Goal: Task Accomplishment & Management: Complete application form

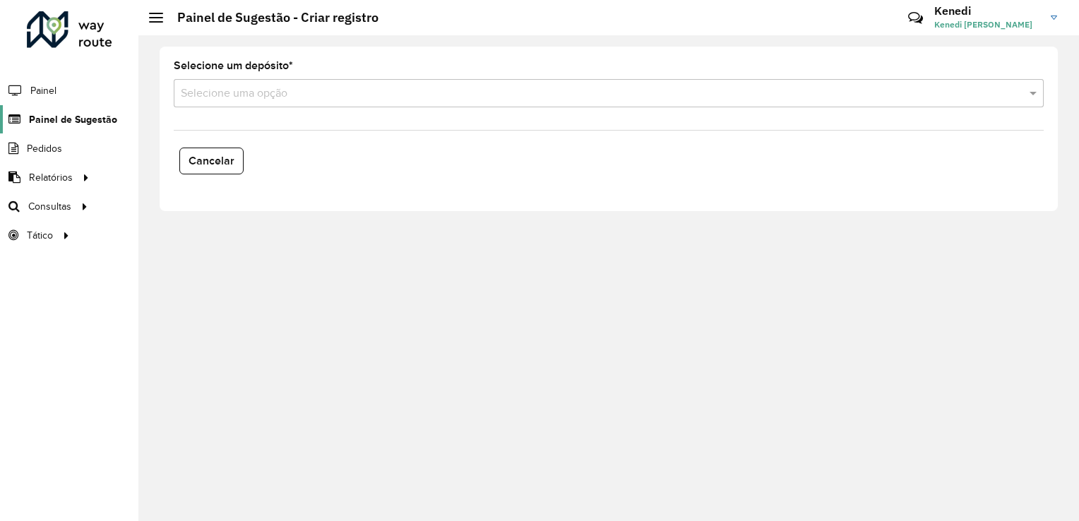
click at [93, 120] on span "Painel de Sugestão" at bounding box center [73, 119] width 88 height 15
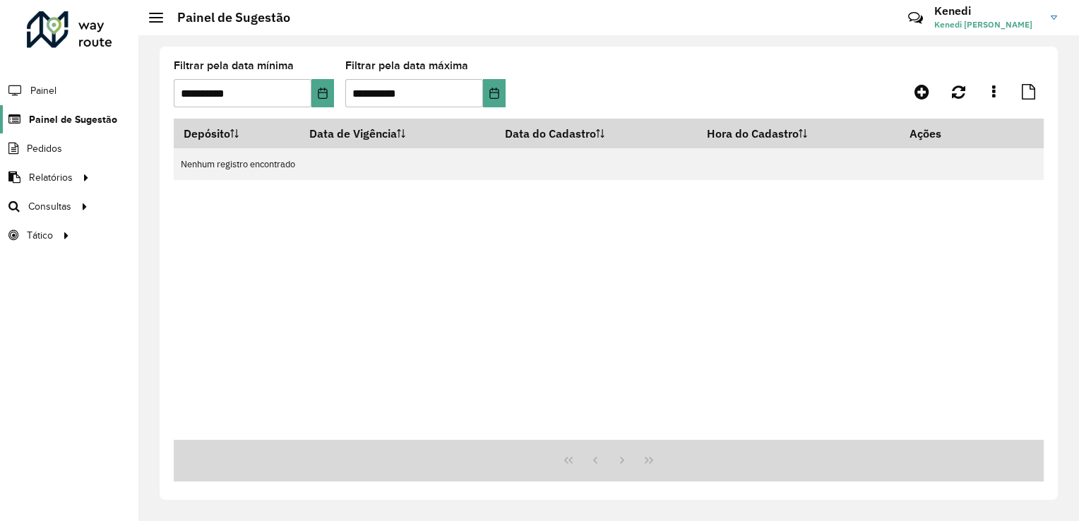
click at [90, 114] on span "Painel de Sugestão" at bounding box center [73, 119] width 88 height 15
click at [919, 101] on link at bounding box center [922, 91] width 32 height 25
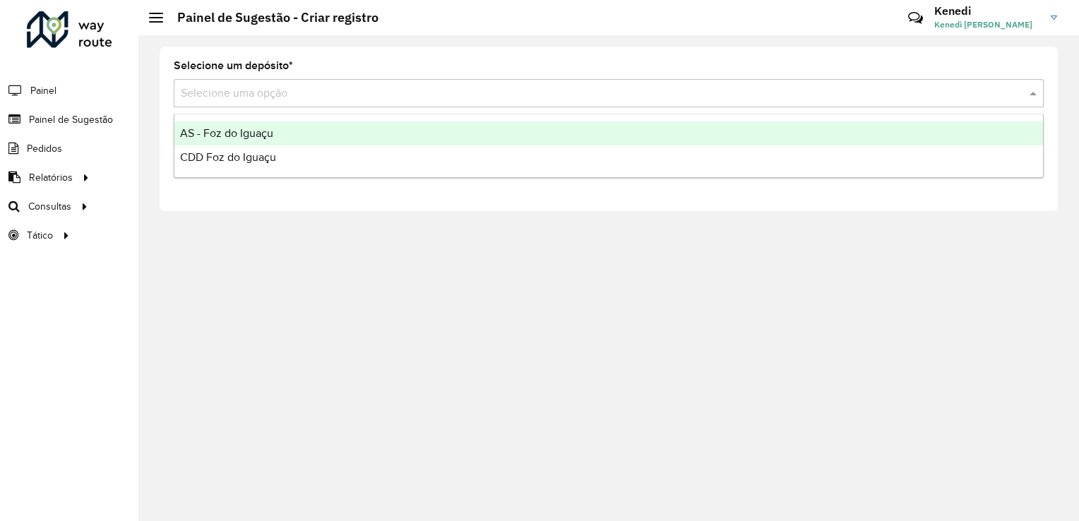
drag, startPoint x: 815, startPoint y: 89, endPoint x: 808, endPoint y: 95, distance: 9.0
click at [815, 90] on input "text" at bounding box center [595, 93] width 828 height 17
click at [353, 124] on div "AS - Foz do Iguaçu" at bounding box center [608, 133] width 869 height 24
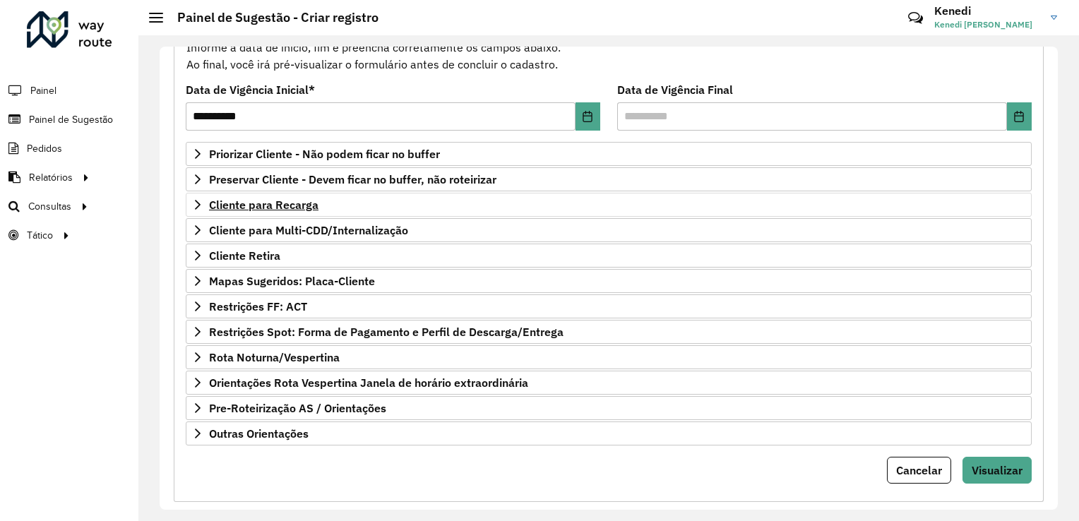
scroll to position [177, 0]
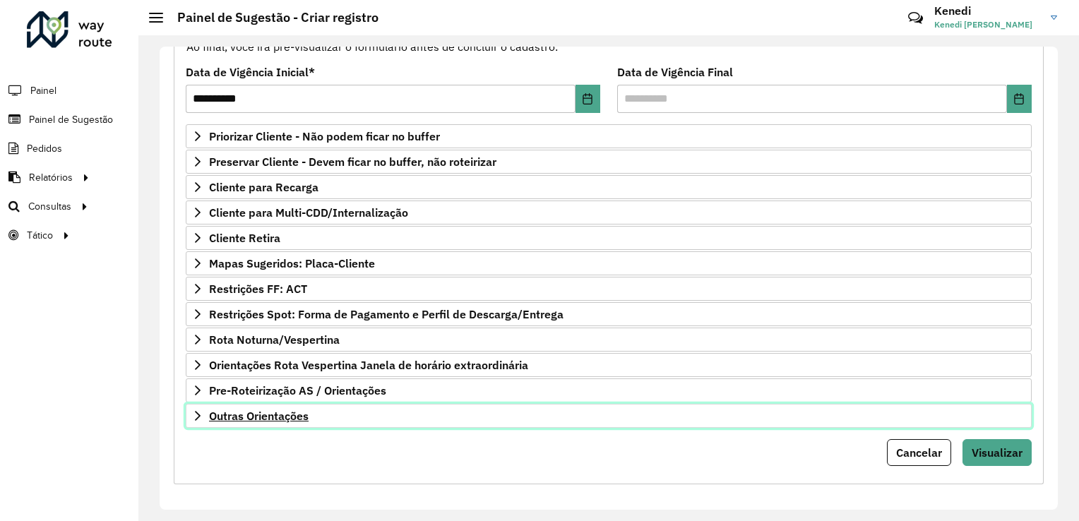
click at [251, 410] on span "Outras Orientações" at bounding box center [259, 415] width 100 height 11
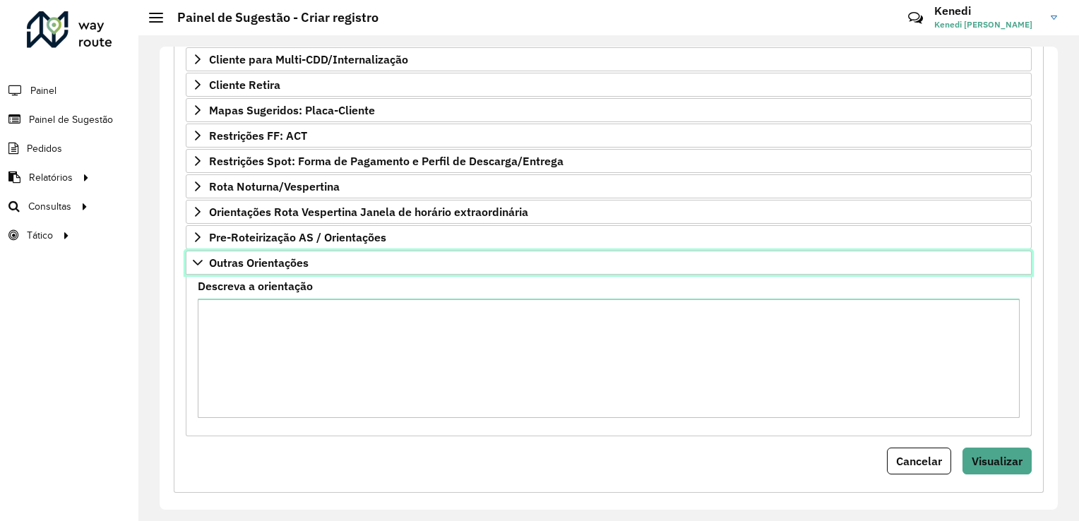
scroll to position [339, 0]
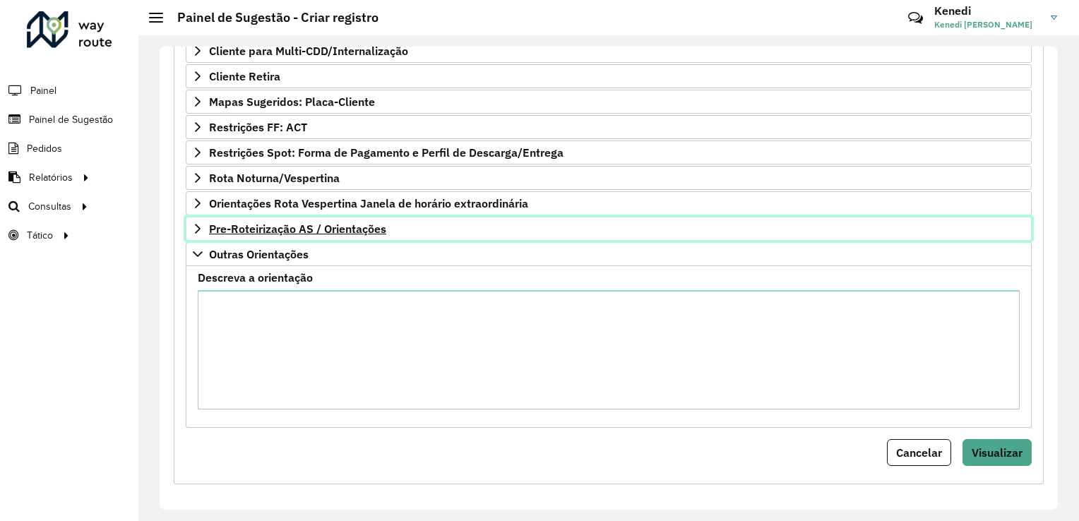
click at [204, 223] on link "Pre-Roteirização AS / Orientações" at bounding box center [609, 229] width 846 height 24
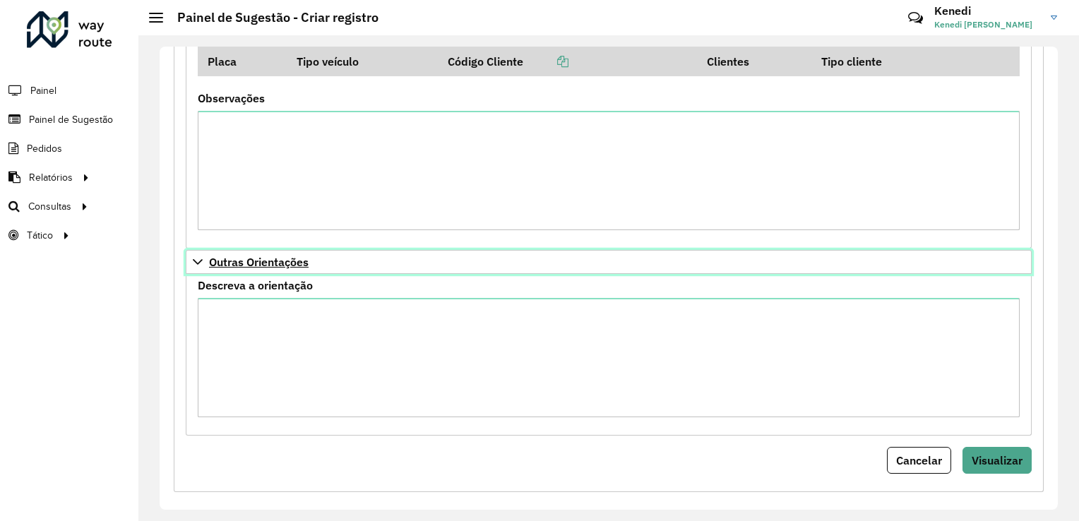
click at [203, 266] on link "Outras Orientações" at bounding box center [609, 262] width 846 height 24
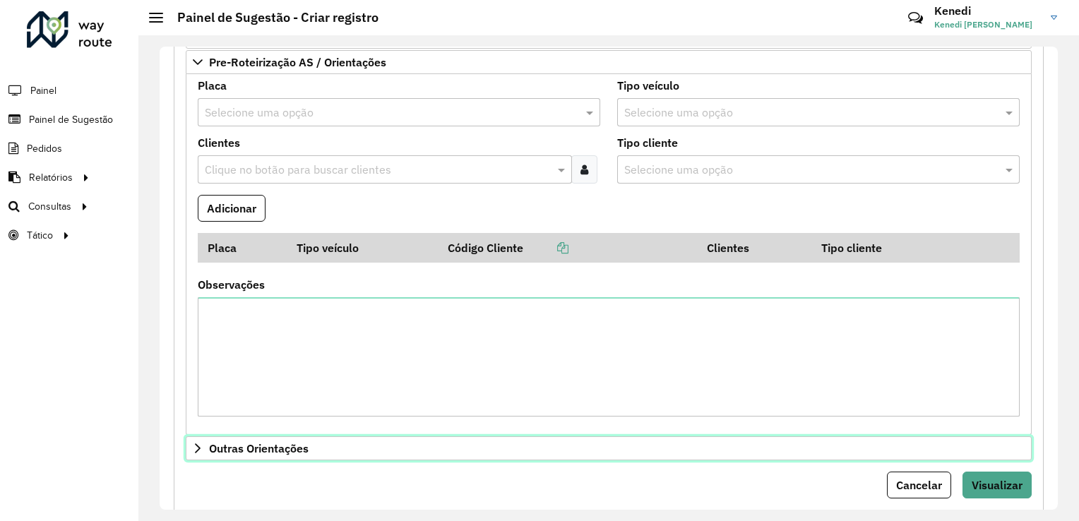
scroll to position [398, 0]
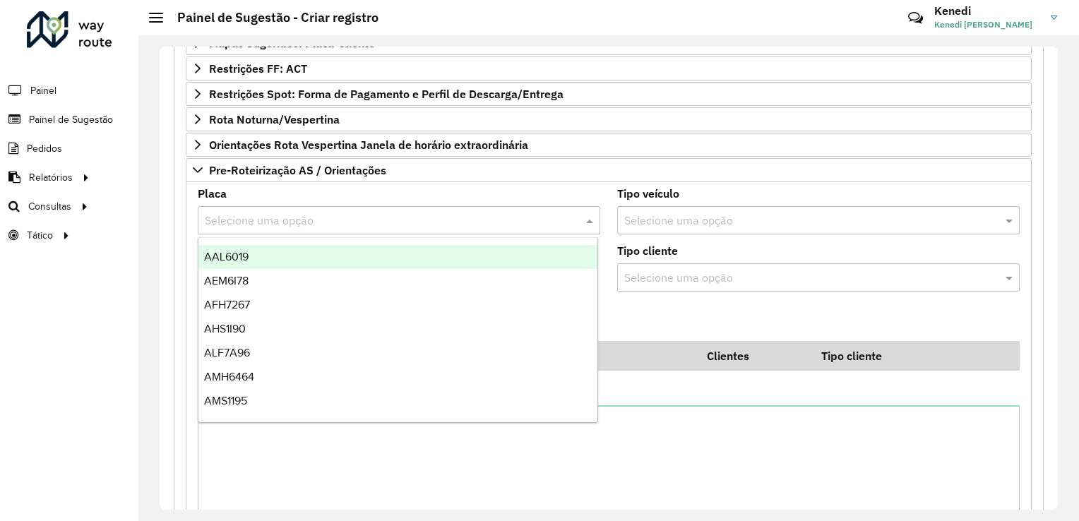
click at [254, 213] on input "text" at bounding box center [385, 221] width 360 height 17
type input "***"
click at [249, 251] on div "REC0001" at bounding box center [398, 257] width 400 height 24
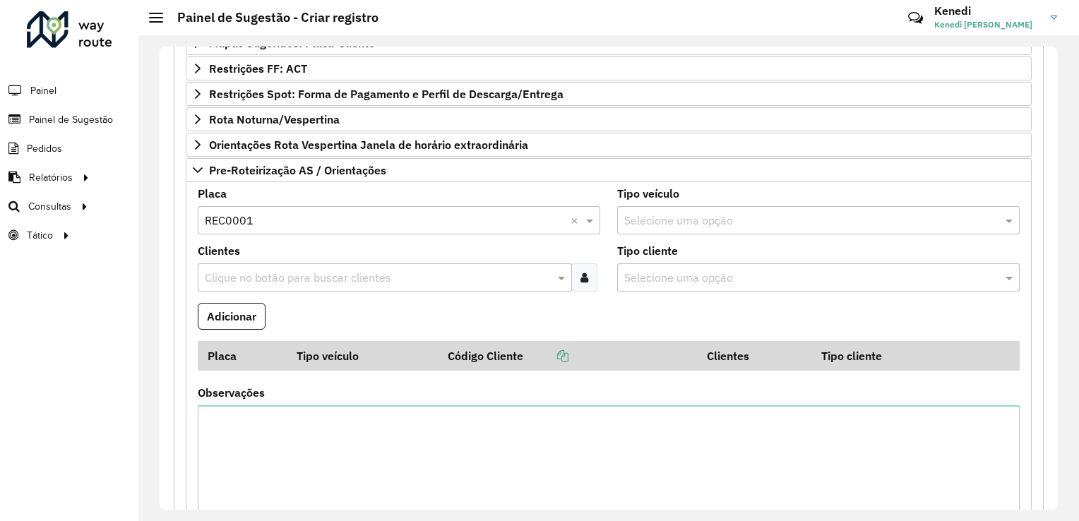
click at [254, 264] on div "Clique no botão para buscar clientes" at bounding box center [385, 277] width 374 height 28
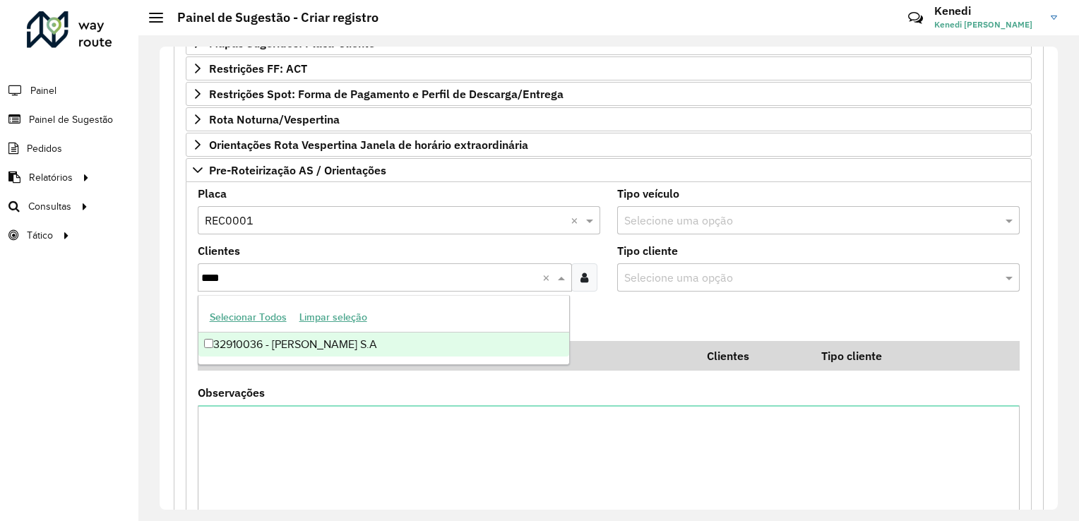
type input "*****"
click at [255, 346] on div "32910036 - IRMAOS MUFFATO S.A" at bounding box center [384, 345] width 372 height 24
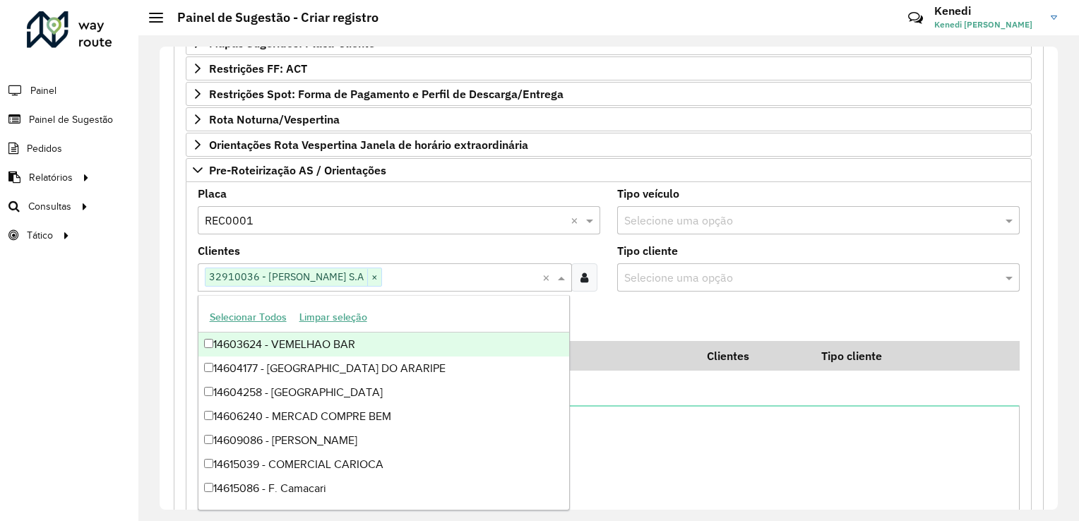
click at [660, 326] on formly-field "Adicionar" at bounding box center [608, 322] width 839 height 38
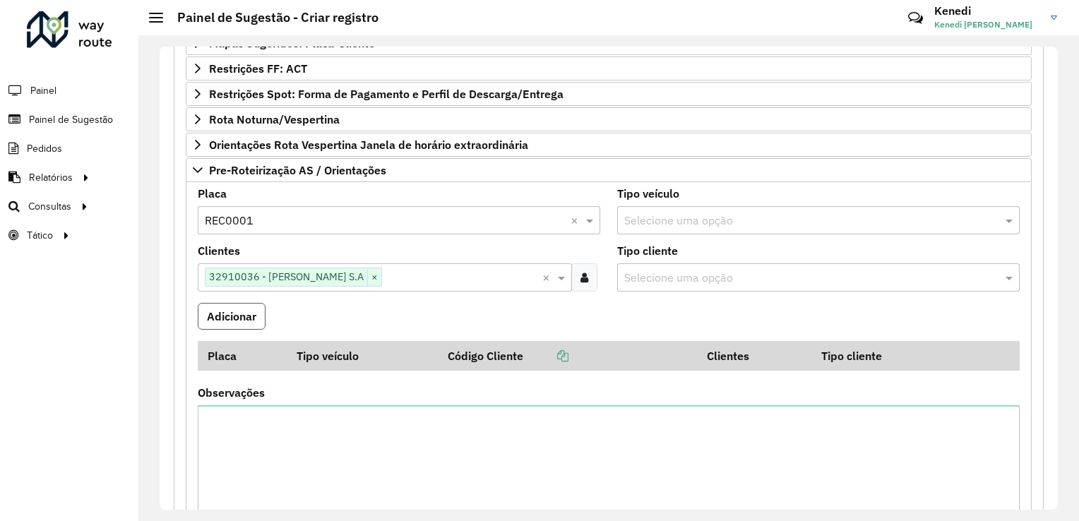
click at [222, 311] on button "Adicionar" at bounding box center [232, 316] width 68 height 27
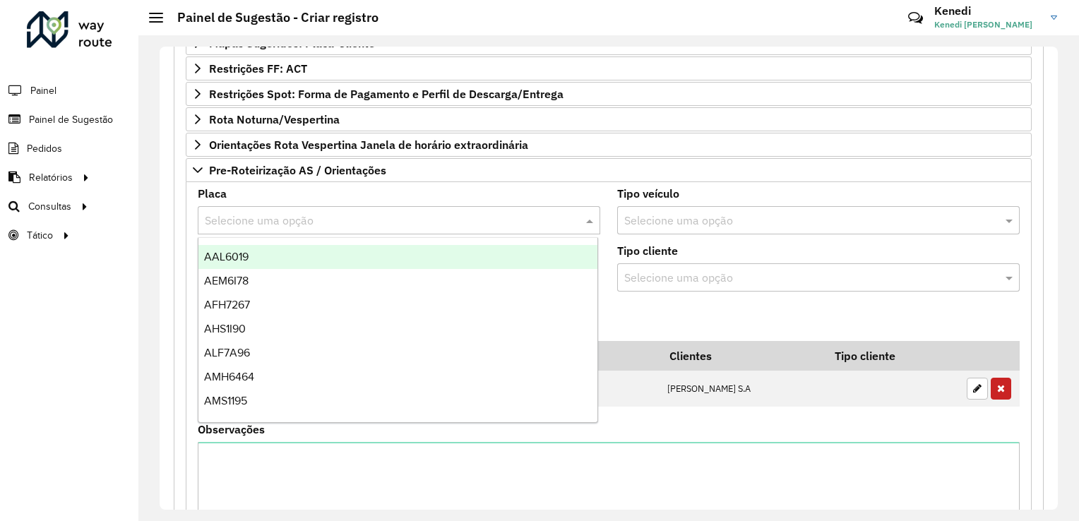
click at [355, 220] on input "text" at bounding box center [385, 221] width 360 height 17
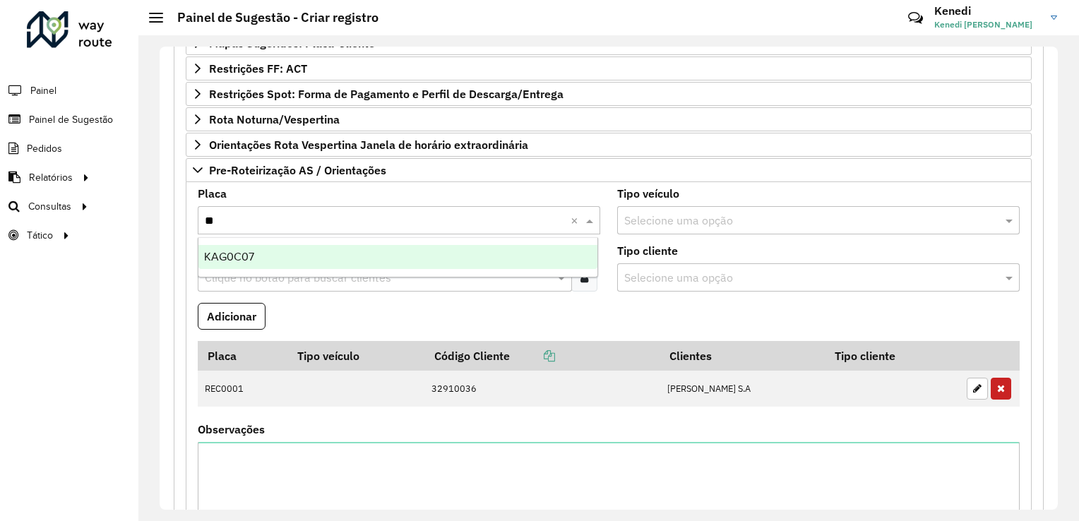
type input "***"
click at [313, 257] on div "KAG0C07" at bounding box center [398, 257] width 400 height 24
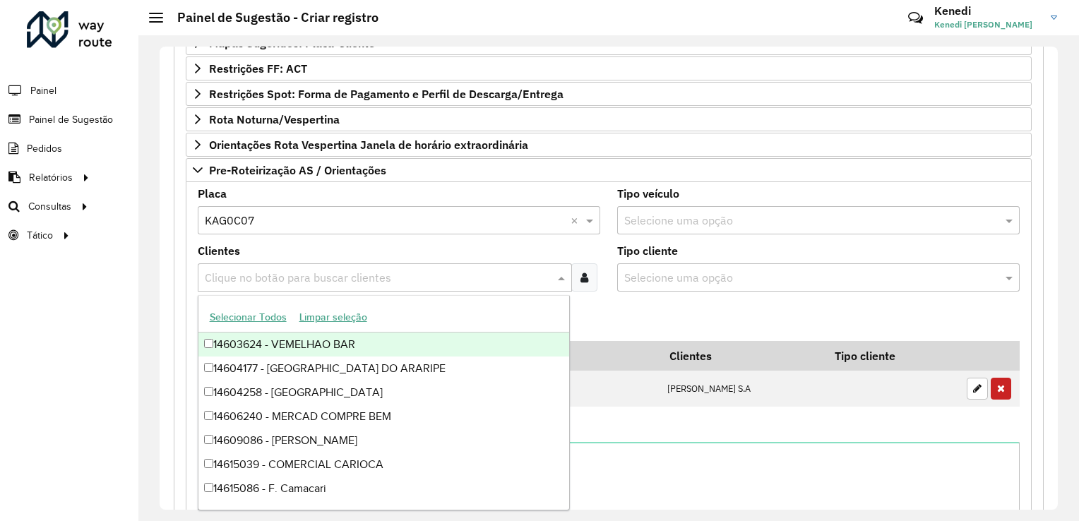
click at [305, 270] on input "text" at bounding box center [377, 278] width 353 height 17
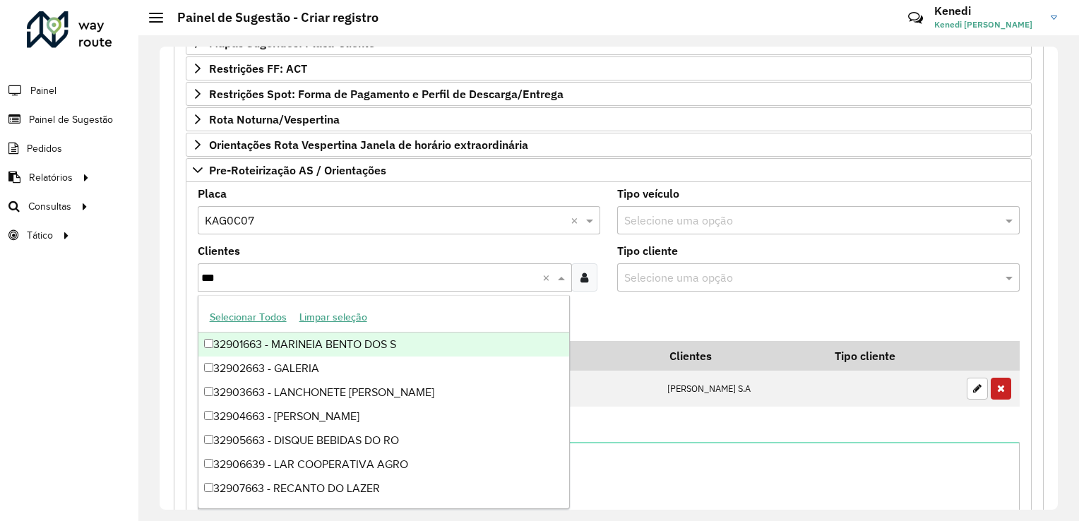
type input "****"
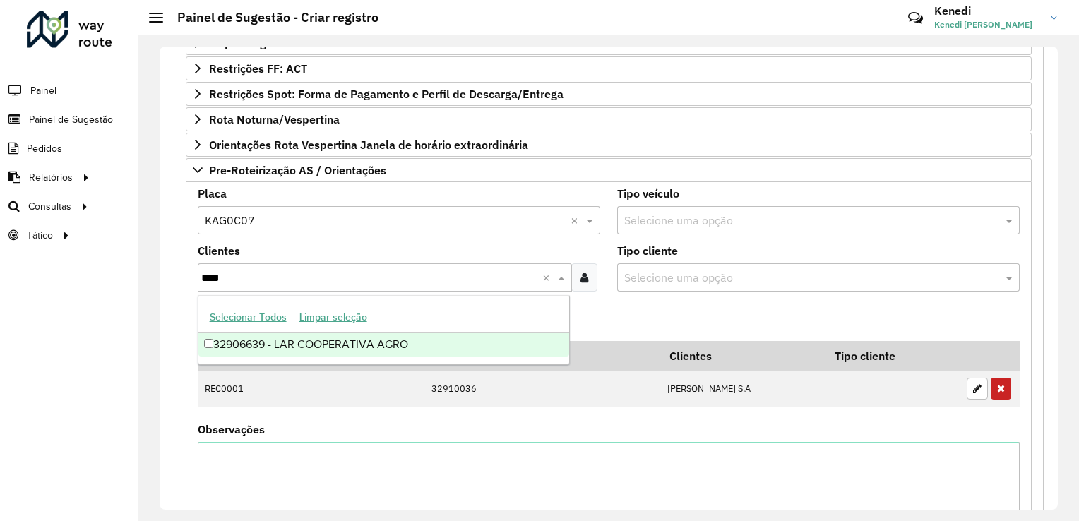
click at [283, 340] on div "32906639 - LAR COOPERATIVA AGRO" at bounding box center [384, 345] width 372 height 24
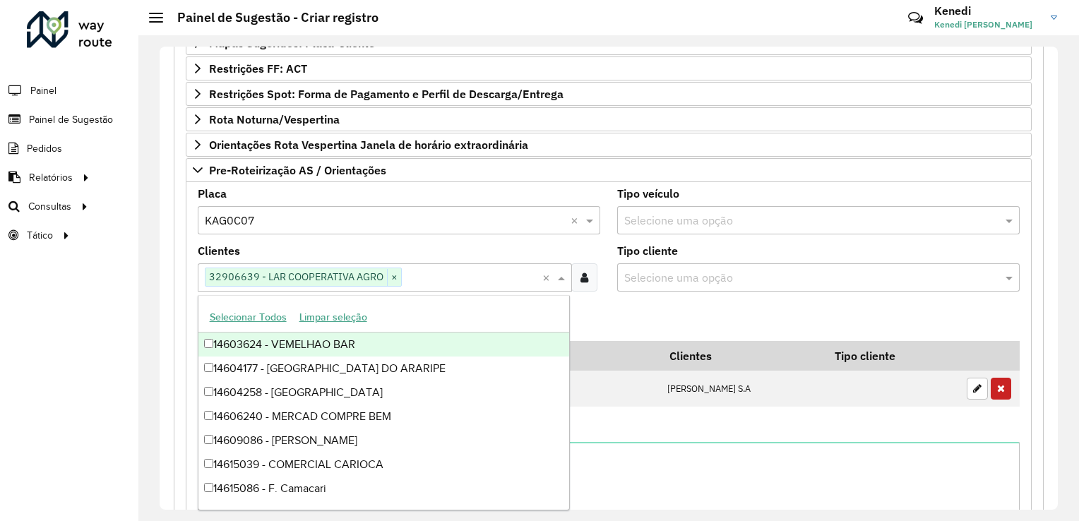
click at [641, 303] on formly-field "Adicionar" at bounding box center [608, 322] width 839 height 38
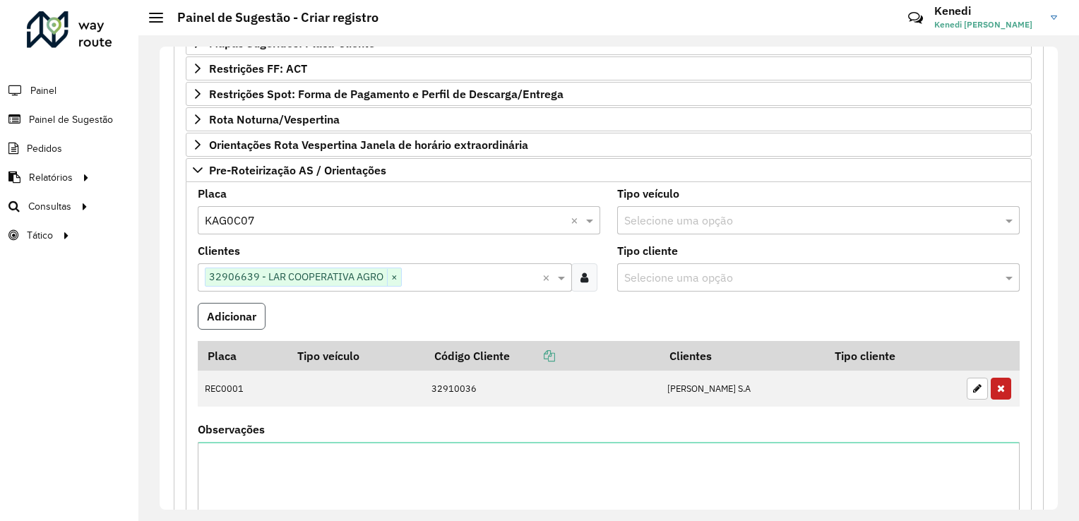
click at [232, 313] on button "Adicionar" at bounding box center [232, 316] width 68 height 27
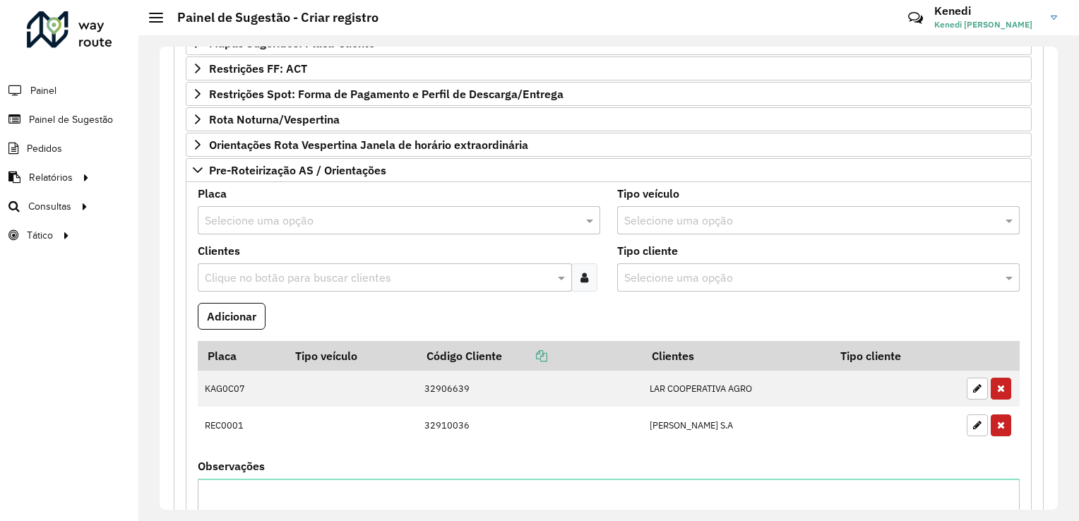
click at [261, 215] on input "text" at bounding box center [385, 221] width 360 height 17
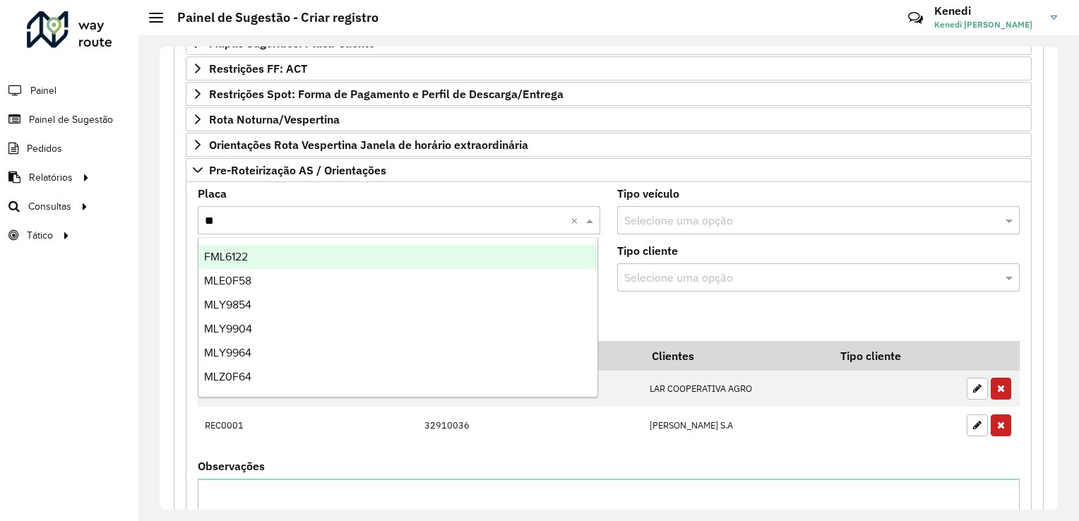
type input "***"
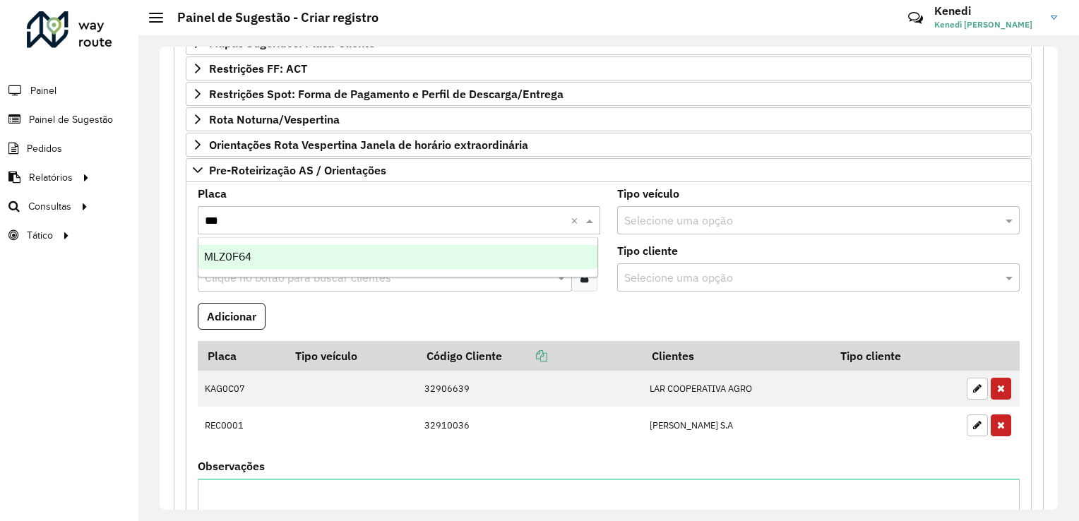
click at [236, 267] on div "MLZ0F64" at bounding box center [398, 257] width 400 height 24
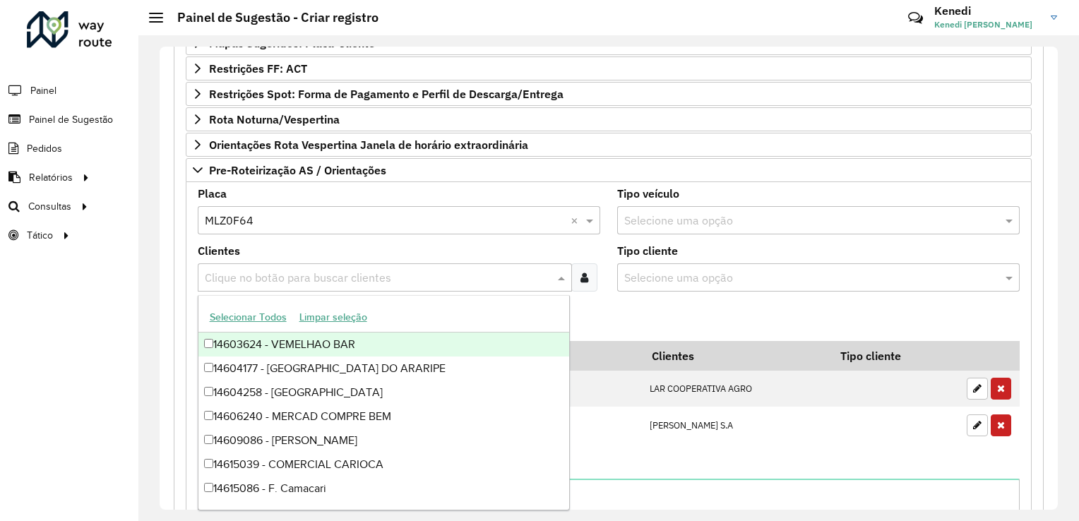
click at [237, 276] on input "text" at bounding box center [377, 278] width 353 height 17
type input "****"
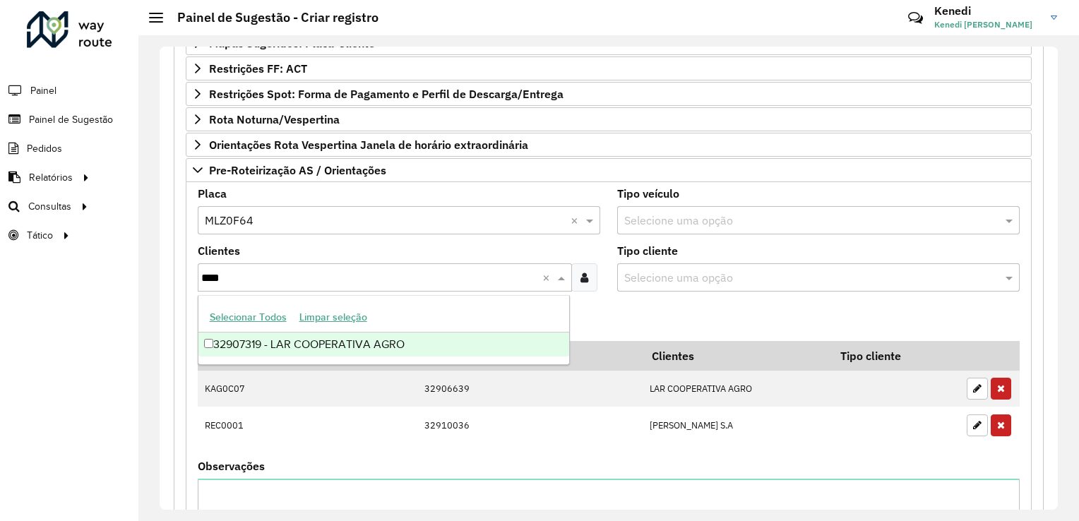
click at [230, 340] on div "32907319 - LAR COOPERATIVA AGRO" at bounding box center [384, 345] width 372 height 24
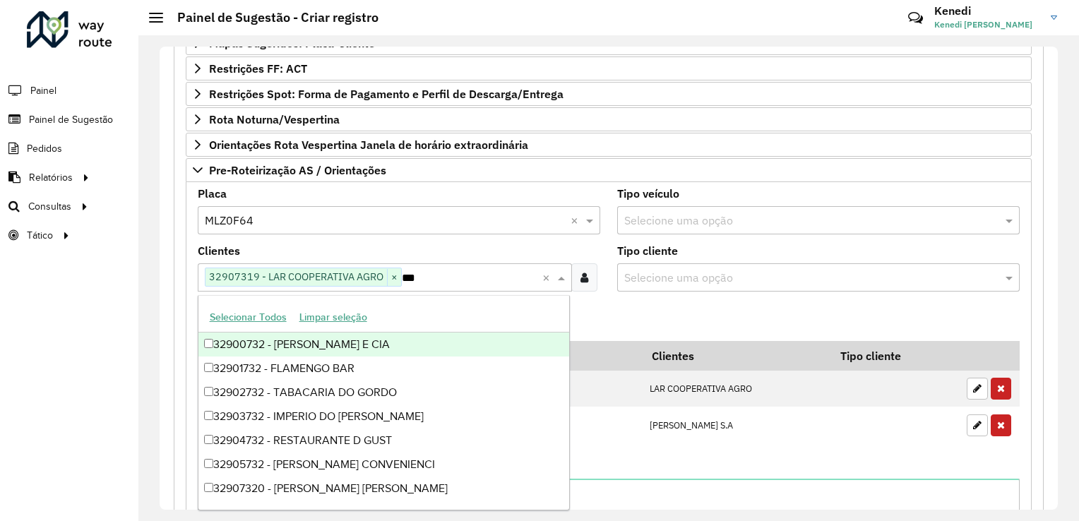
type input "****"
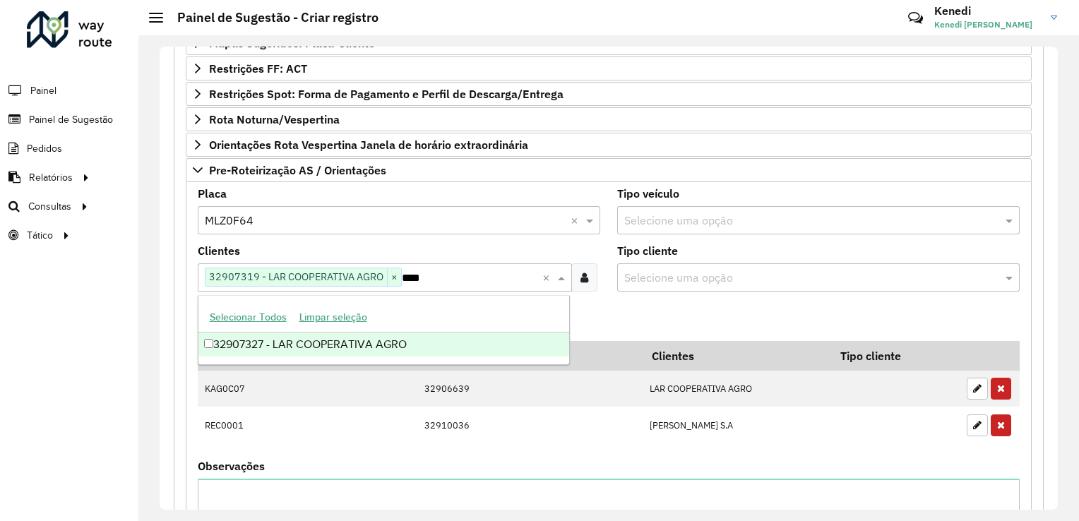
click at [228, 343] on div "32907327 - LAR COOPERATIVA AGRO" at bounding box center [384, 345] width 372 height 24
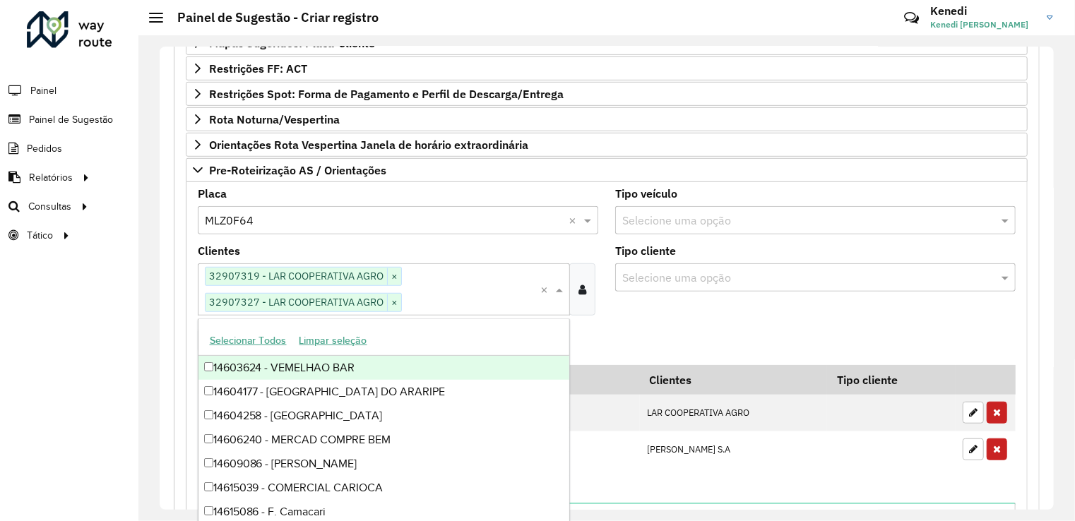
click at [643, 328] on formly-field "Adicionar" at bounding box center [606, 346] width 835 height 38
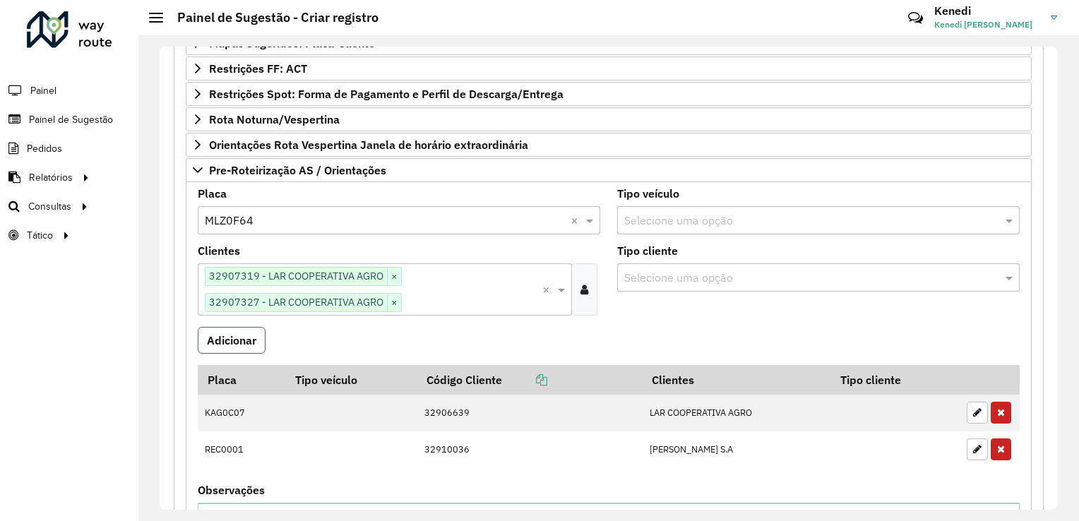
click at [243, 340] on button "Adicionar" at bounding box center [232, 340] width 68 height 27
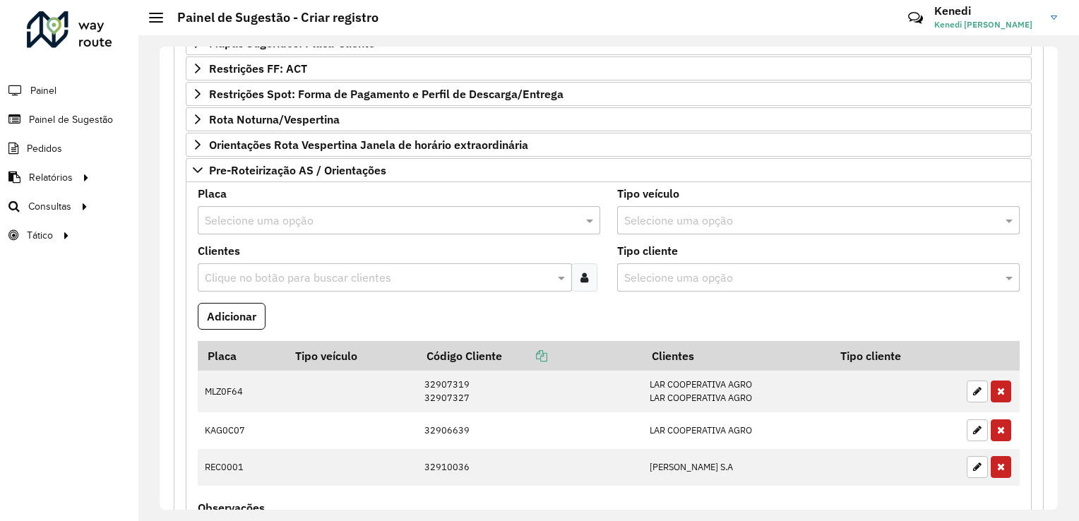
click at [355, 213] on input "text" at bounding box center [385, 221] width 360 height 17
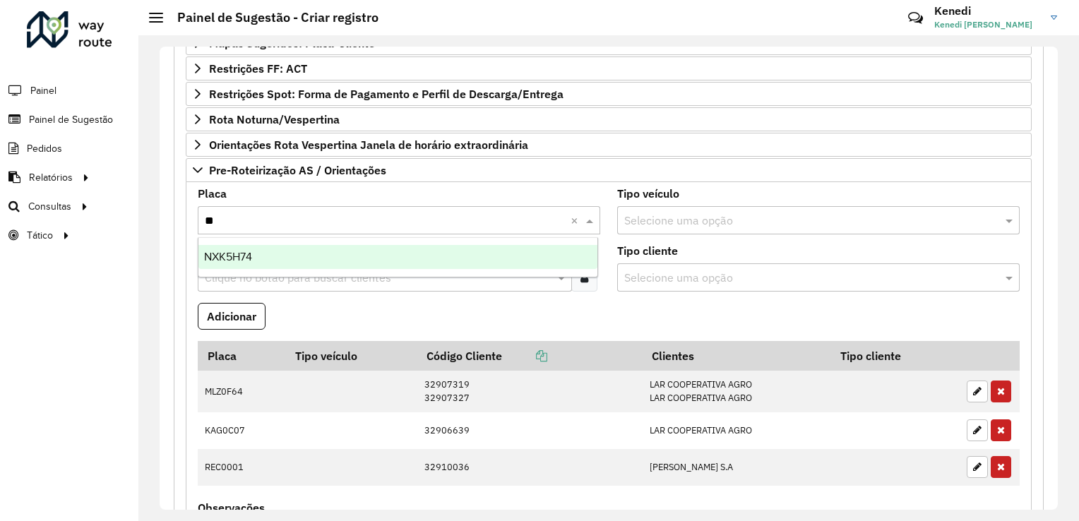
type input "***"
click at [311, 261] on div "NXK5H74" at bounding box center [398, 257] width 400 height 24
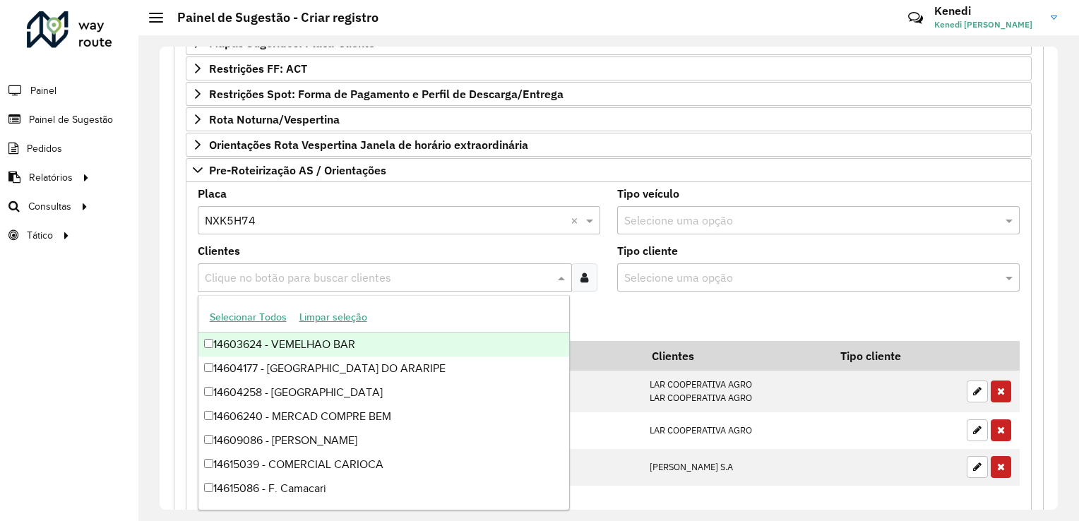
click at [311, 270] on input "text" at bounding box center [377, 278] width 353 height 17
type input "****"
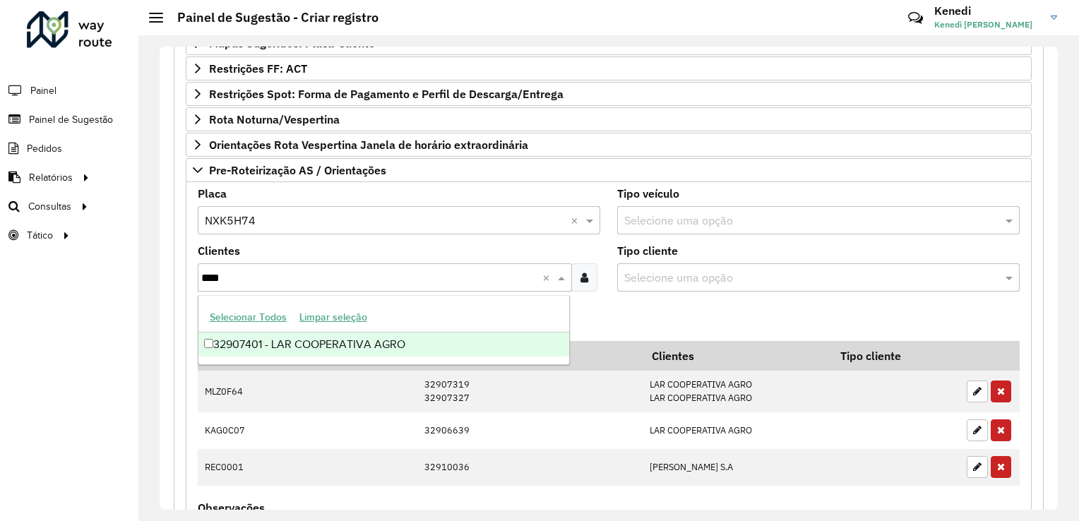
click at [309, 344] on div "32907401 - LAR COOPERATIVA AGRO" at bounding box center [384, 345] width 372 height 24
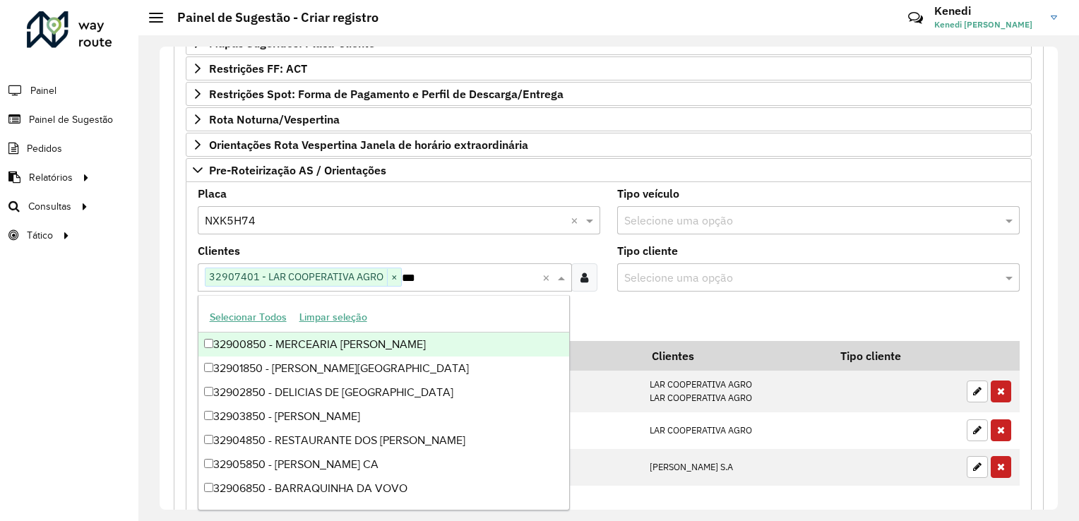
type input "****"
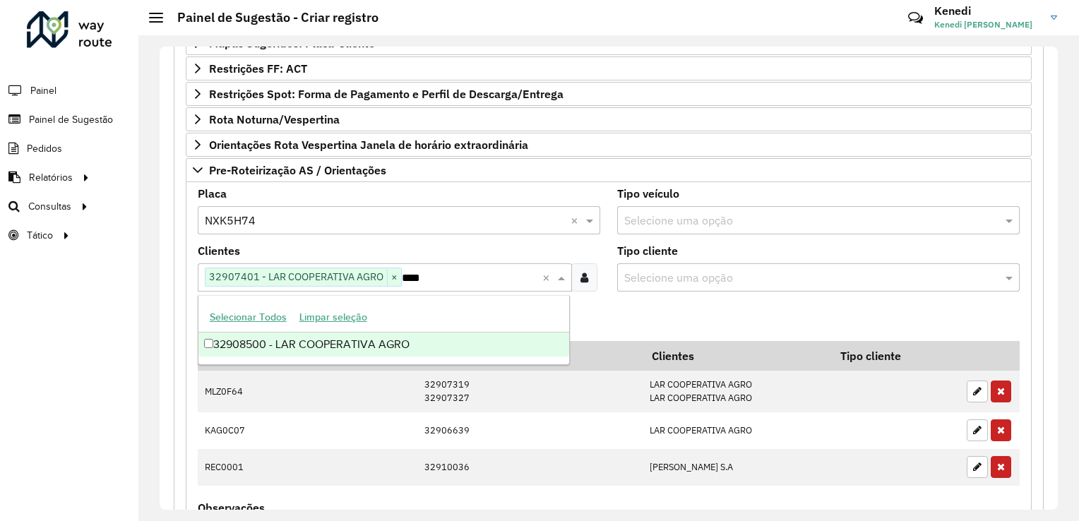
click at [309, 343] on div "32908500 - LAR COOPERATIVA AGRO" at bounding box center [384, 345] width 372 height 24
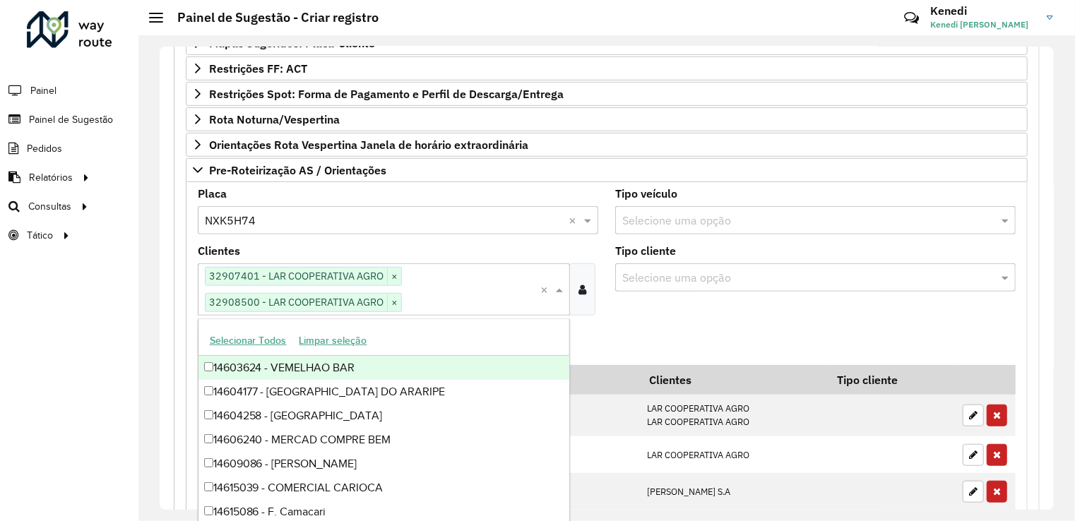
click at [679, 327] on formly-field "Adicionar" at bounding box center [606, 346] width 835 height 38
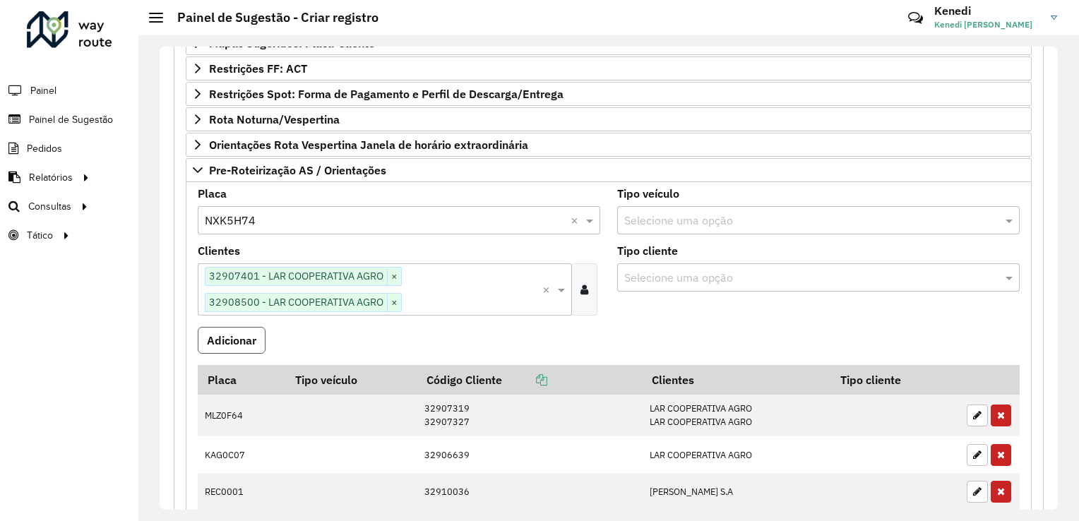
click at [251, 342] on button "Adicionar" at bounding box center [232, 340] width 68 height 27
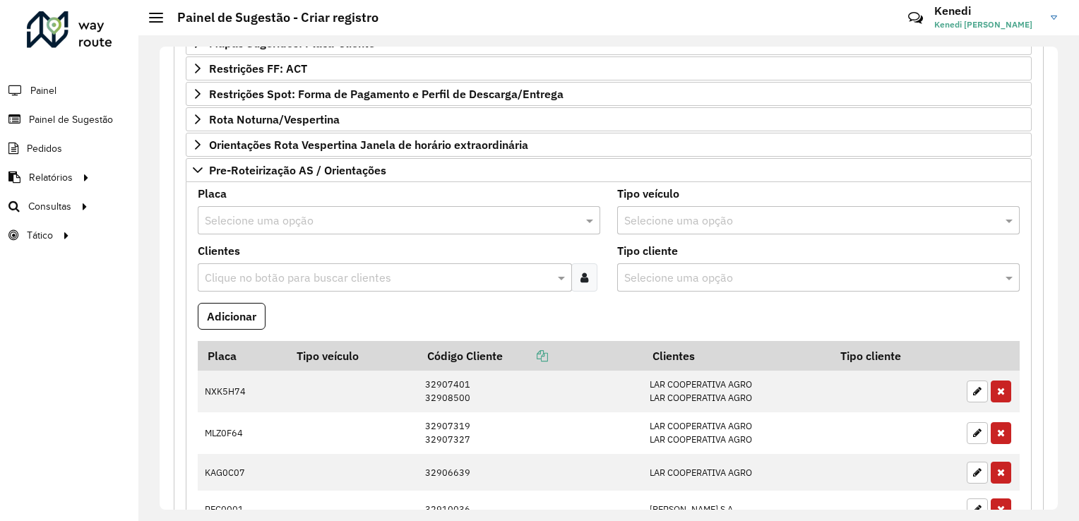
click at [261, 219] on input "text" at bounding box center [385, 221] width 360 height 17
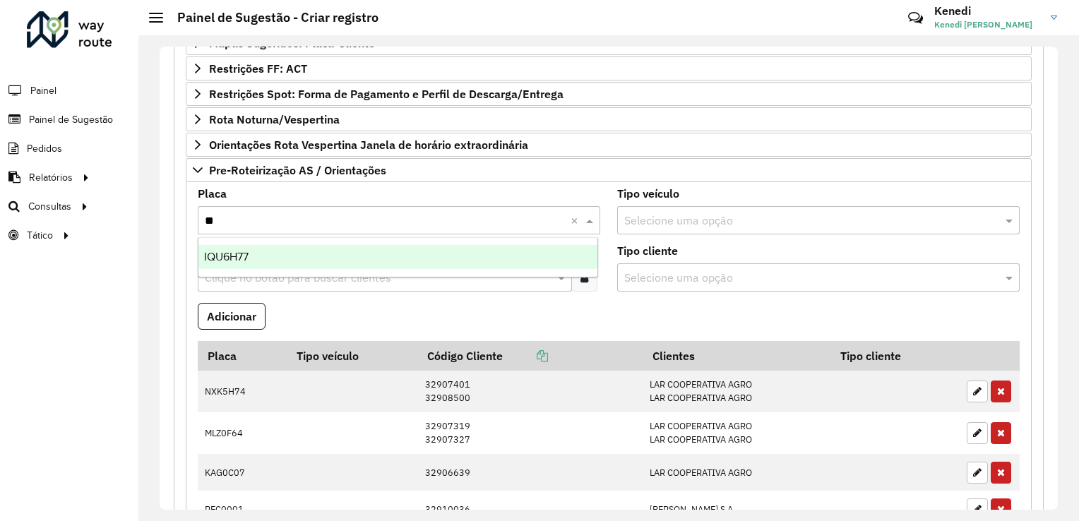
type input "***"
click at [239, 261] on span "IQU6H77" at bounding box center [226, 257] width 44 height 12
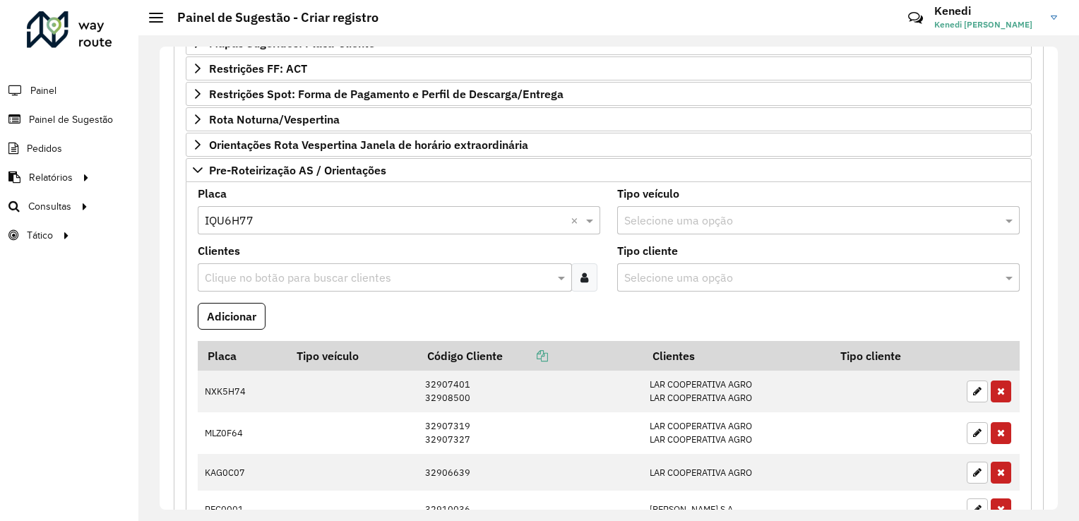
click at [246, 275] on input "text" at bounding box center [377, 278] width 353 height 17
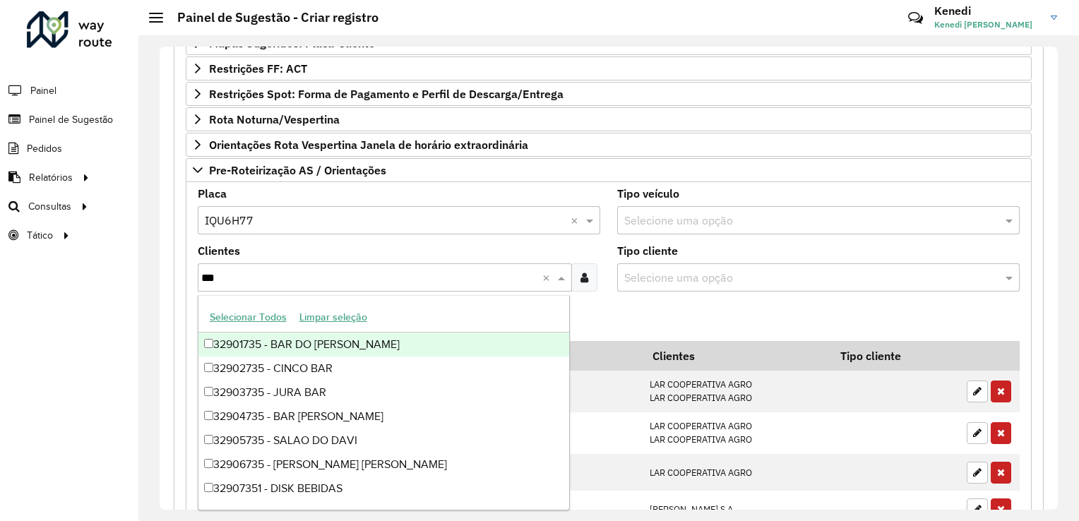
type input "****"
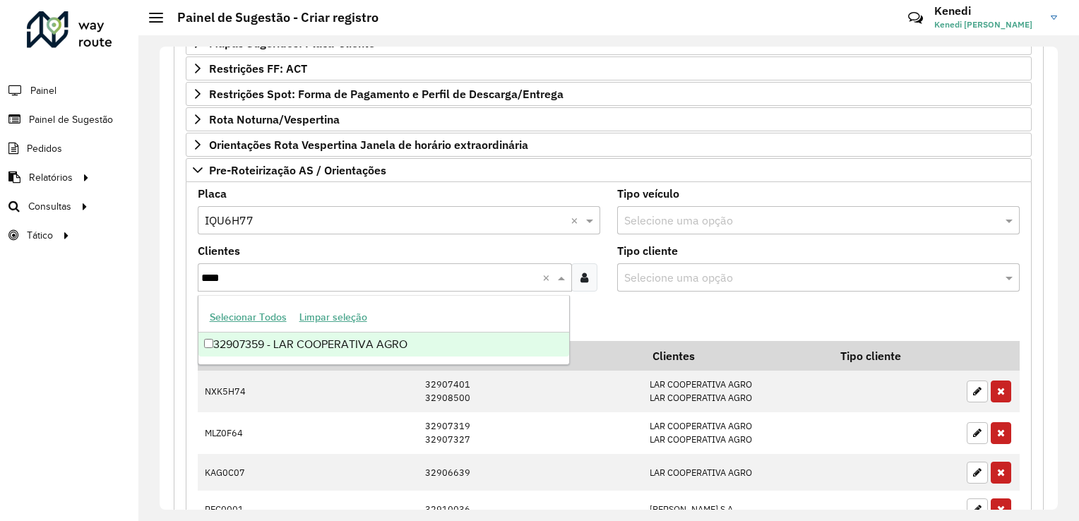
click at [244, 352] on div "32907359 - LAR COOPERATIVA AGRO" at bounding box center [384, 345] width 372 height 24
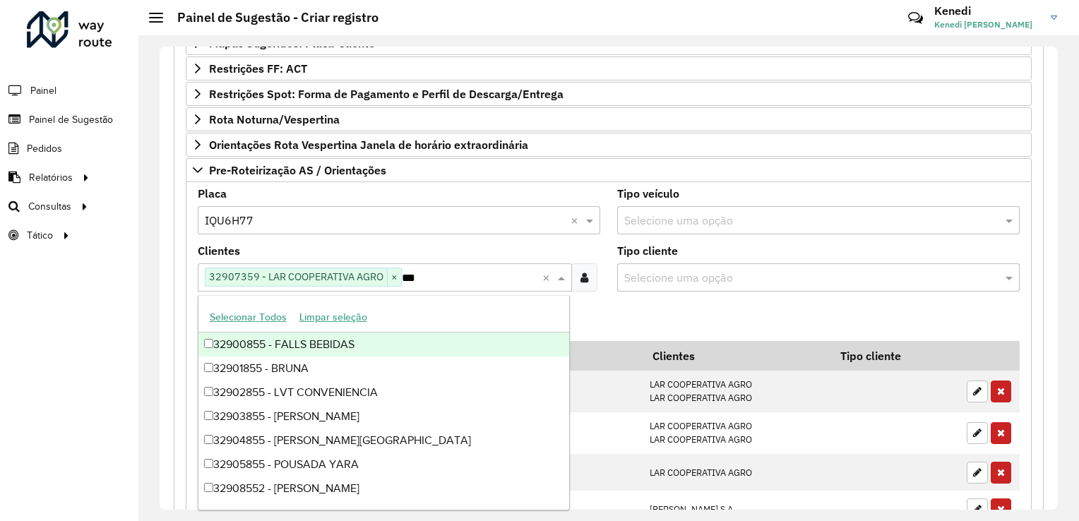
type input "****"
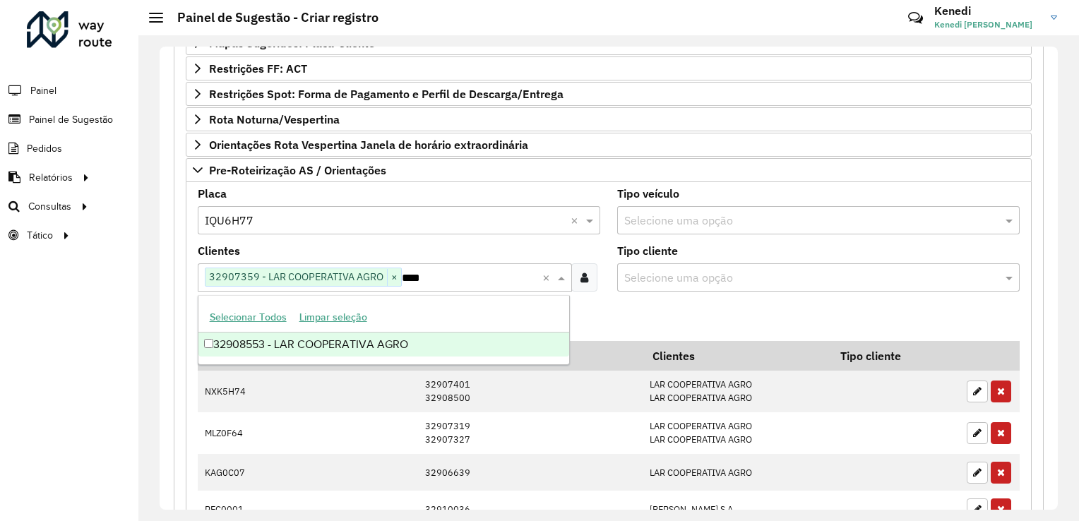
click at [249, 345] on div "32908553 - LAR COOPERATIVA AGRO" at bounding box center [384, 345] width 372 height 24
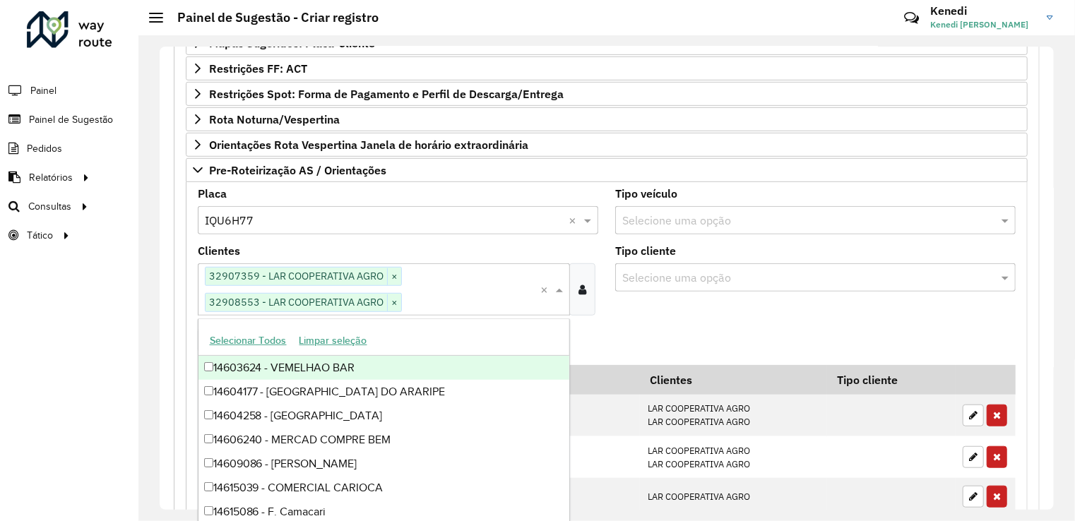
click at [602, 310] on formly-field "Clientes Clique no botão para buscar clientes 32907359 - LAR COOPERATIVA AGRO ×…" at bounding box center [397, 286] width 417 height 81
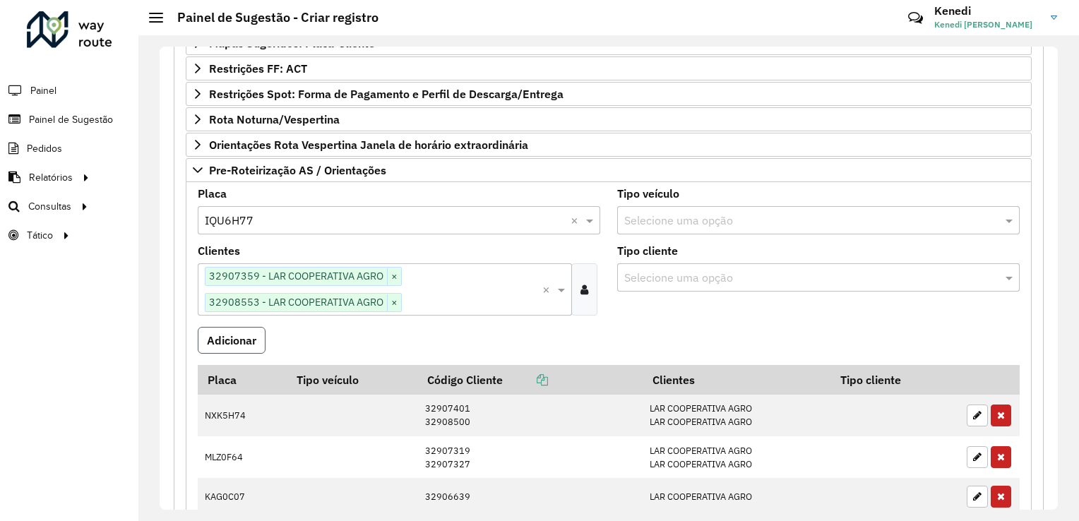
click at [259, 338] on button "Adicionar" at bounding box center [232, 340] width 68 height 27
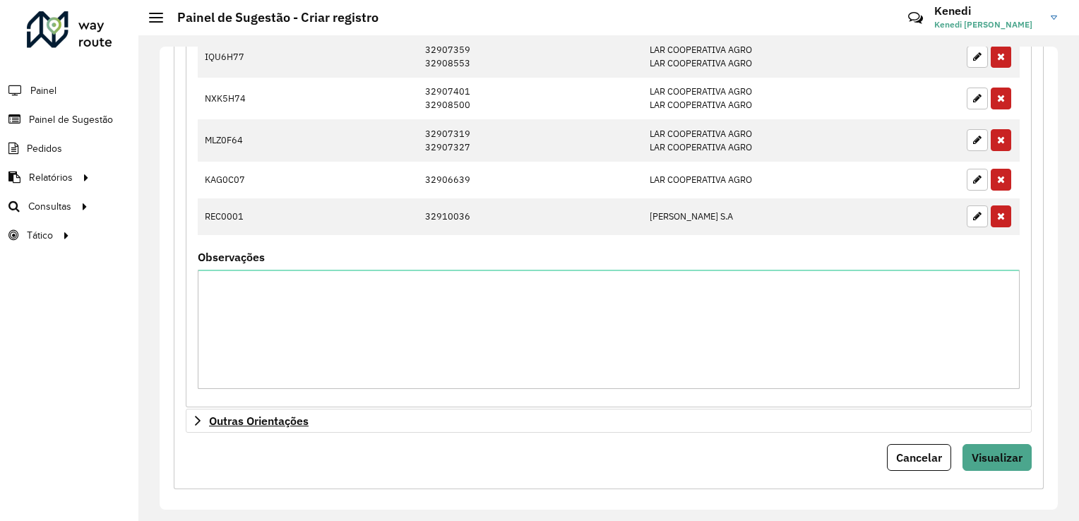
scroll to position [737, 0]
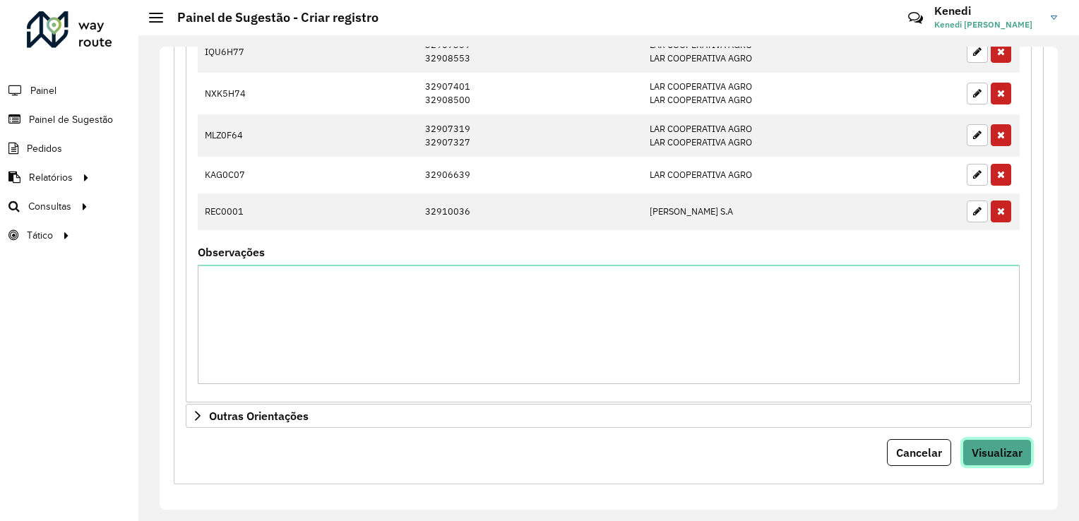
click at [997, 448] on span "Visualizar" at bounding box center [997, 453] width 51 height 14
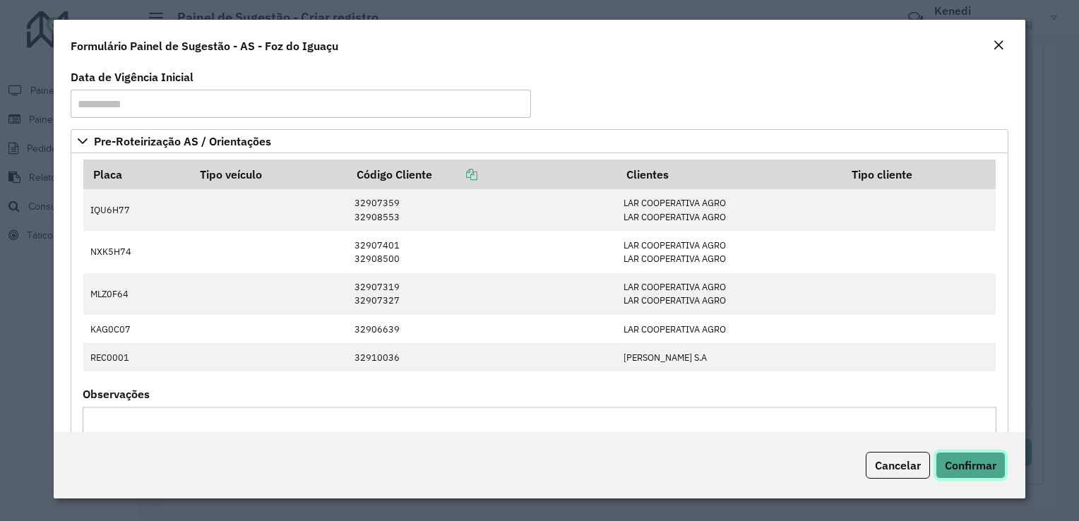
click at [965, 458] on span "Confirmar" at bounding box center [971, 465] width 52 height 14
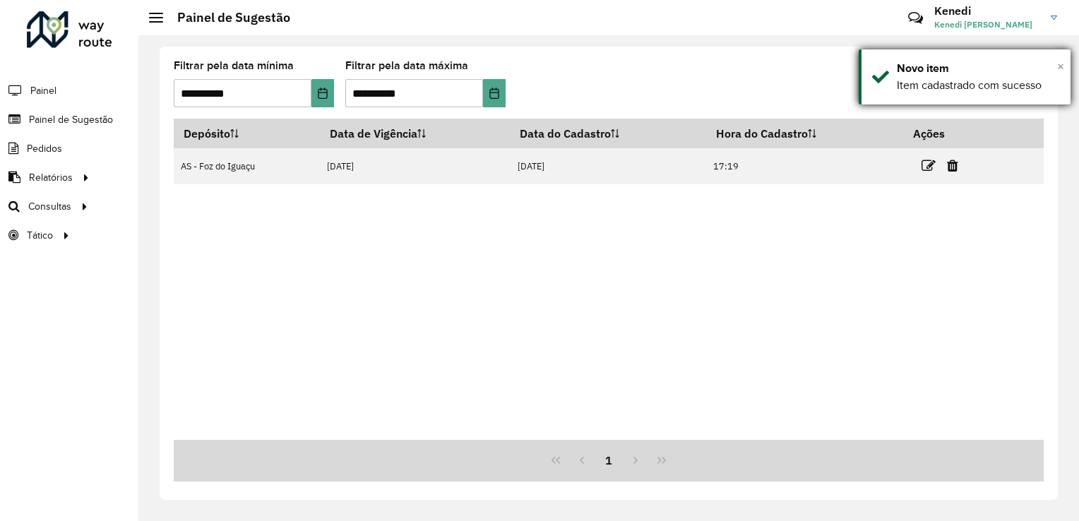
click at [1059, 68] on span "×" at bounding box center [1060, 67] width 7 height 16
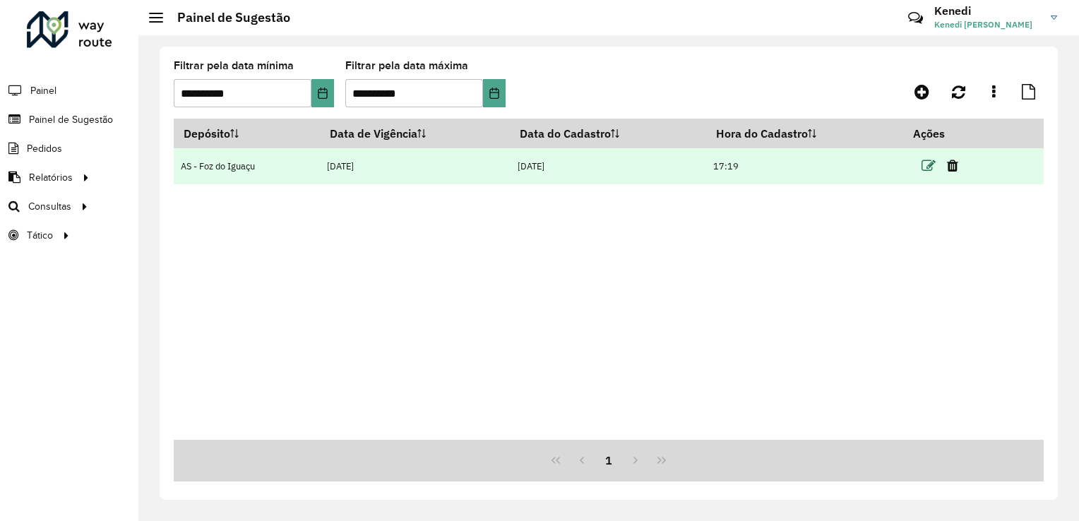
click at [929, 164] on icon at bounding box center [929, 166] width 14 height 14
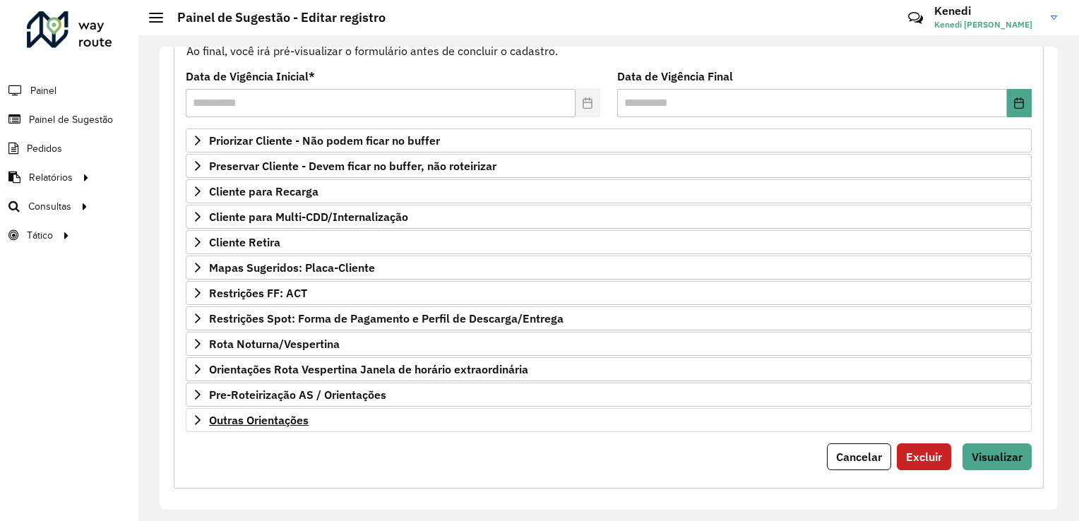
scroll to position [177, 0]
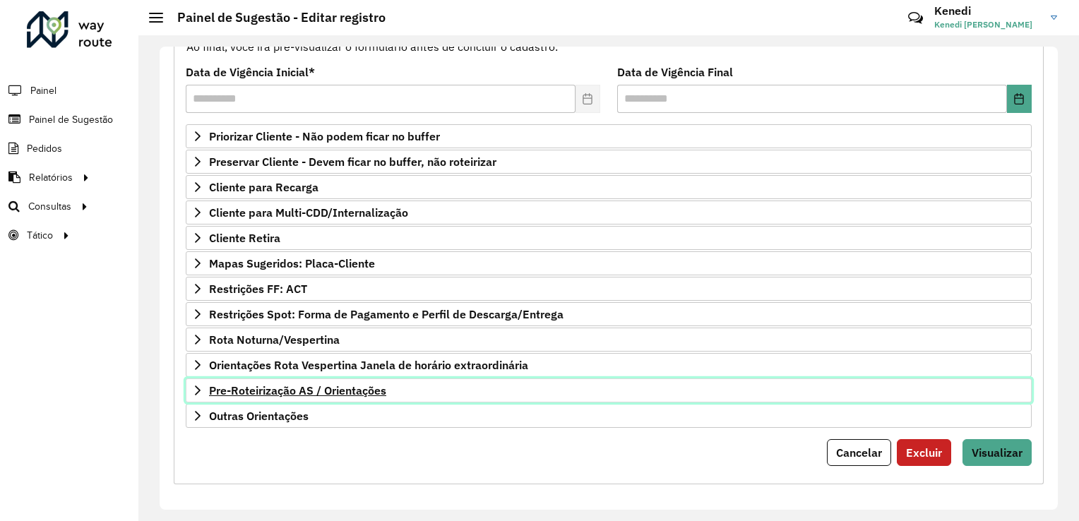
click at [206, 388] on link "Pre-Roteirização AS / Orientações" at bounding box center [609, 391] width 846 height 24
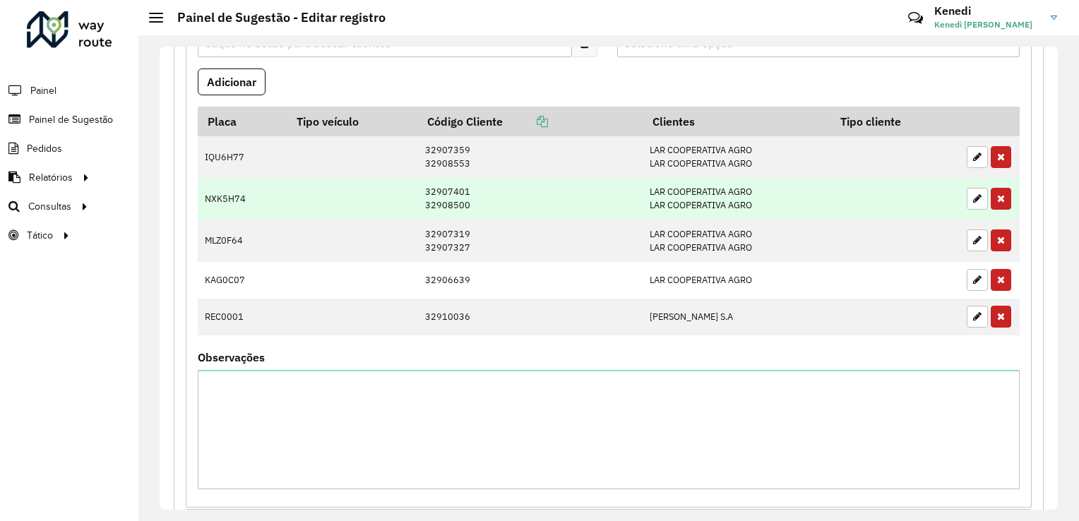
scroll to position [596, 0]
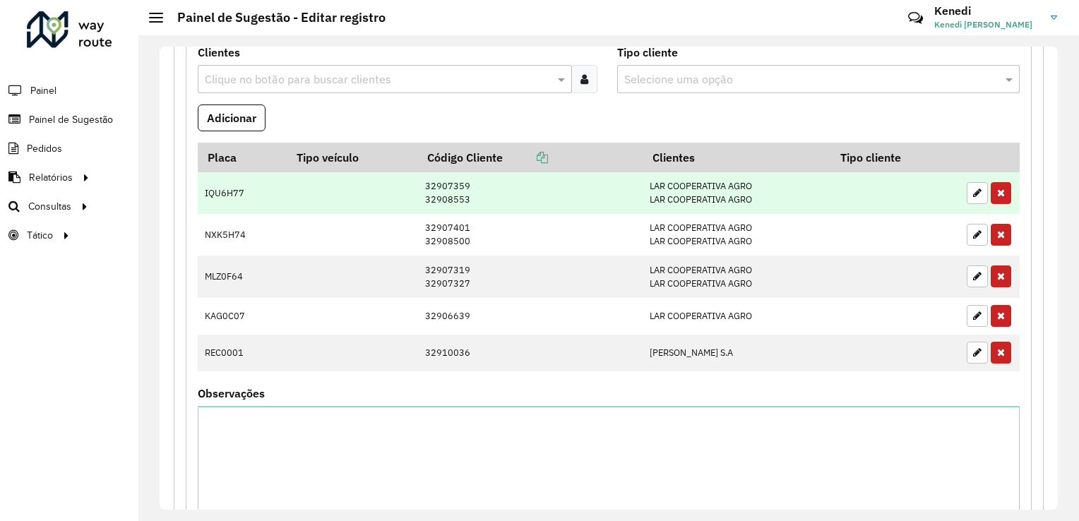
click at [1008, 179] on td at bounding box center [990, 193] width 60 height 42
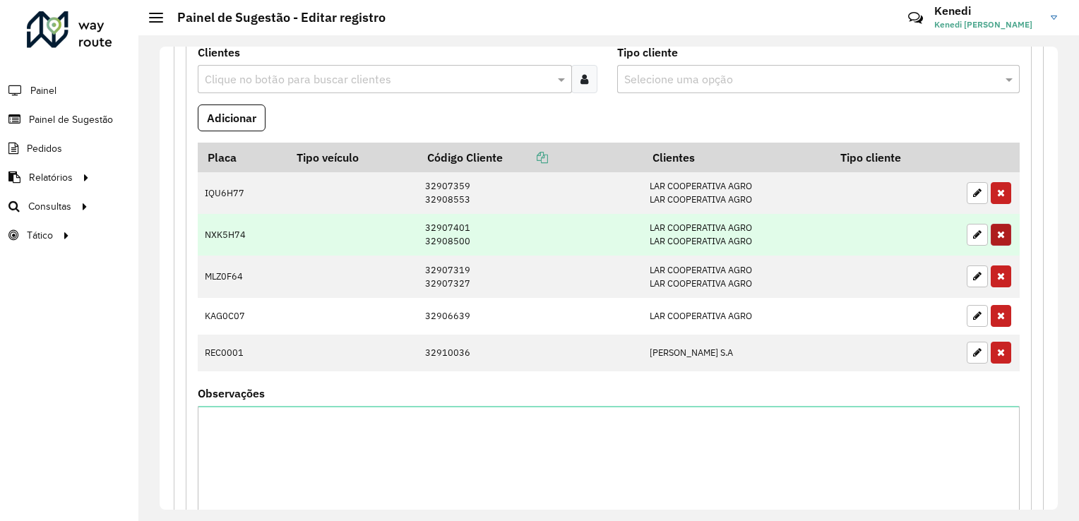
click at [1003, 185] on button "button" at bounding box center [1001, 193] width 20 height 22
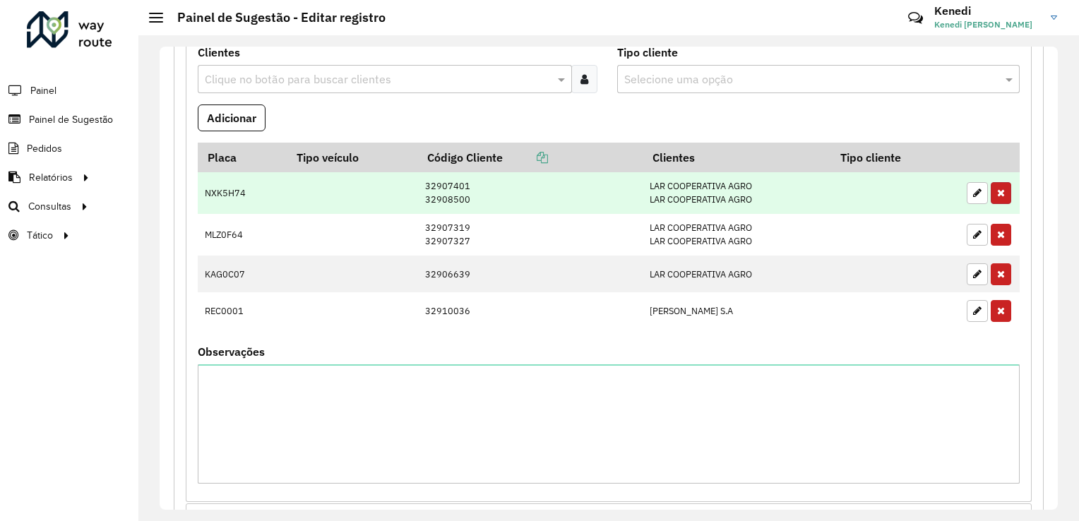
click at [1002, 186] on button "button" at bounding box center [1001, 193] width 20 height 22
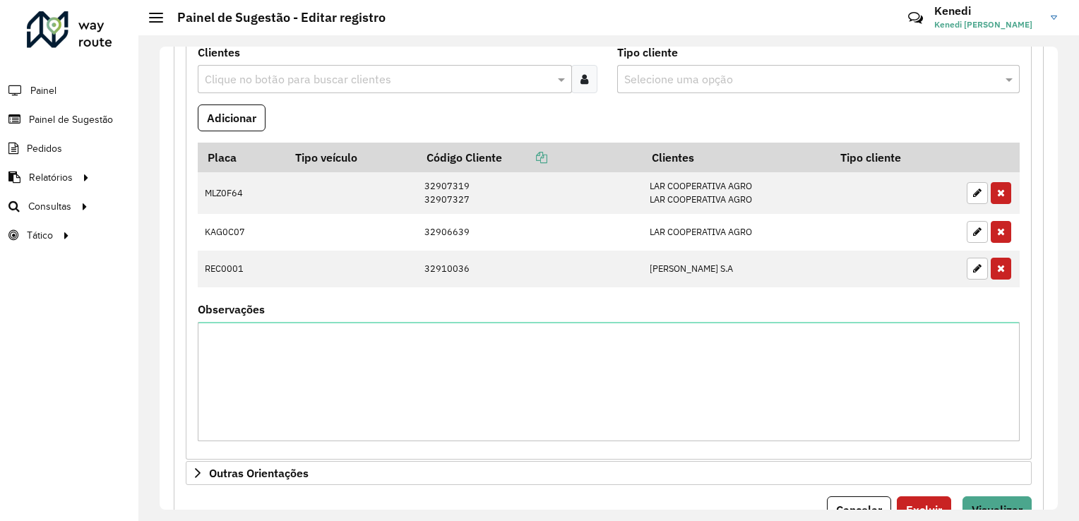
click at [1002, 186] on button "button" at bounding box center [1001, 193] width 20 height 22
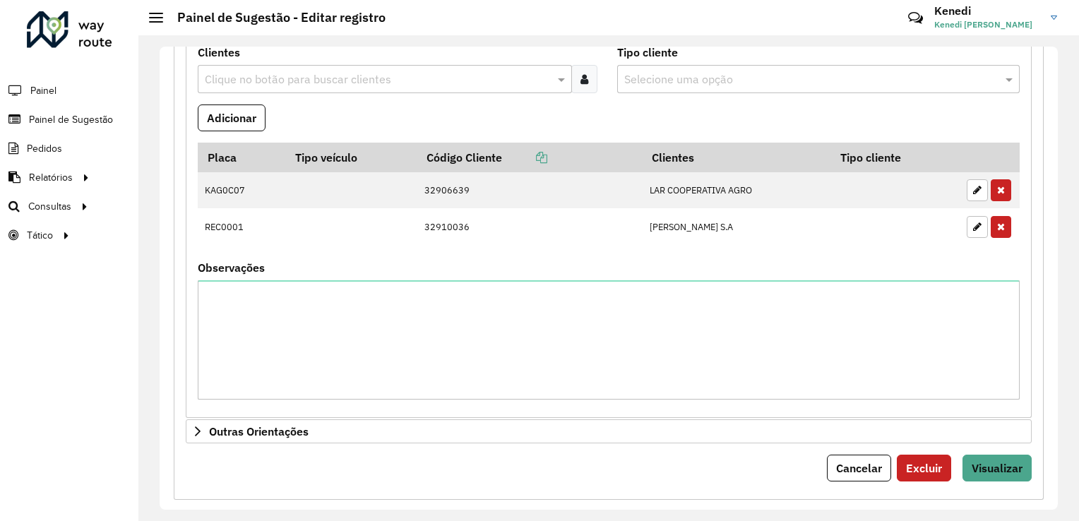
click at [1002, 186] on button "button" at bounding box center [1001, 190] width 20 height 22
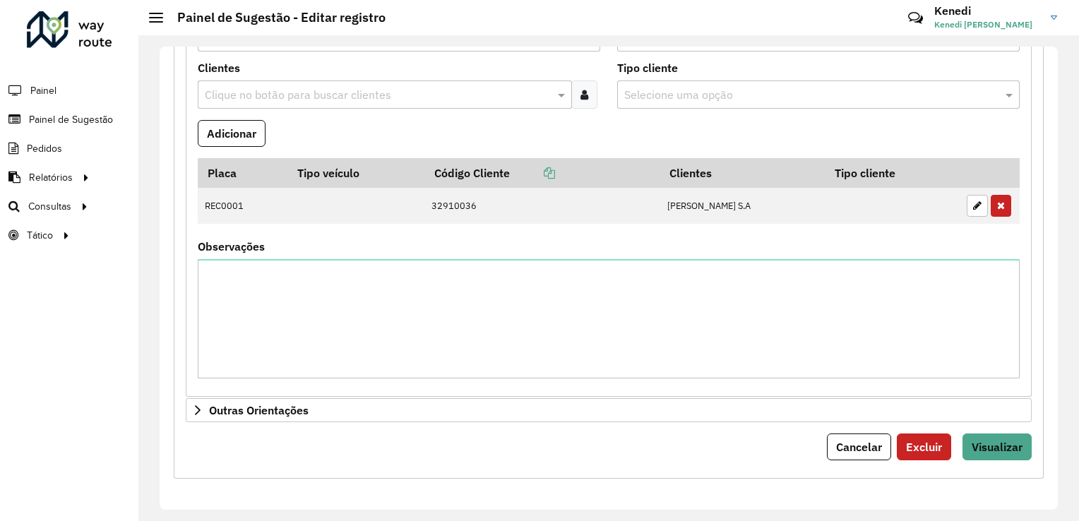
scroll to position [575, 0]
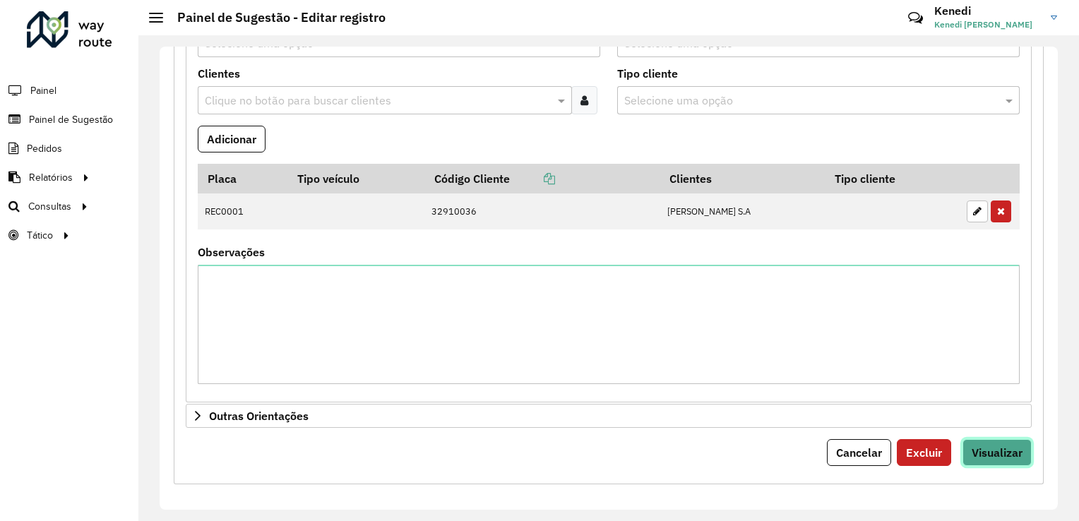
click at [995, 446] on span "Visualizar" at bounding box center [997, 453] width 51 height 14
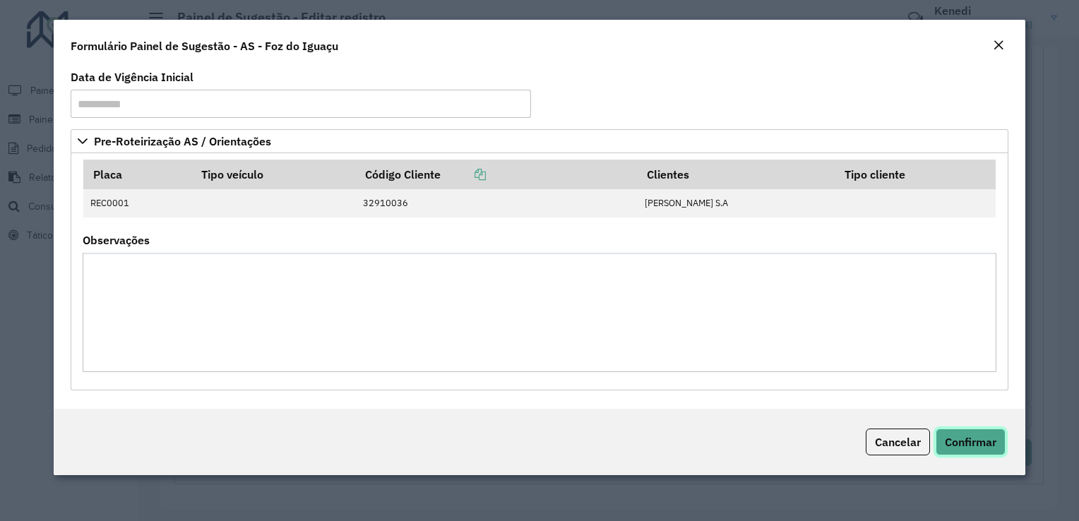
click at [963, 446] on span "Confirmar" at bounding box center [971, 442] width 52 height 14
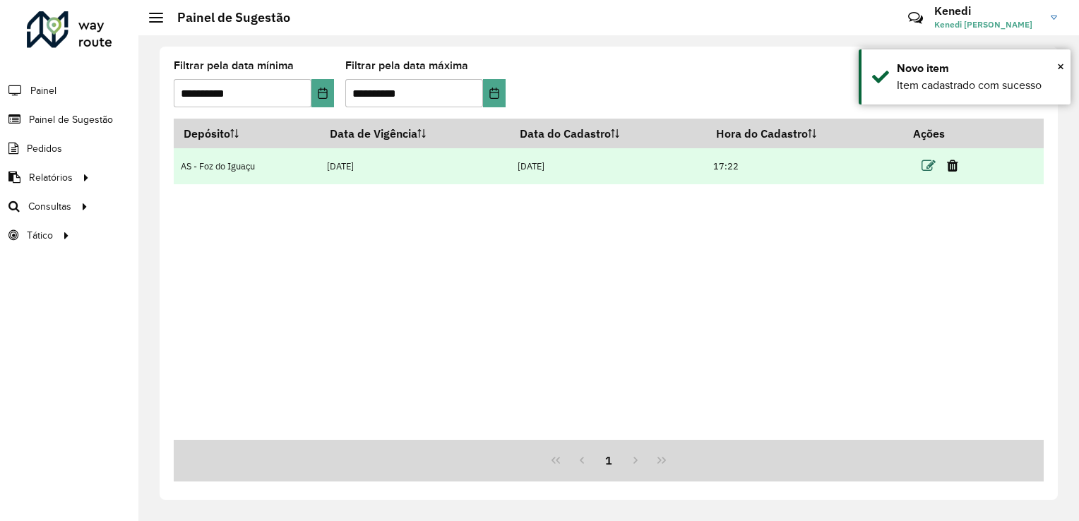
click at [929, 168] on icon at bounding box center [929, 166] width 14 height 14
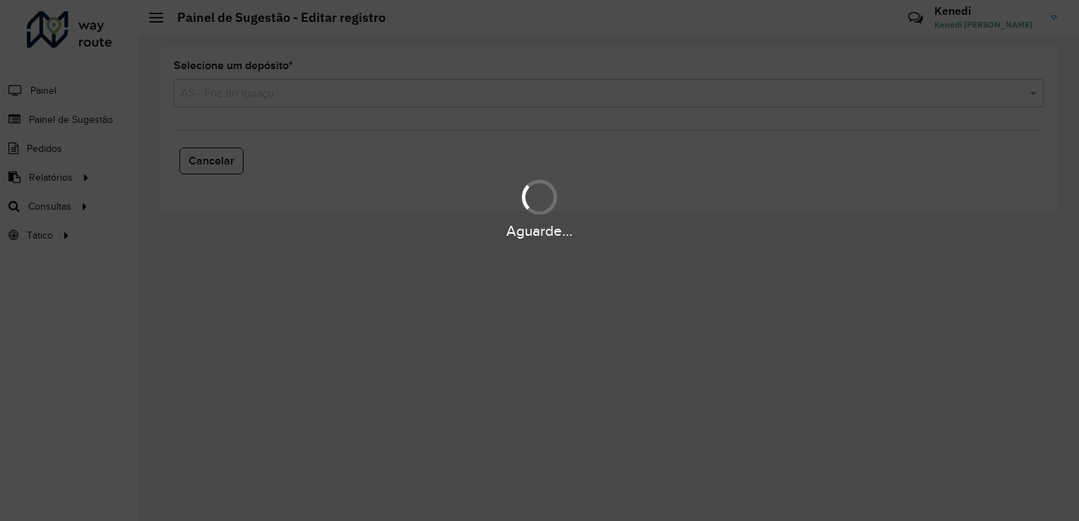
click at [325, 104] on div "Aguarde..." at bounding box center [539, 260] width 1079 height 521
click at [278, 103] on div "Aguarde..." at bounding box center [539, 260] width 1079 height 521
drag, startPoint x: 249, startPoint y: 113, endPoint x: 294, endPoint y: 106, distance: 45.1
click at [268, 114] on div "Aguarde..." at bounding box center [539, 260] width 1079 height 521
drag, startPoint x: 733, startPoint y: 185, endPoint x: 715, endPoint y: 188, distance: 18.6
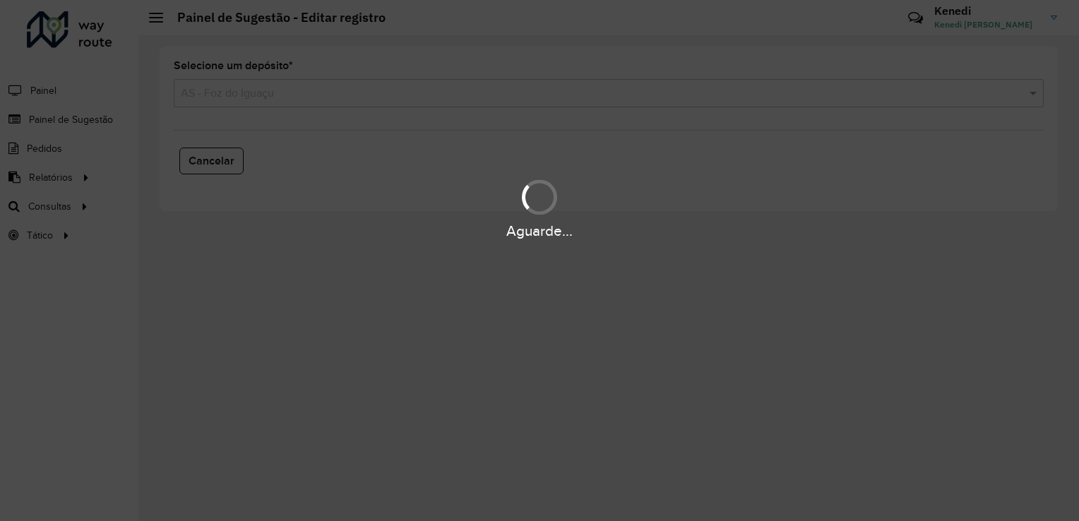
click at [732, 185] on div "Aguarde..." at bounding box center [539, 208] width 1079 height 67
drag, startPoint x: 607, startPoint y: 75, endPoint x: 604, endPoint y: 66, distance: 9.2
click at [607, 75] on div "Aguarde..." at bounding box center [539, 260] width 1079 height 521
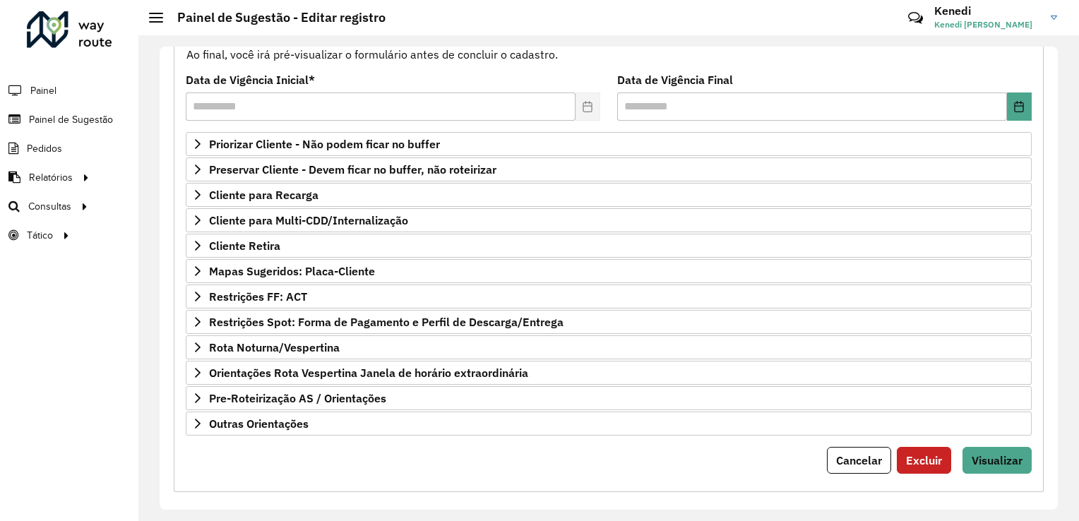
scroll to position [177, 0]
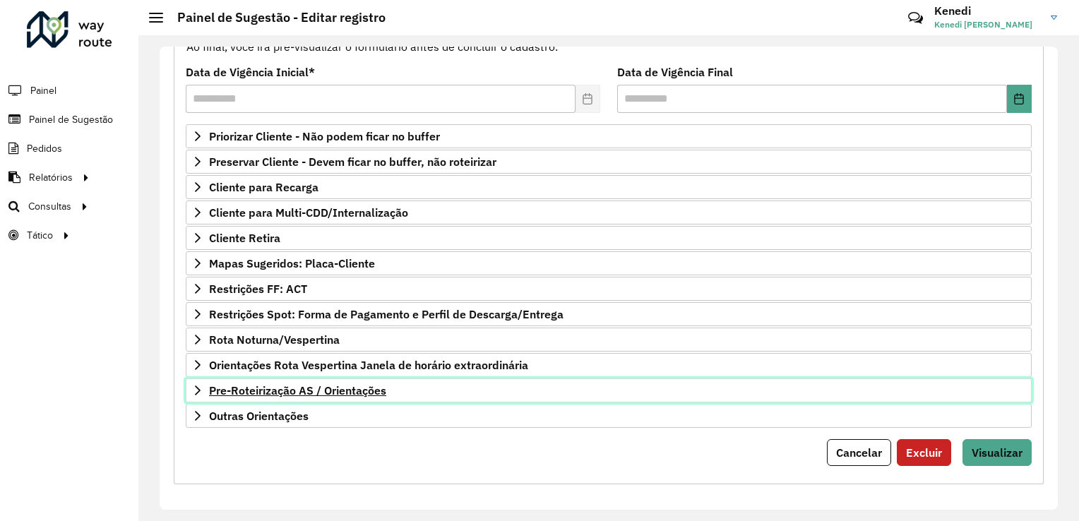
click at [205, 388] on link "Pre-Roteirização AS / Orientações" at bounding box center [609, 391] width 846 height 24
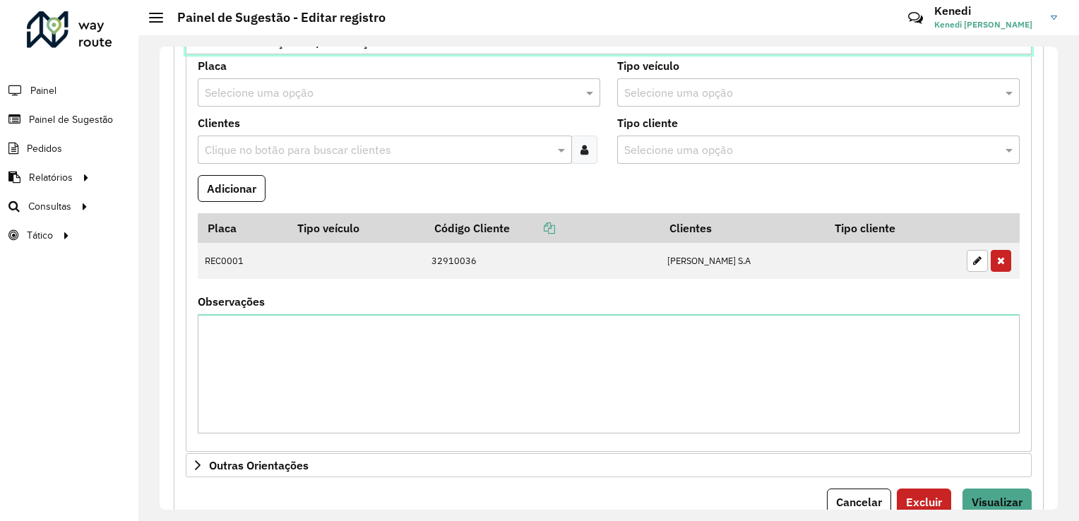
scroll to position [530, 0]
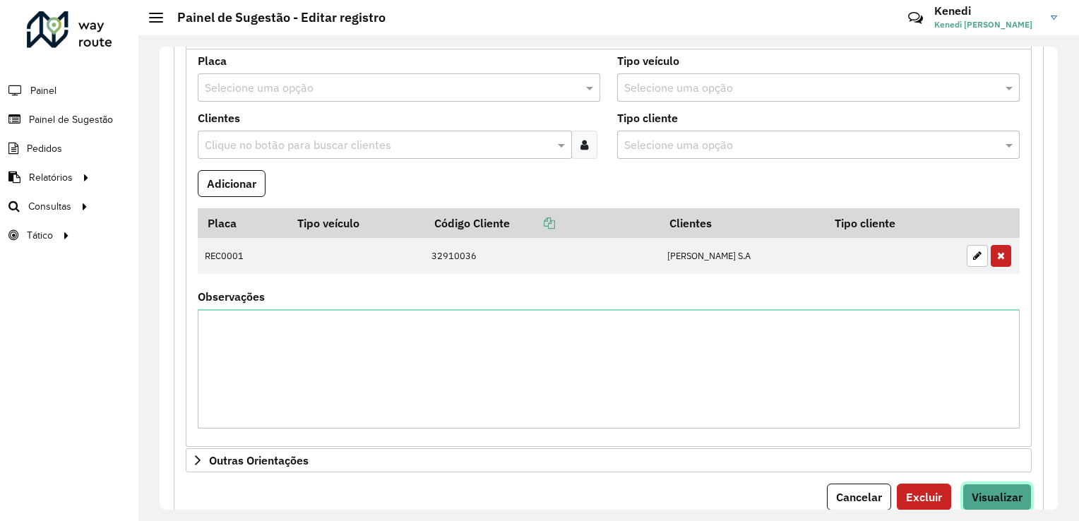
click at [999, 491] on span "Visualizar" at bounding box center [997, 497] width 51 height 14
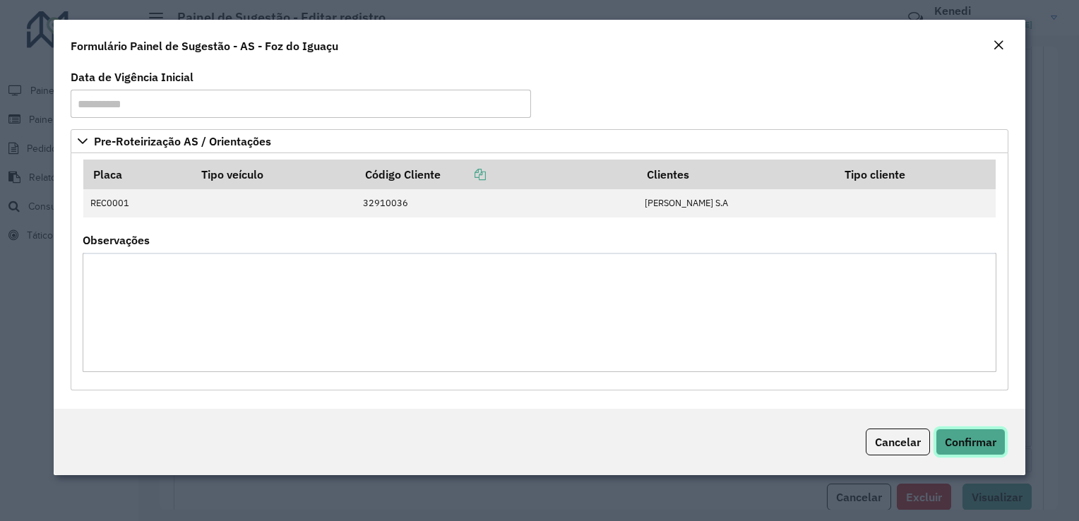
click at [967, 439] on span "Confirmar" at bounding box center [971, 442] width 52 height 14
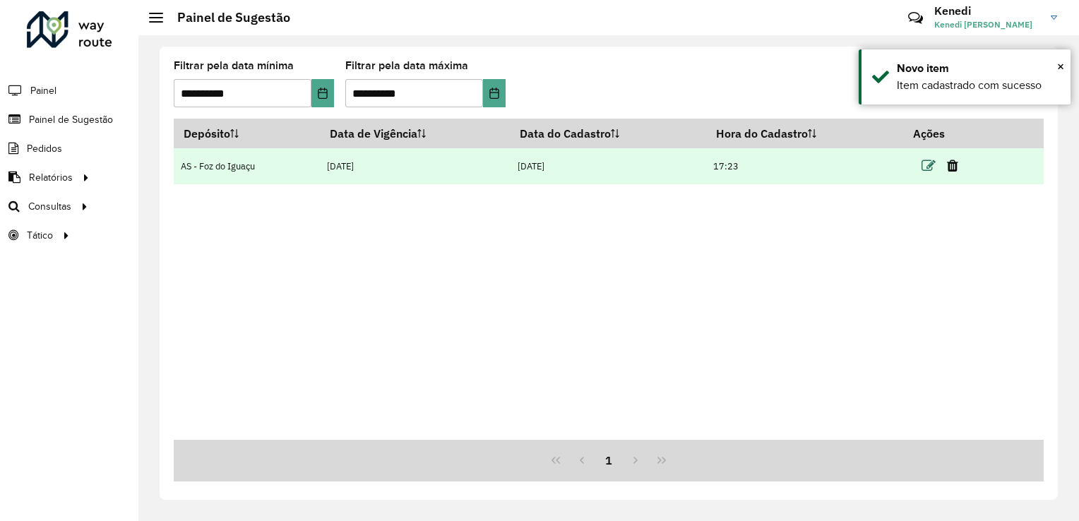
click at [935, 165] on icon at bounding box center [929, 166] width 14 height 14
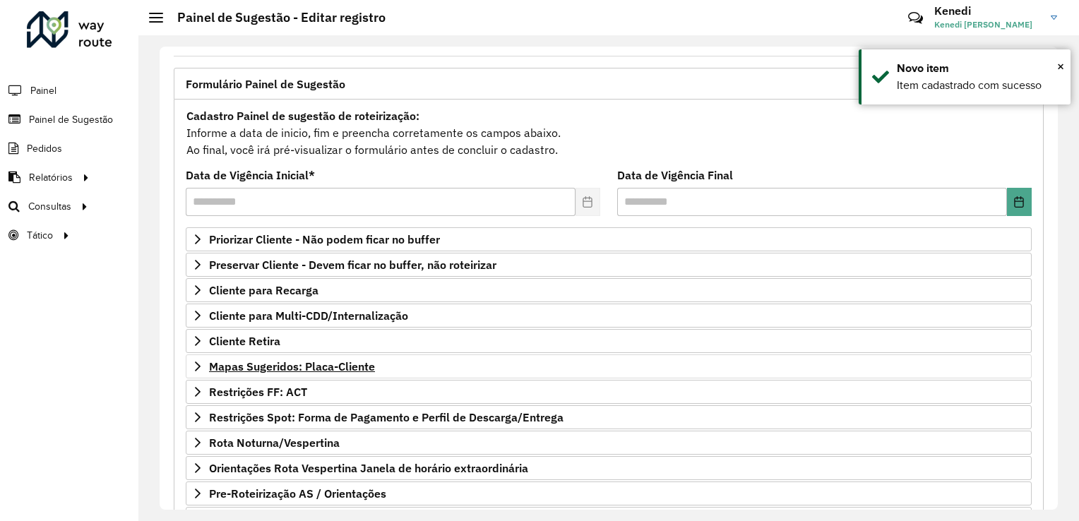
scroll to position [177, 0]
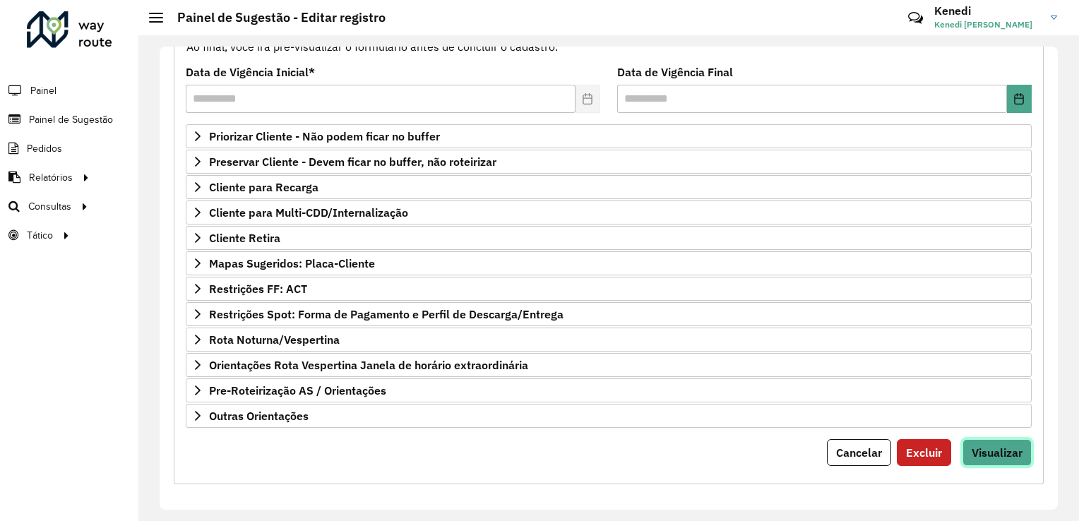
click at [976, 439] on button "Visualizar" at bounding box center [997, 452] width 69 height 27
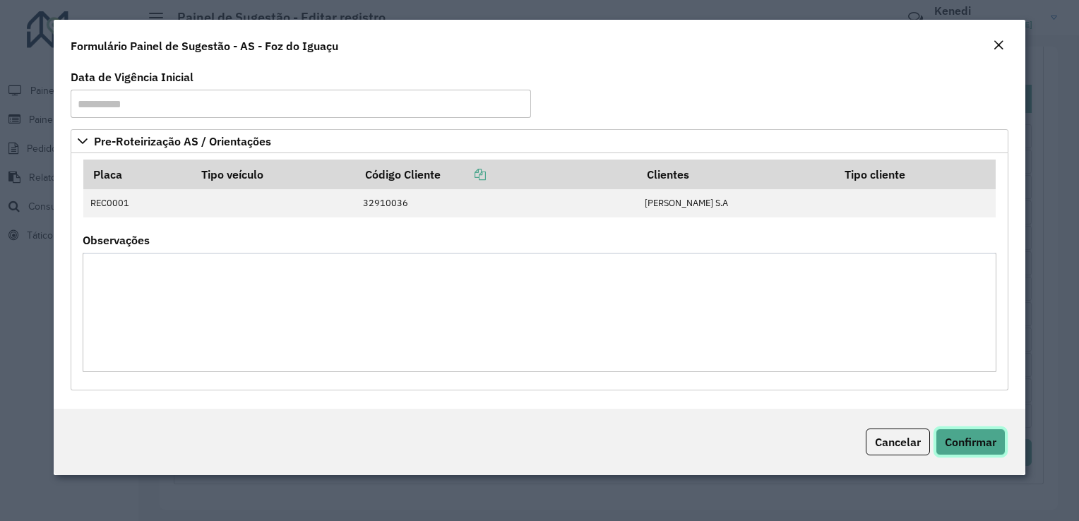
click at [975, 442] on span "Confirmar" at bounding box center [971, 442] width 52 height 14
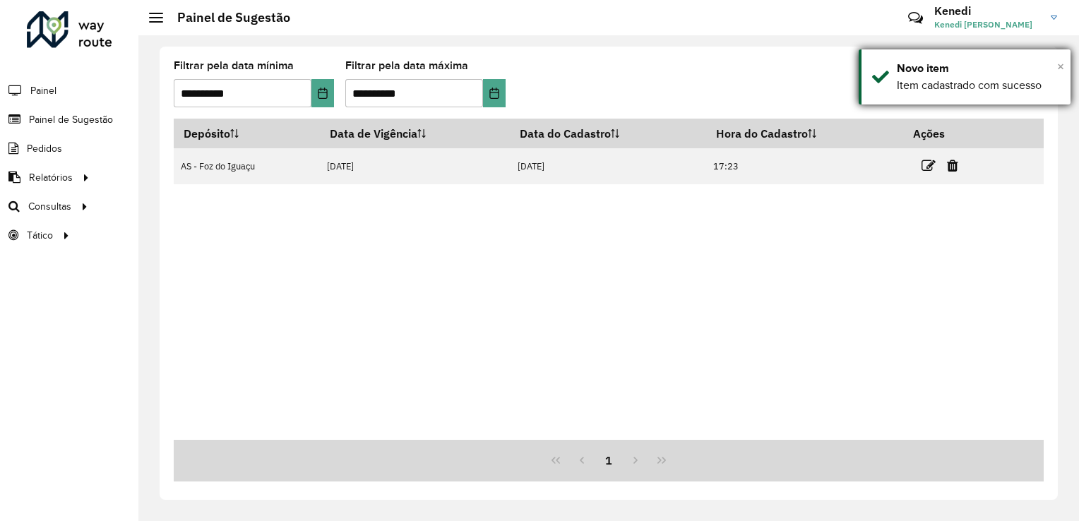
click at [1059, 65] on span "×" at bounding box center [1060, 67] width 7 height 16
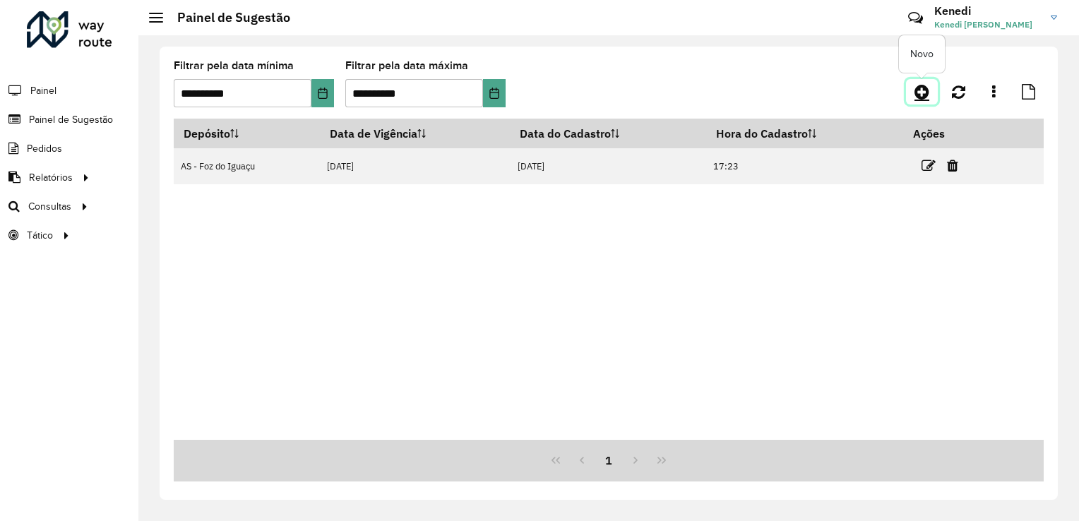
click at [915, 95] on icon at bounding box center [922, 91] width 15 height 17
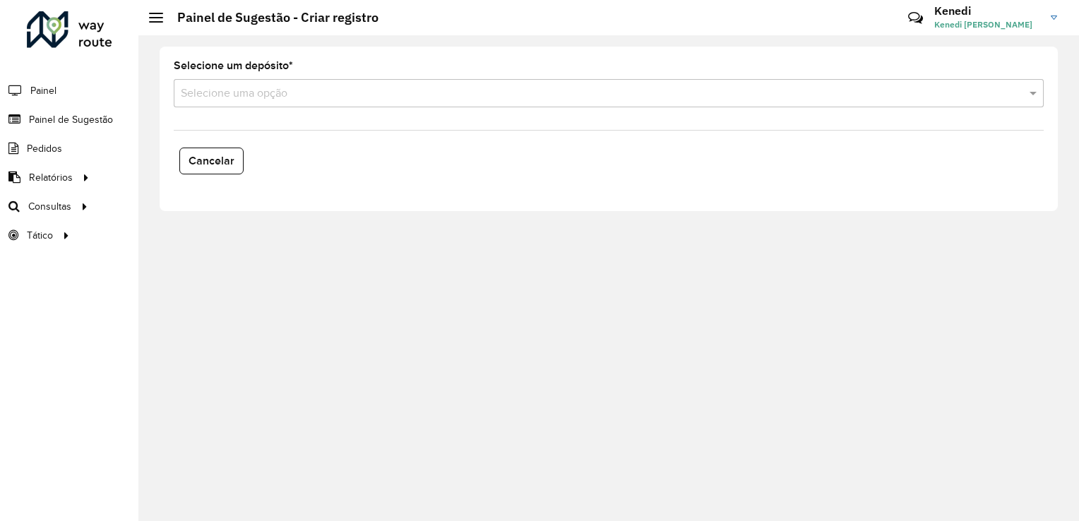
click at [407, 99] on input "text" at bounding box center [595, 93] width 828 height 17
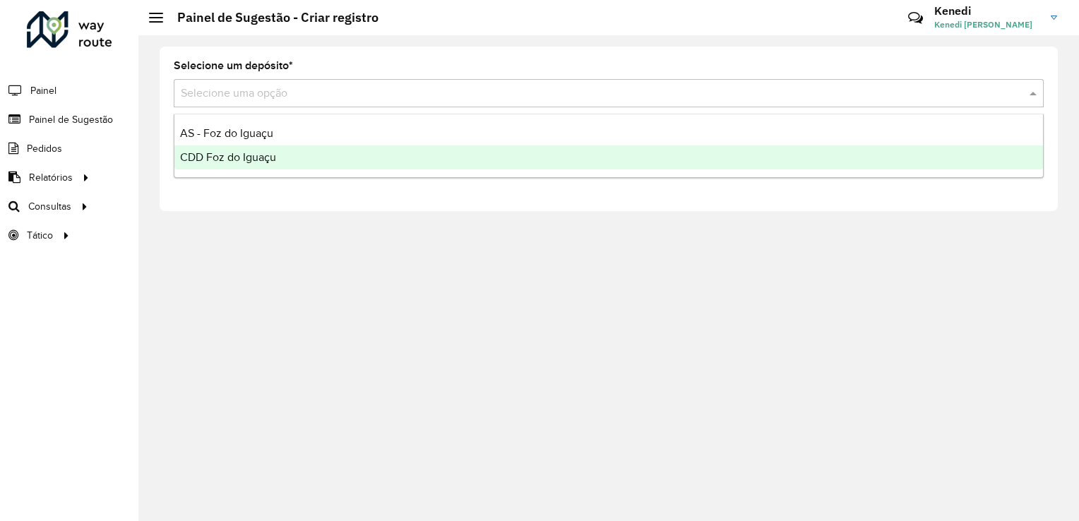
click at [260, 154] on span "CDD Foz do Iguaçu" at bounding box center [228, 157] width 96 height 12
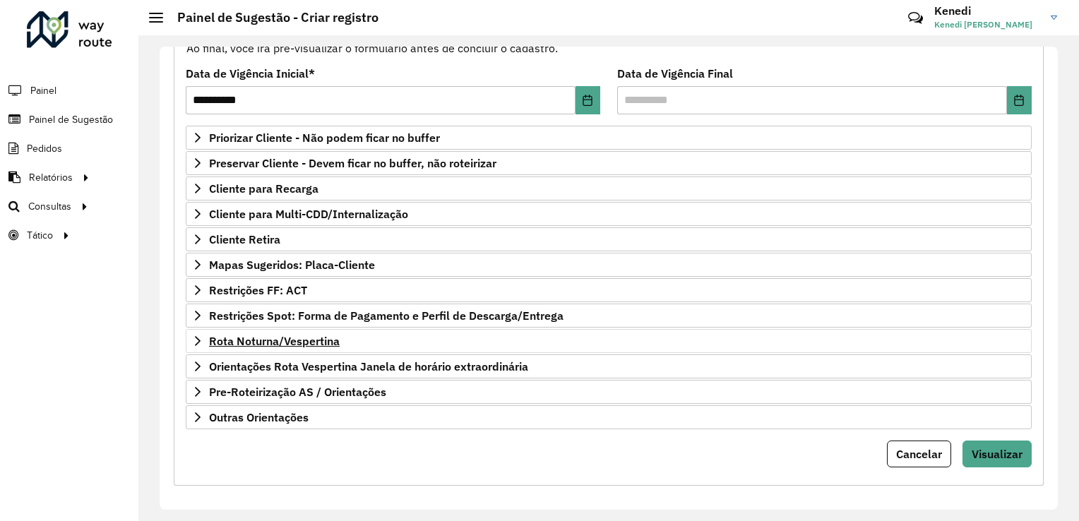
scroll to position [177, 0]
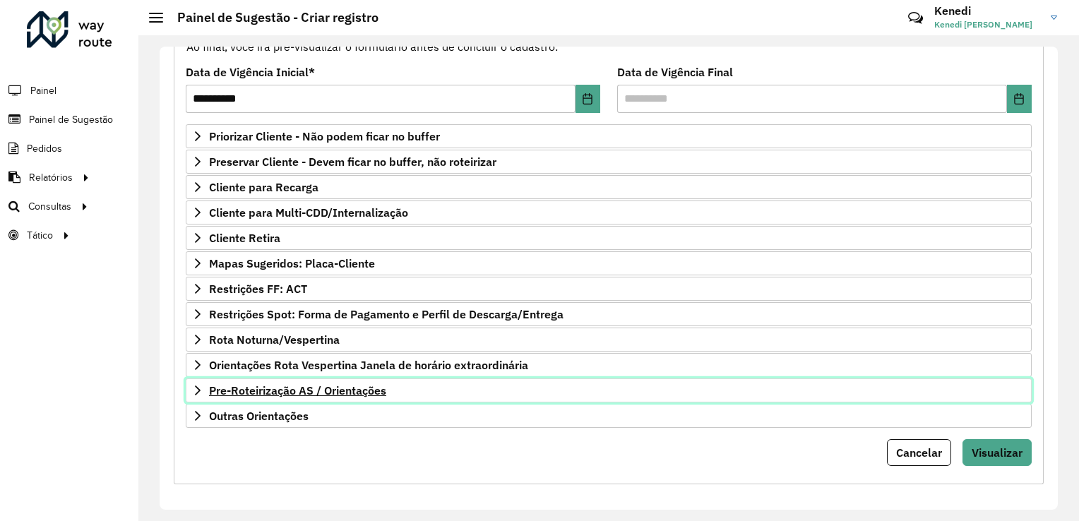
click at [220, 385] on span "Pre-Roteirização AS / Orientações" at bounding box center [297, 390] width 177 height 11
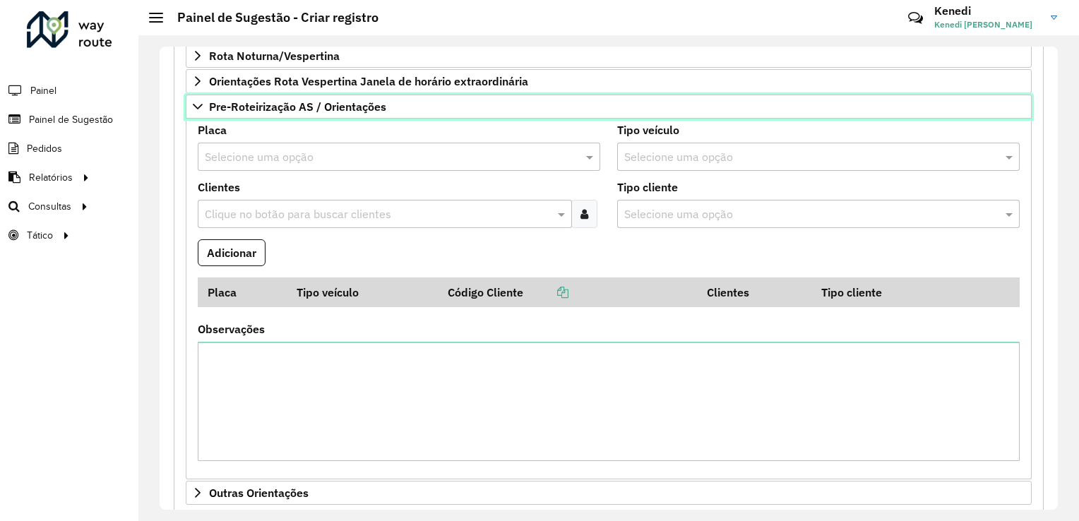
scroll to position [460, 0]
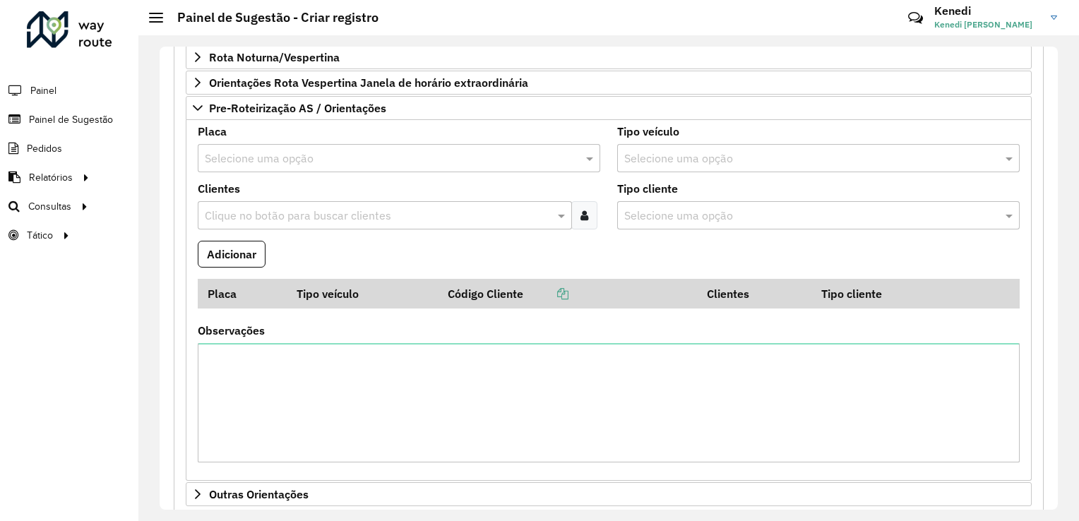
click at [285, 155] on input "text" at bounding box center [385, 158] width 360 height 17
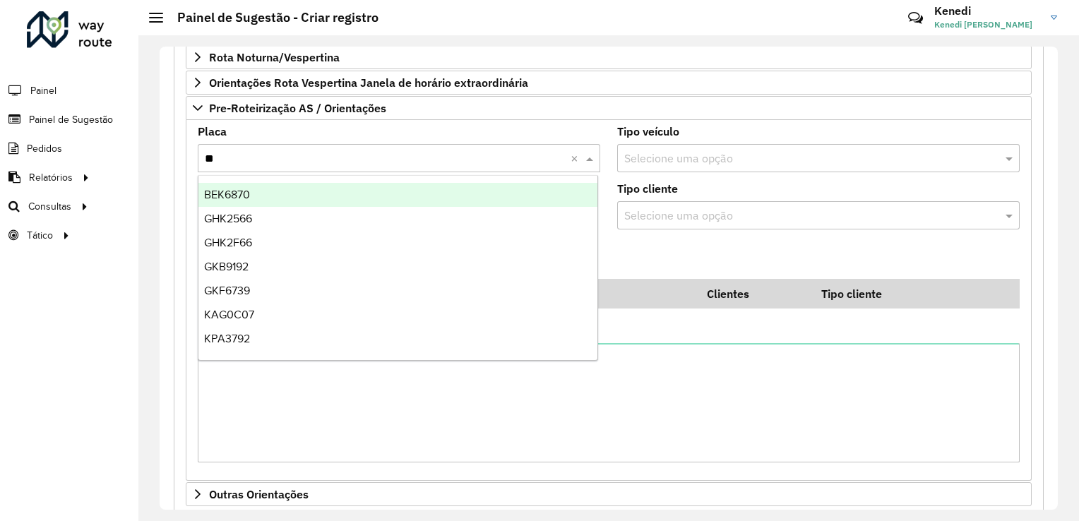
type input "***"
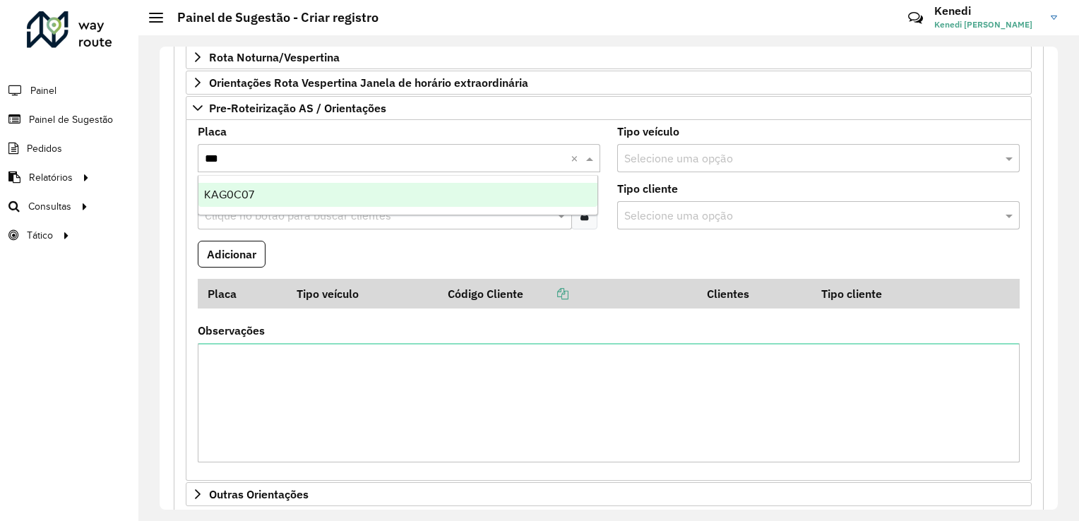
click at [282, 193] on div "KAG0C07" at bounding box center [398, 195] width 400 height 24
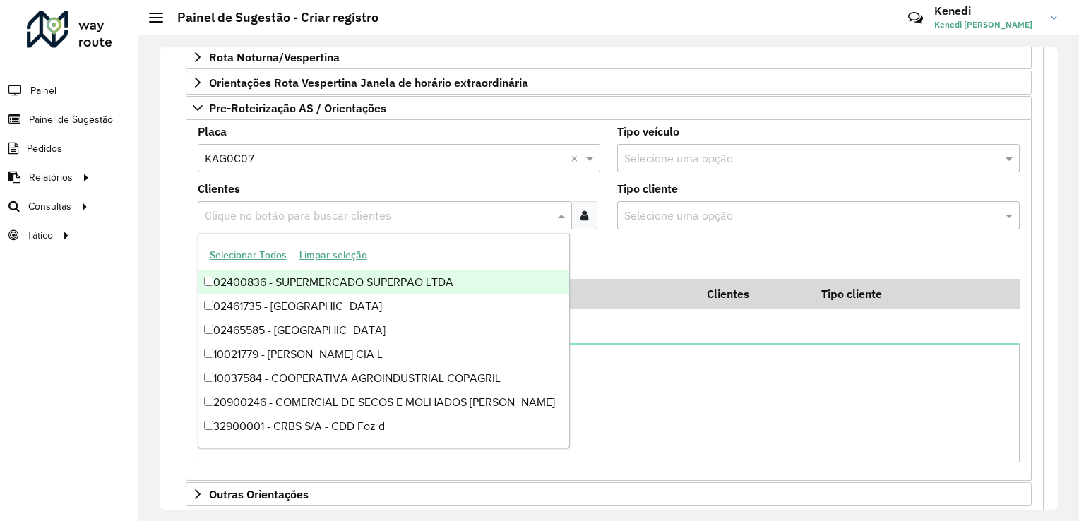
click at [281, 208] on input "text" at bounding box center [377, 216] width 353 height 17
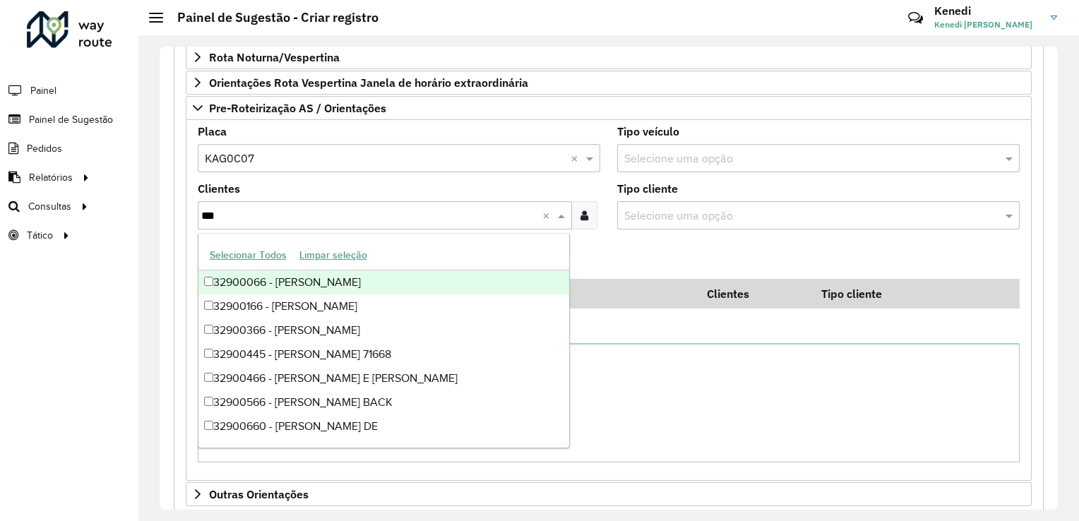
type input "****"
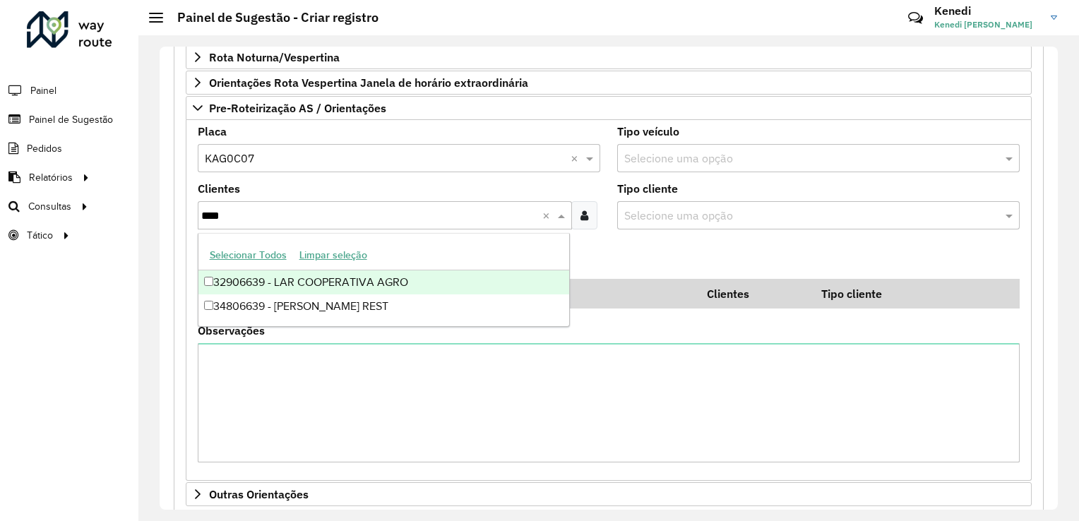
click at [268, 284] on div "32906639 - LAR COOPERATIVA AGRO" at bounding box center [384, 283] width 372 height 24
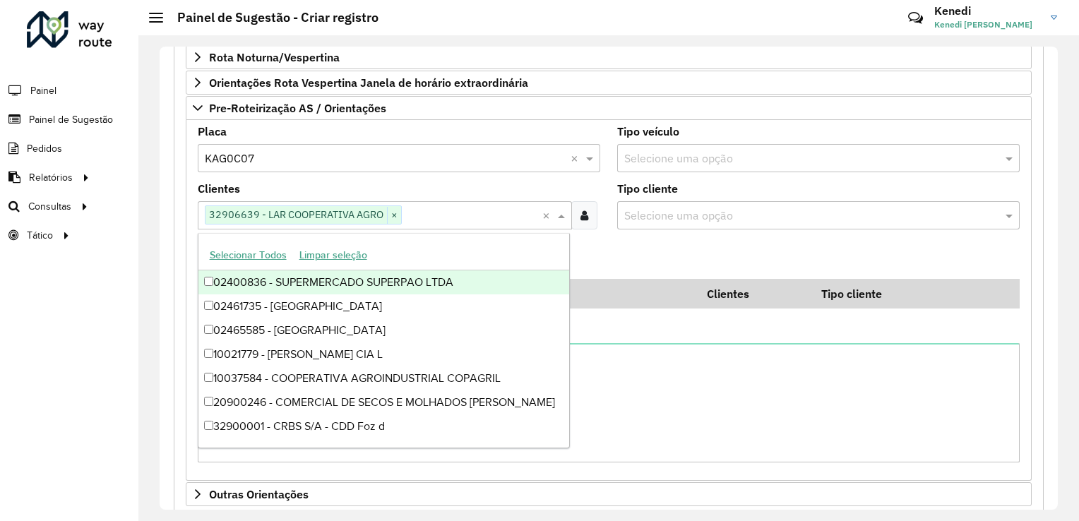
click at [664, 259] on formly-field "Adicionar" at bounding box center [608, 260] width 839 height 38
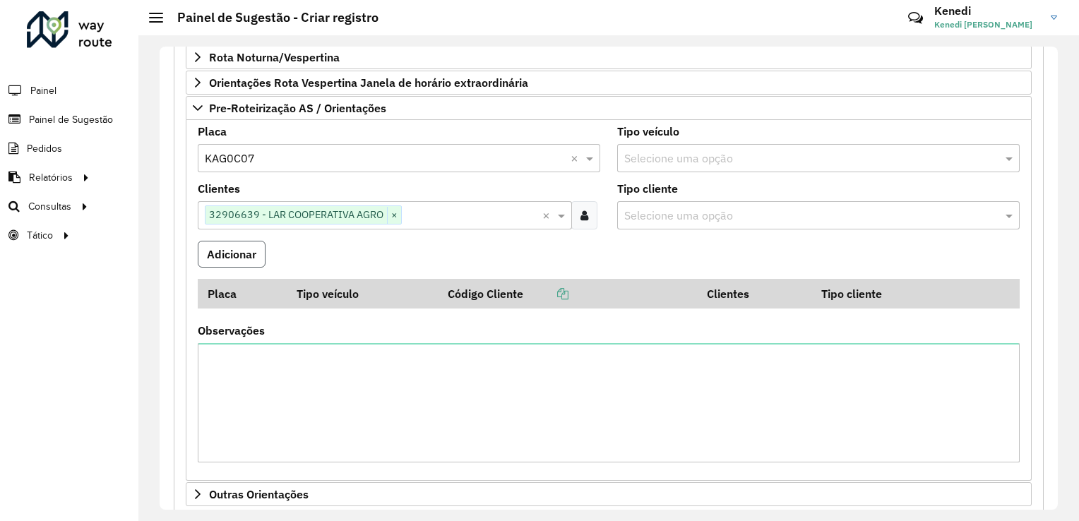
click at [250, 261] on button "Adicionar" at bounding box center [232, 254] width 68 height 27
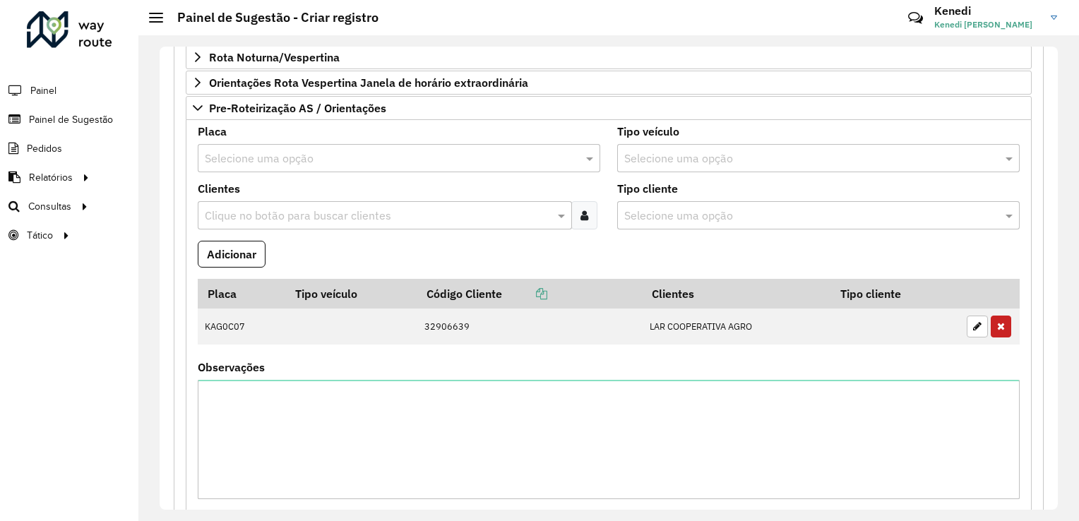
click at [342, 154] on input "text" at bounding box center [385, 158] width 360 height 17
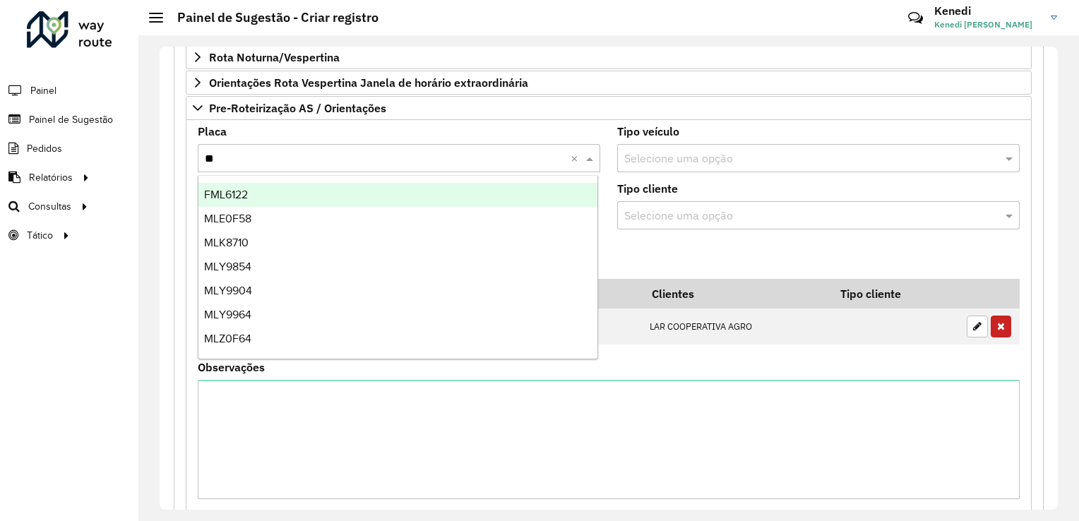
type input "***"
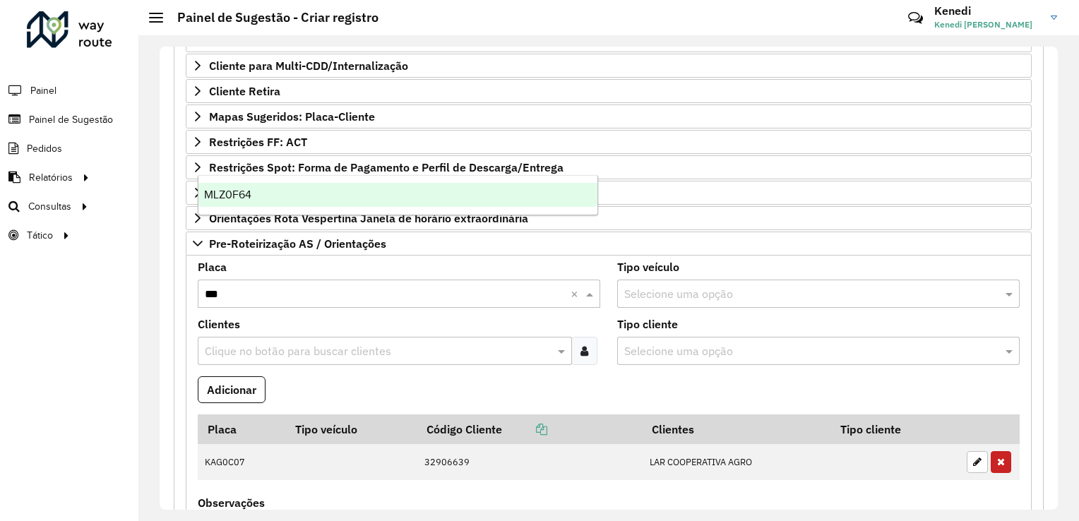
scroll to position [319, 0]
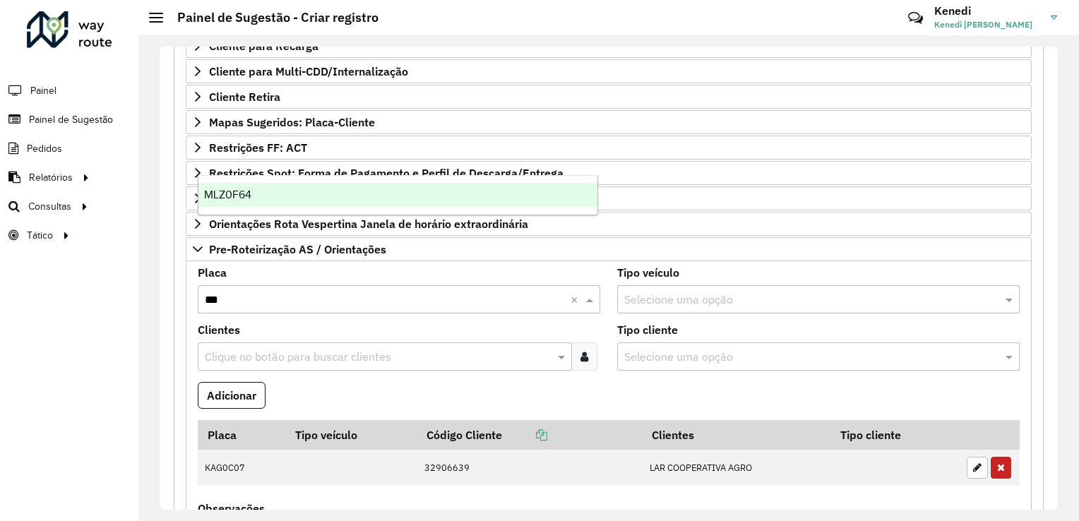
click at [259, 201] on div "MLZ0F64" at bounding box center [398, 195] width 400 height 24
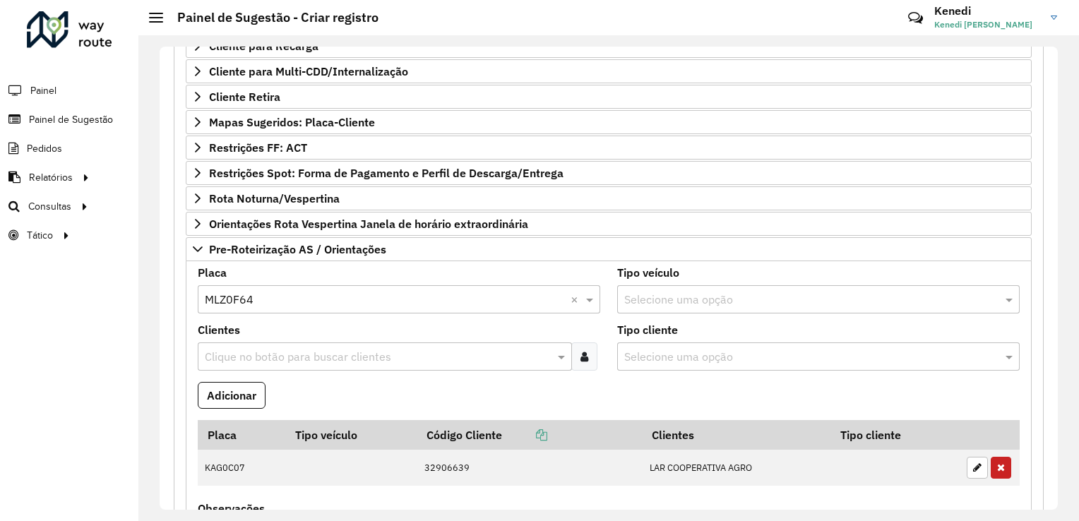
click at [232, 360] on input "text" at bounding box center [377, 357] width 353 height 17
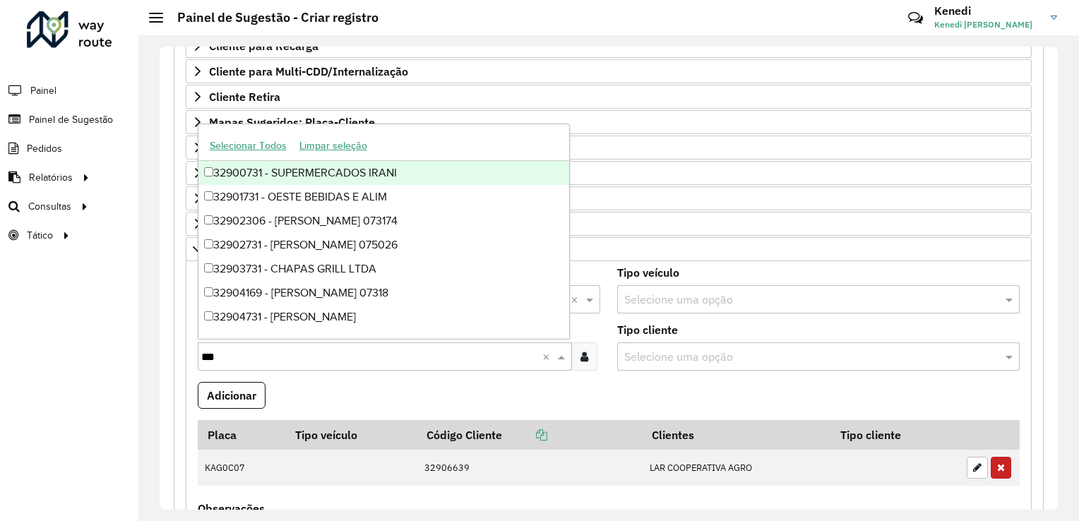
type input "****"
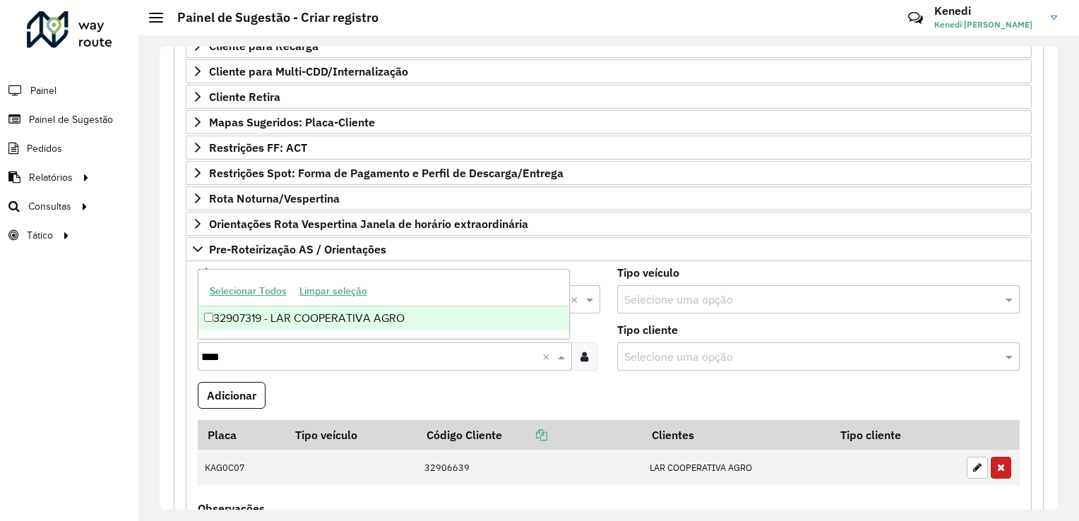
click at [215, 321] on div "32907319 - LAR COOPERATIVA AGRO" at bounding box center [384, 319] width 372 height 24
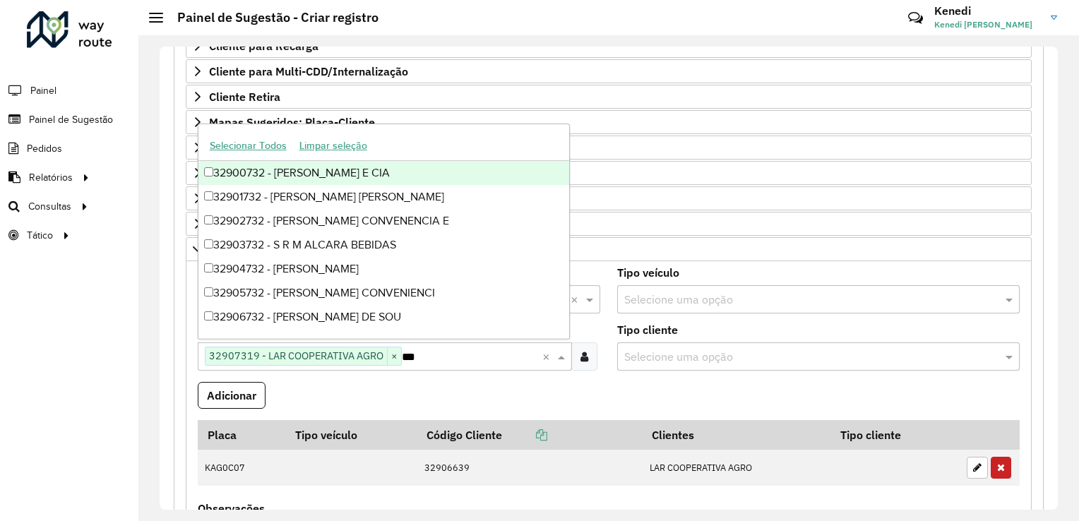
type input "****"
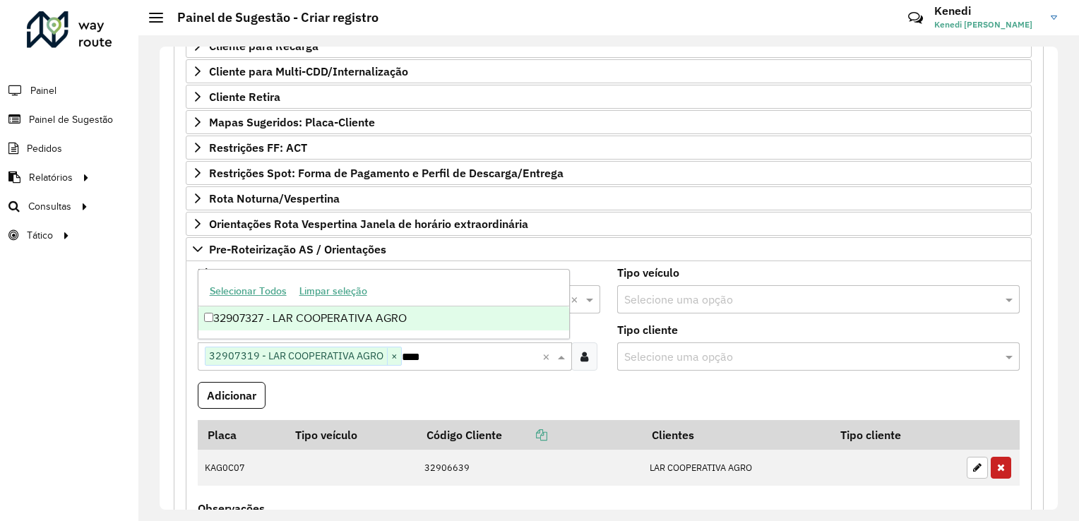
click at [261, 316] on div "32907327 - LAR COOPERATIVA AGRO" at bounding box center [384, 319] width 372 height 24
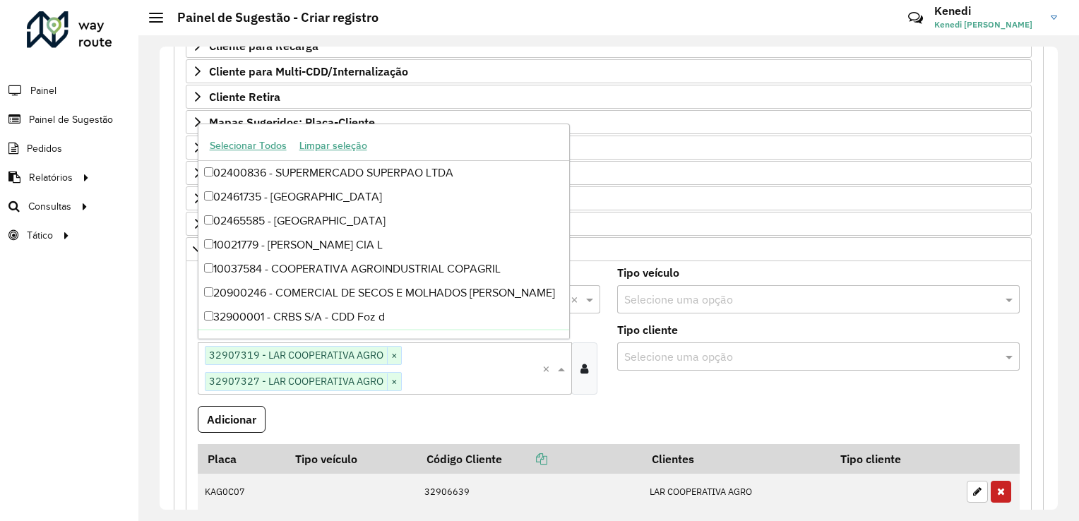
click at [518, 414] on formly-field "Adicionar" at bounding box center [608, 425] width 839 height 38
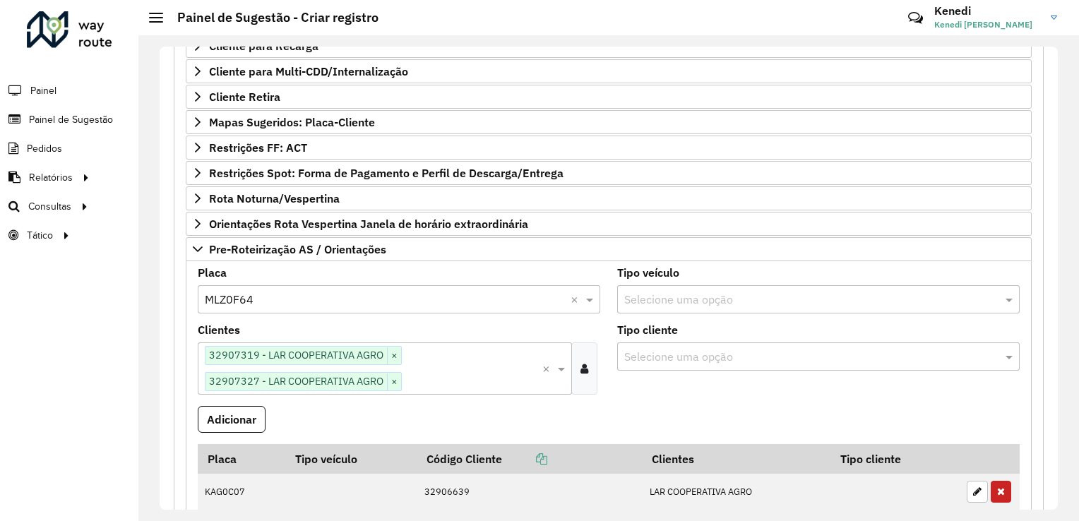
click at [236, 413] on button "Adicionar" at bounding box center [232, 419] width 68 height 27
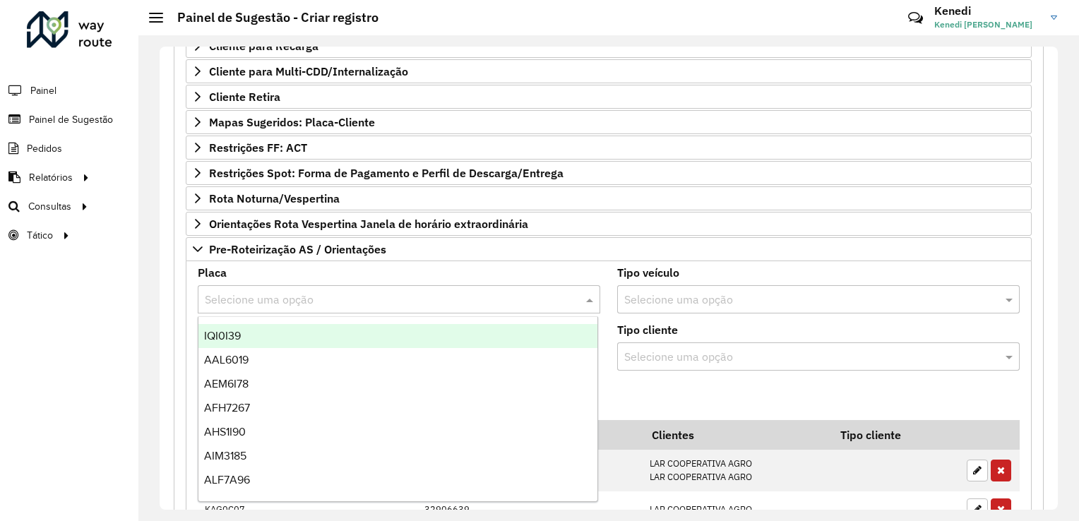
click at [316, 292] on input "text" at bounding box center [385, 300] width 360 height 17
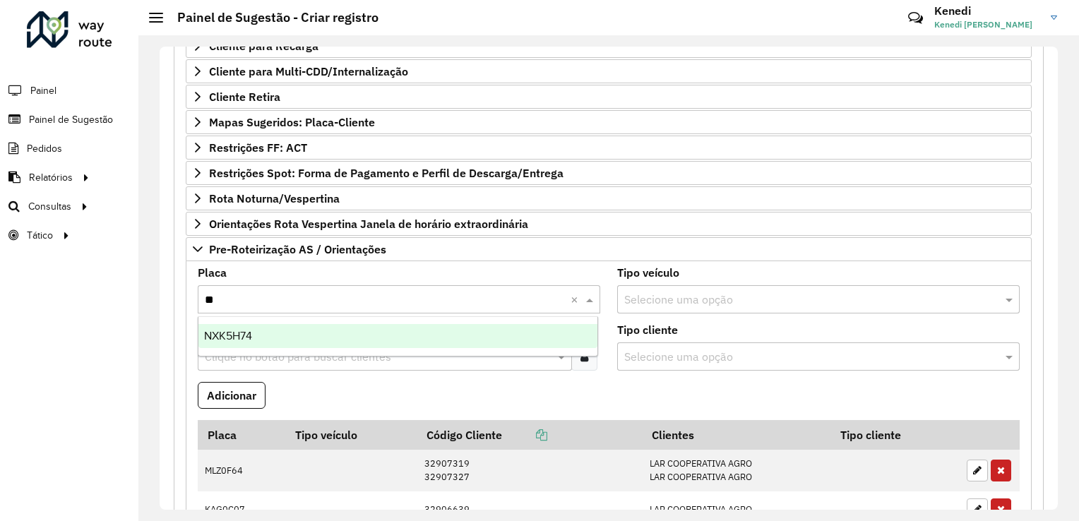
type input "***"
click at [288, 335] on div "NXK5H74" at bounding box center [398, 336] width 400 height 24
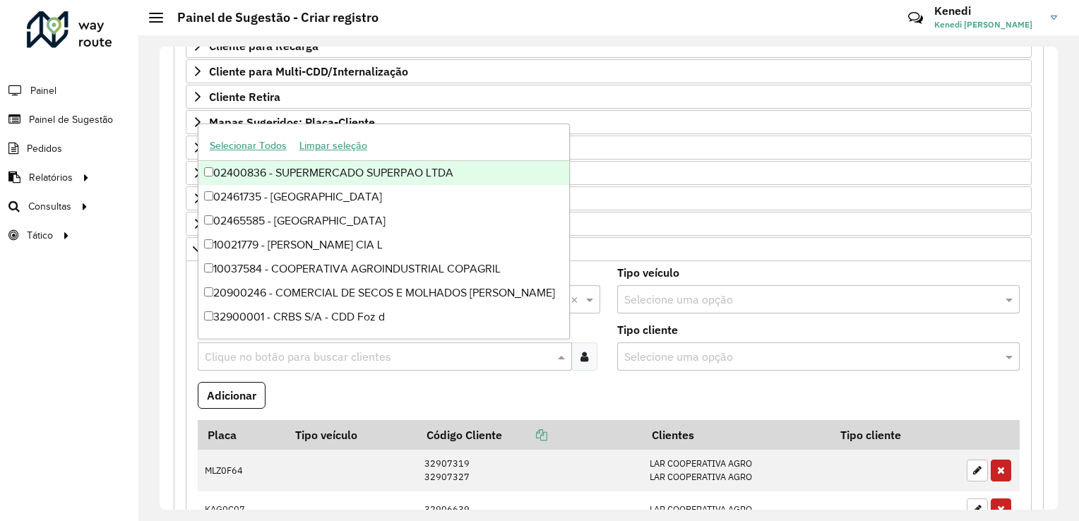
click at [286, 352] on input "text" at bounding box center [377, 357] width 353 height 17
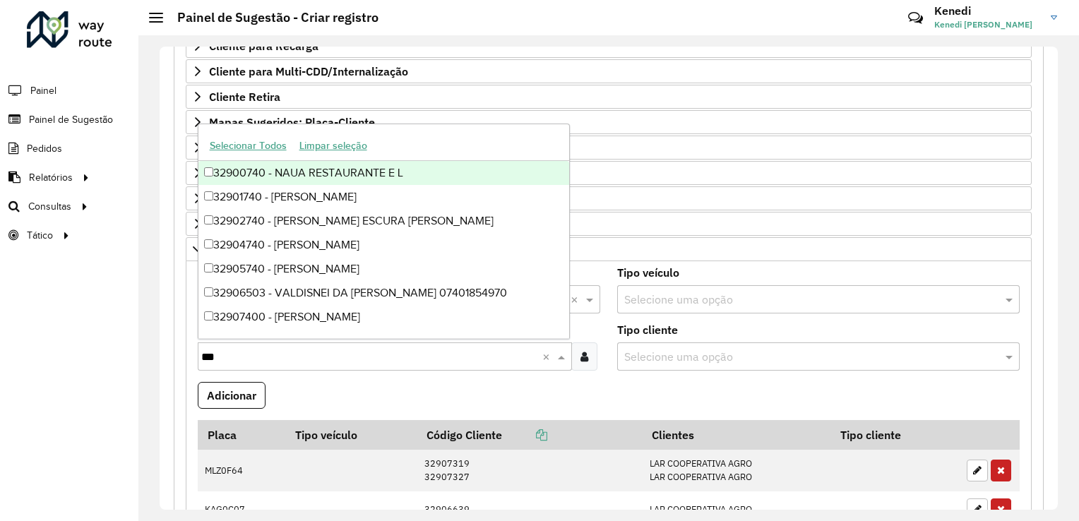
type input "****"
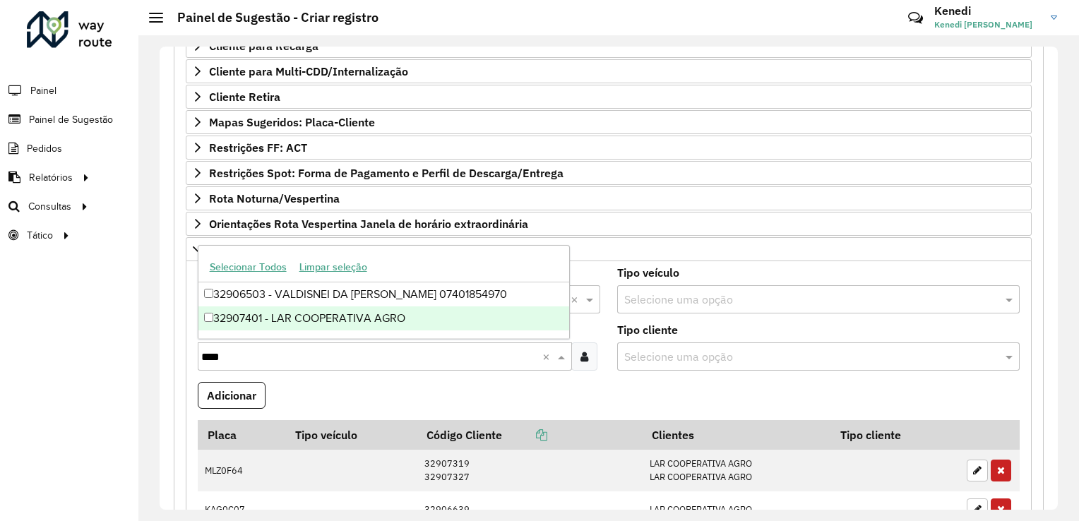
click at [285, 325] on div "32907401 - LAR COOPERATIVA AGRO" at bounding box center [384, 319] width 372 height 24
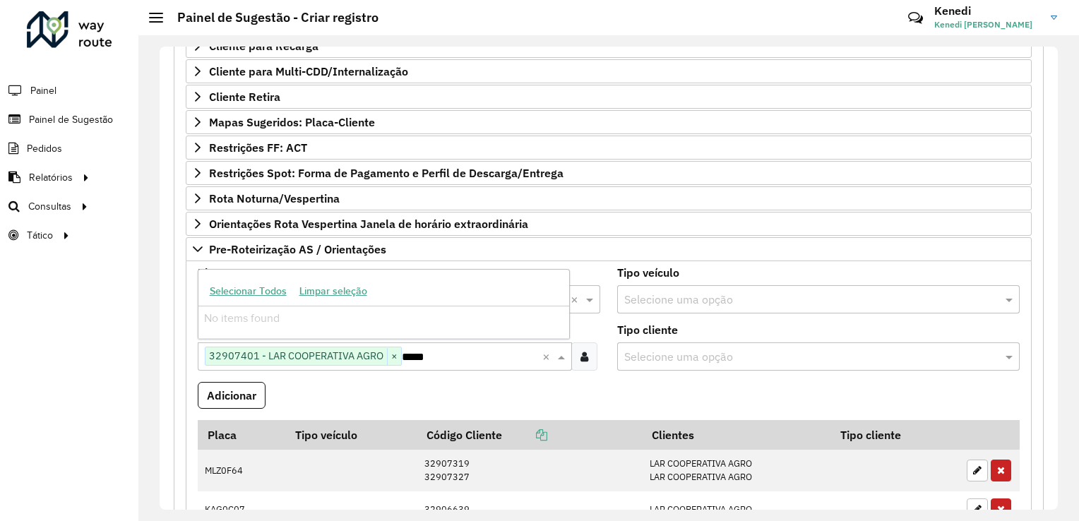
type input "****"
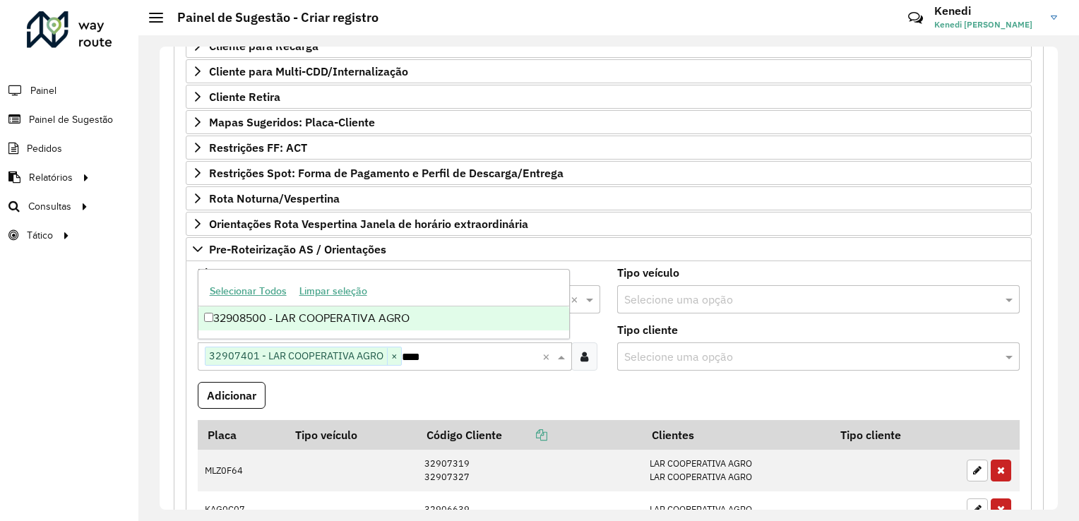
click at [307, 327] on div "32908500 - LAR COOPERATIVA AGRO" at bounding box center [384, 319] width 372 height 24
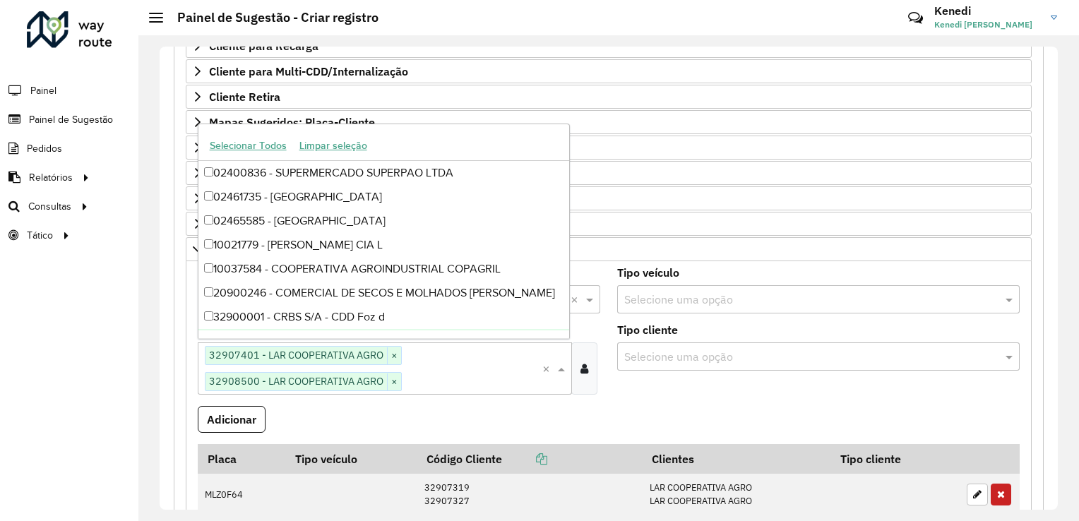
click at [470, 408] on formly-field "Adicionar" at bounding box center [608, 425] width 839 height 38
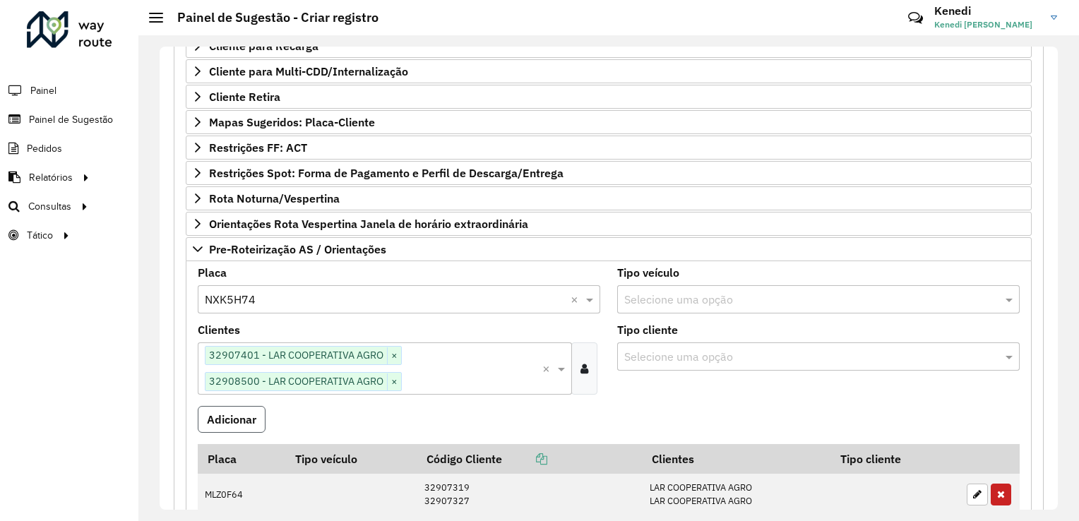
click at [230, 422] on button "Adicionar" at bounding box center [232, 419] width 68 height 27
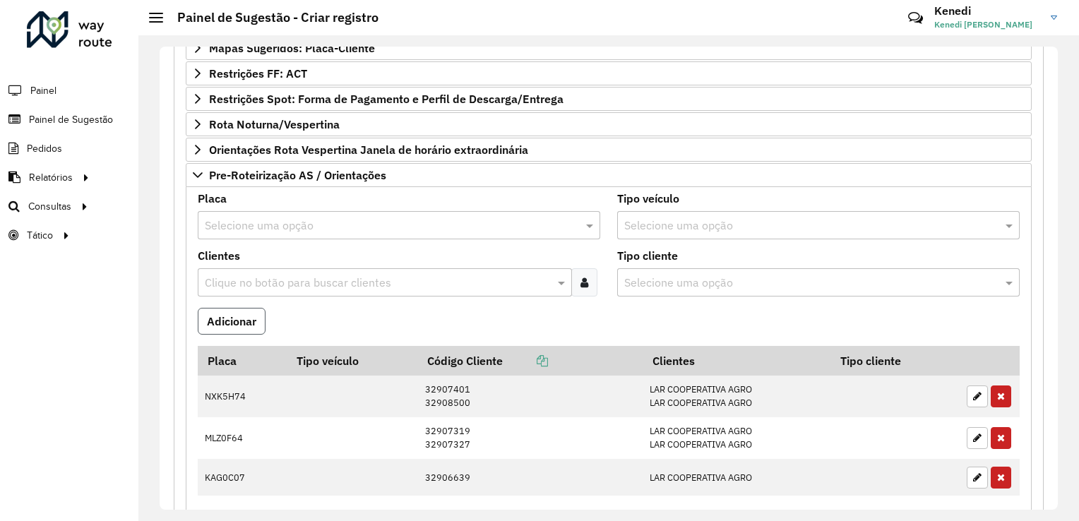
scroll to position [389, 0]
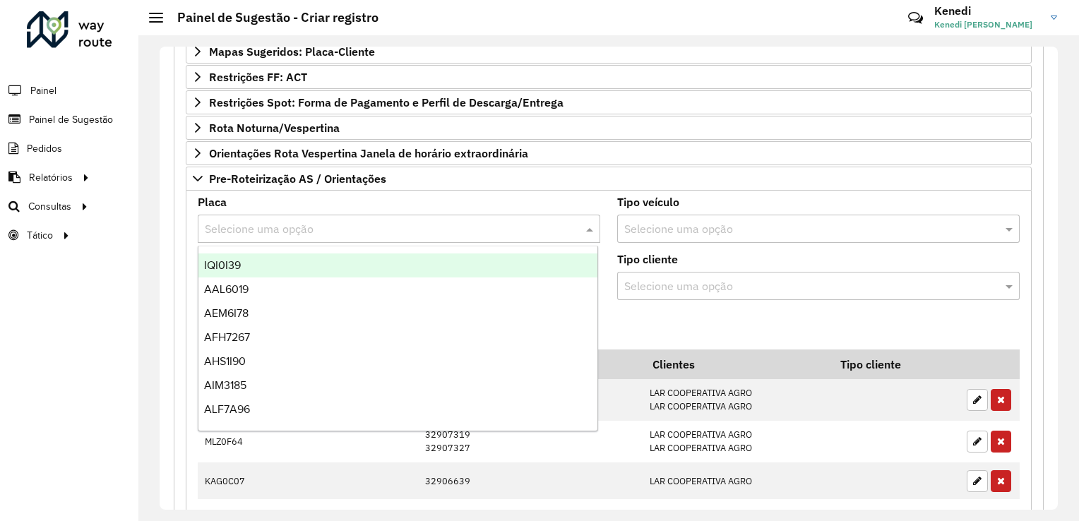
click at [243, 222] on input "text" at bounding box center [385, 229] width 360 height 17
type input "***"
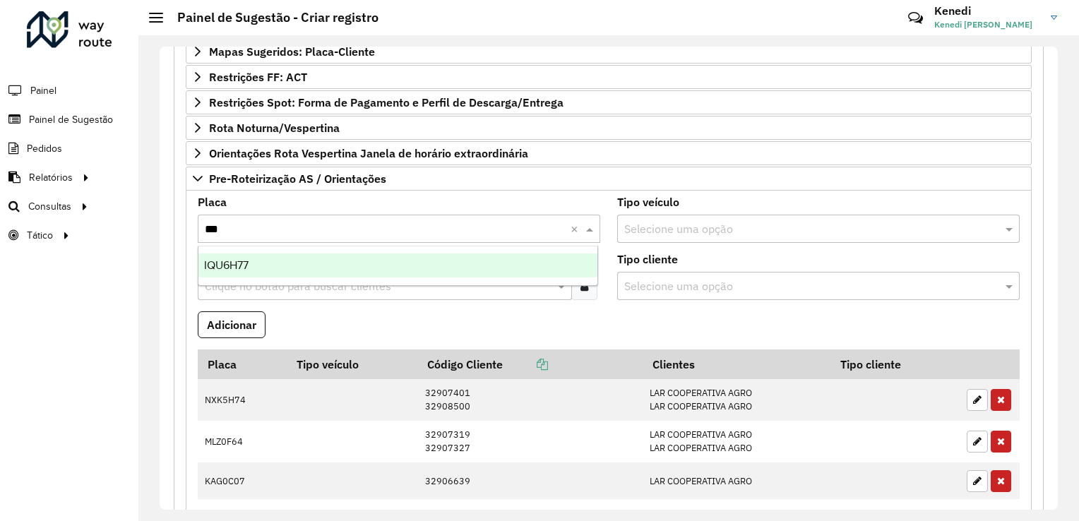
click at [246, 267] on span "IQU6H77" at bounding box center [226, 265] width 44 height 12
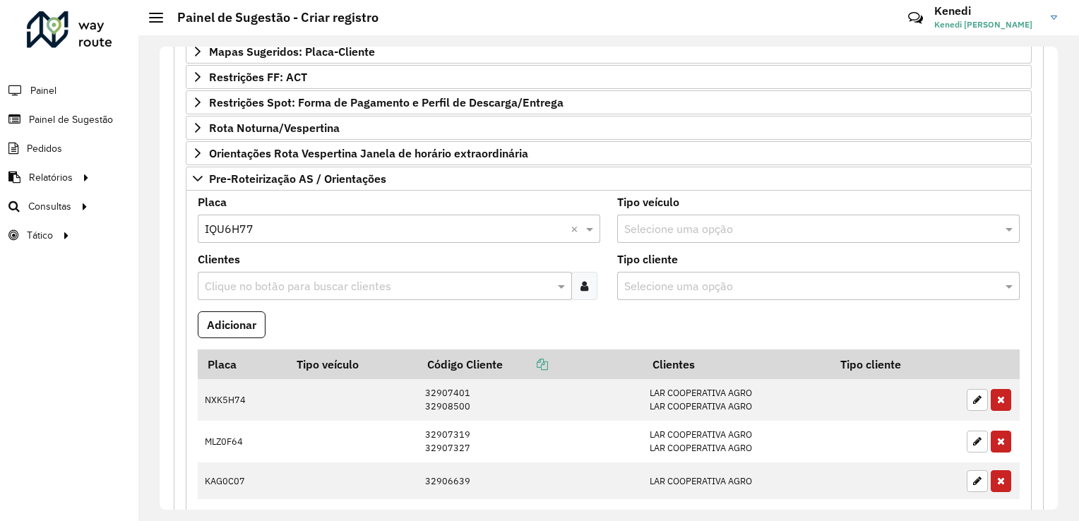
click at [242, 284] on input "text" at bounding box center [377, 286] width 353 height 17
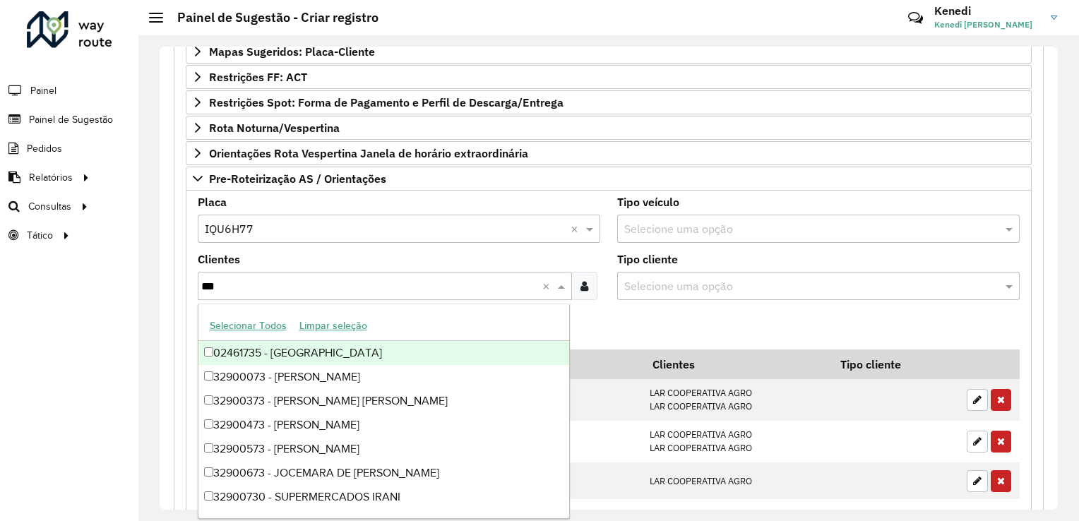
type input "****"
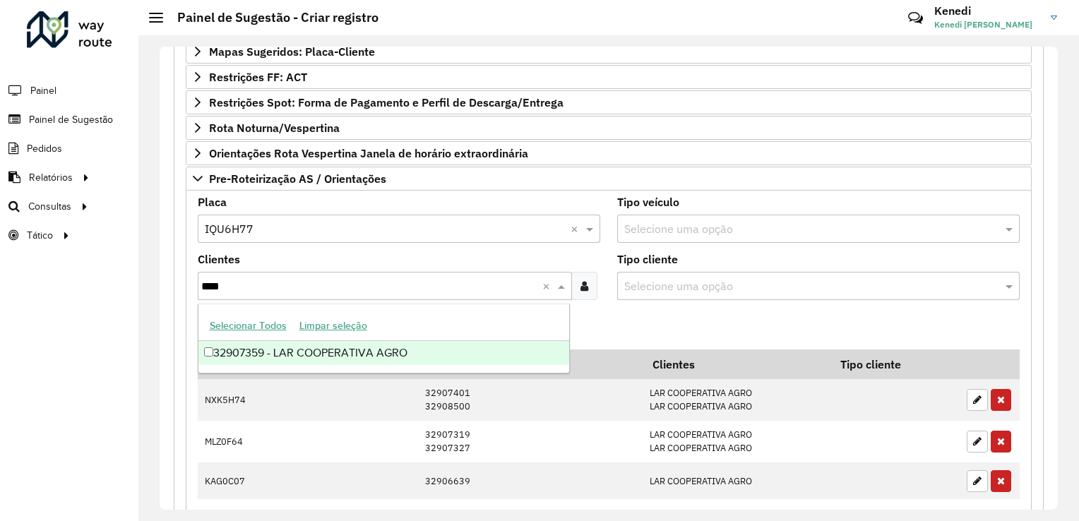
click at [273, 355] on div "32907359 - LAR COOPERATIVA AGRO" at bounding box center [384, 353] width 372 height 24
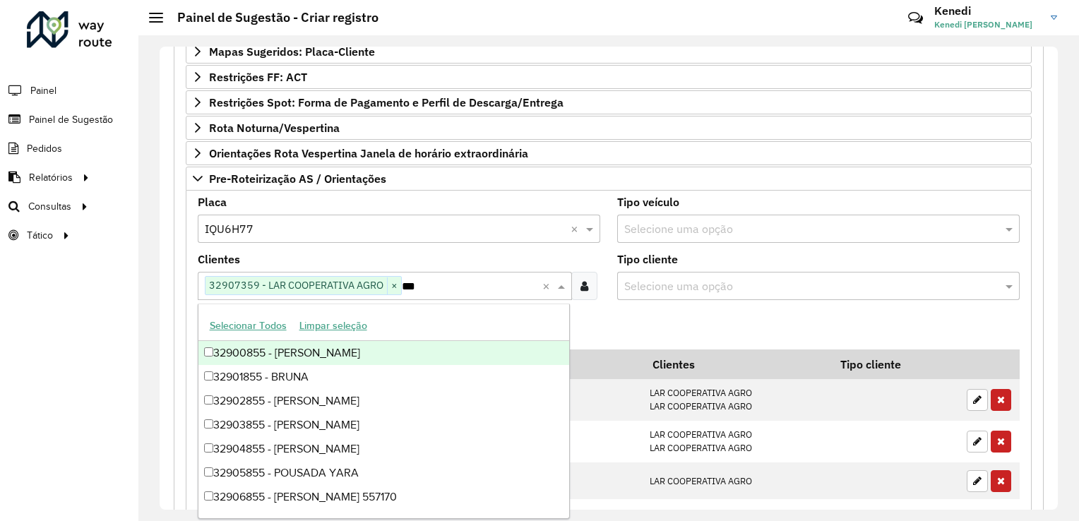
type input "****"
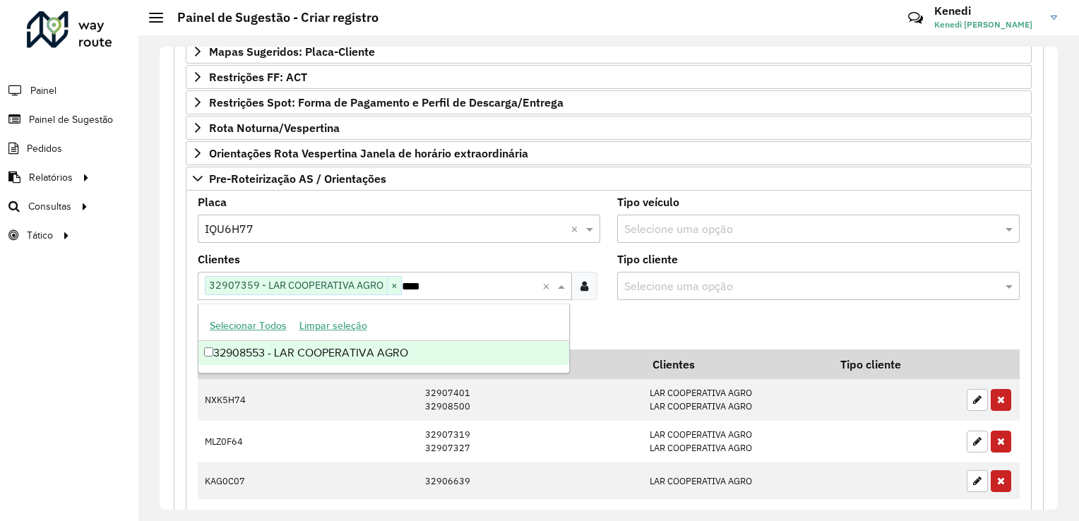
click at [273, 355] on div "32908553 - LAR COOPERATIVA AGRO" at bounding box center [384, 353] width 372 height 24
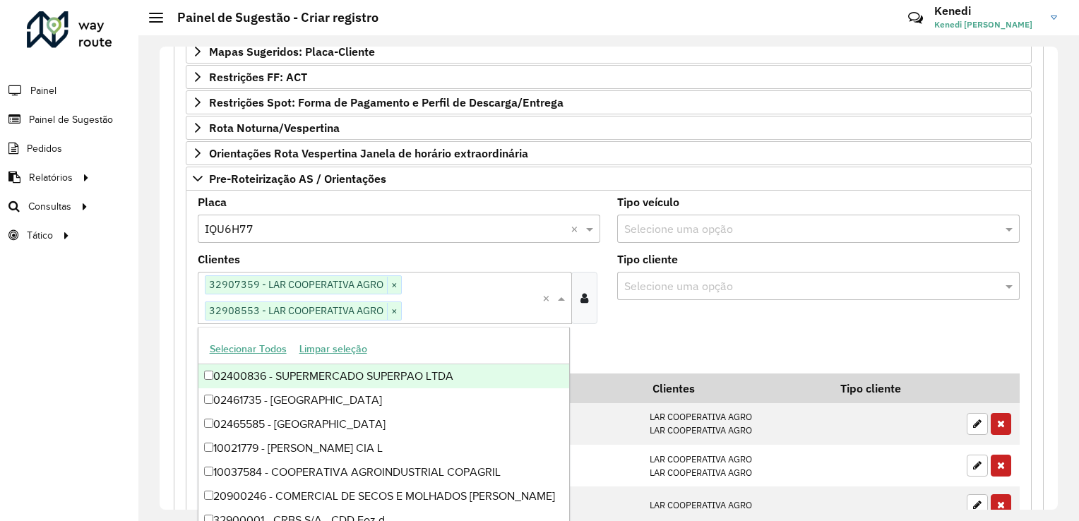
click at [677, 337] on formly-field "Adicionar" at bounding box center [608, 354] width 839 height 38
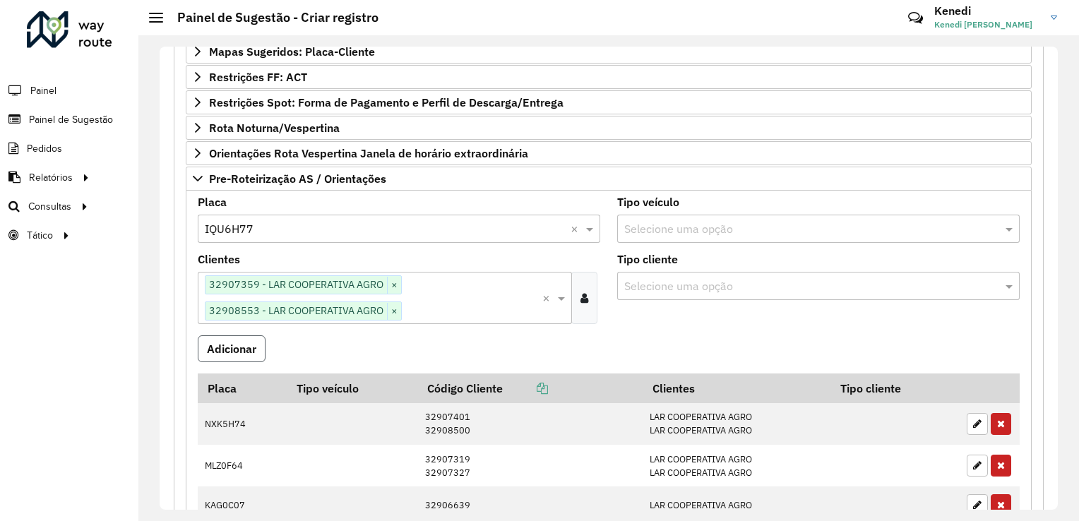
click at [246, 336] on button "Adicionar" at bounding box center [232, 348] width 68 height 27
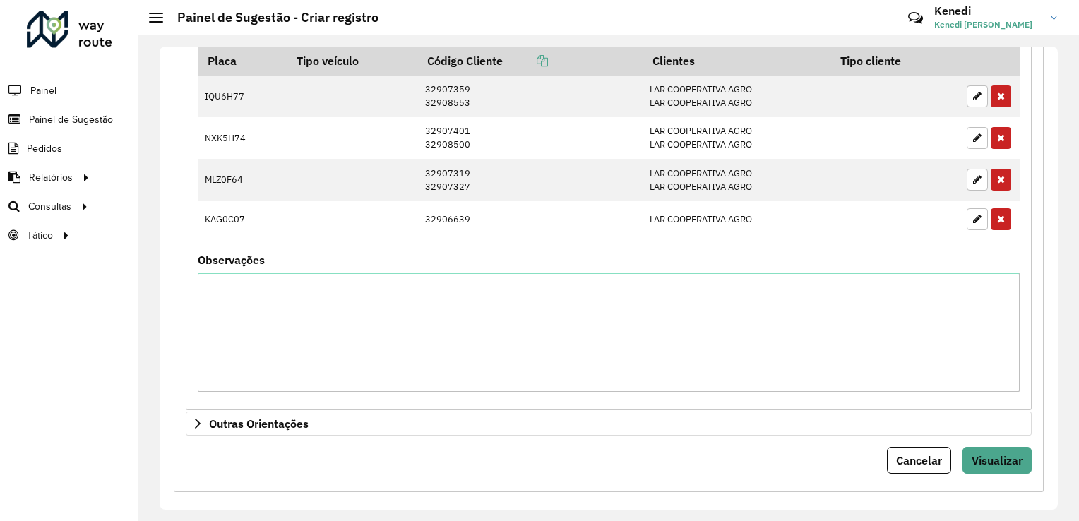
scroll to position [701, 0]
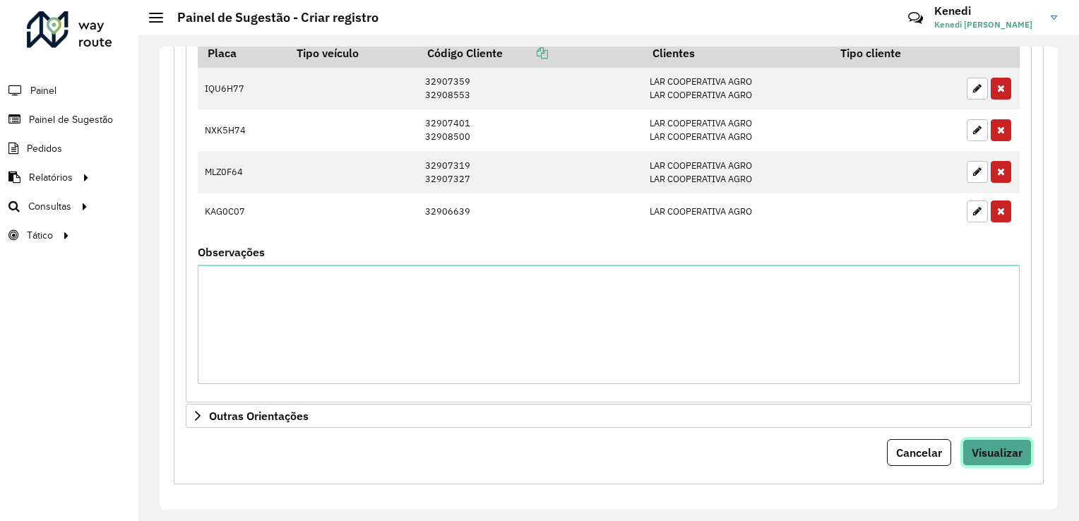
click at [994, 446] on span "Visualizar" at bounding box center [997, 453] width 51 height 14
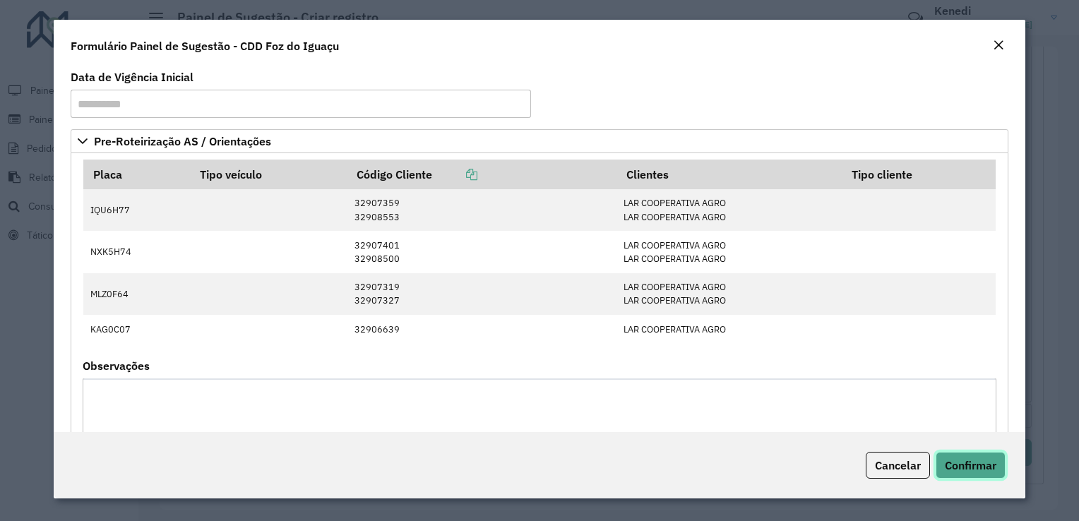
click at [983, 471] on span "Confirmar" at bounding box center [971, 465] width 52 height 14
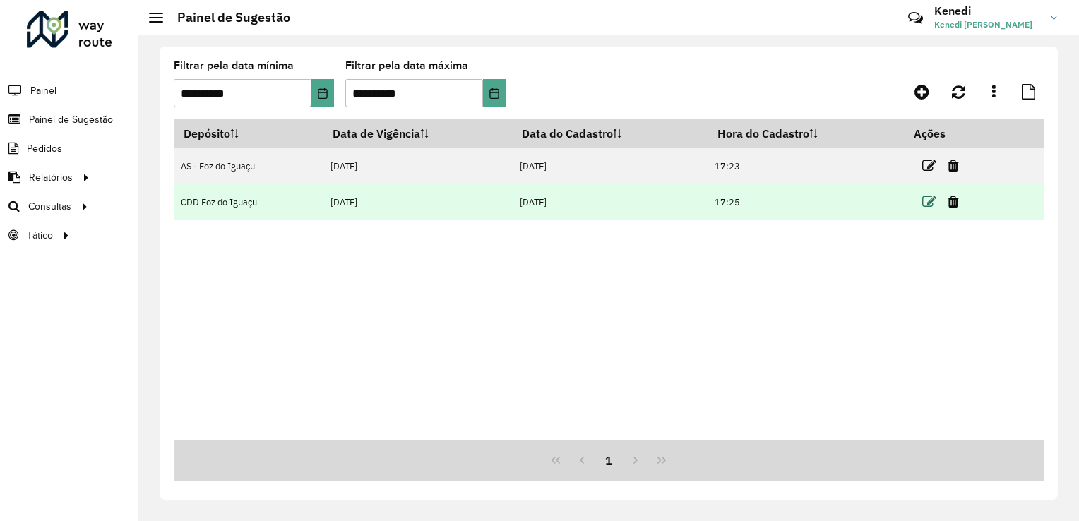
click at [933, 201] on icon at bounding box center [929, 202] width 14 height 14
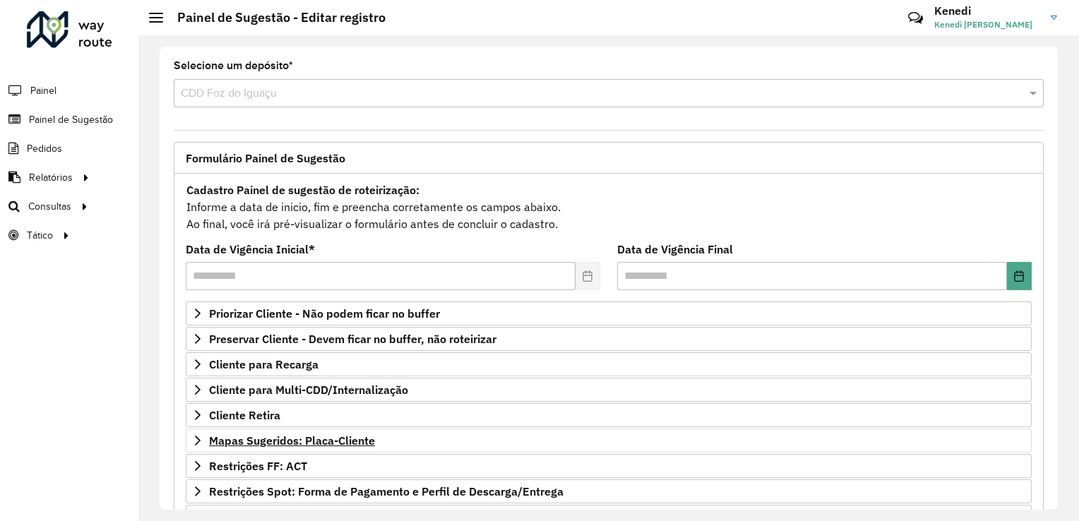
scroll to position [177, 0]
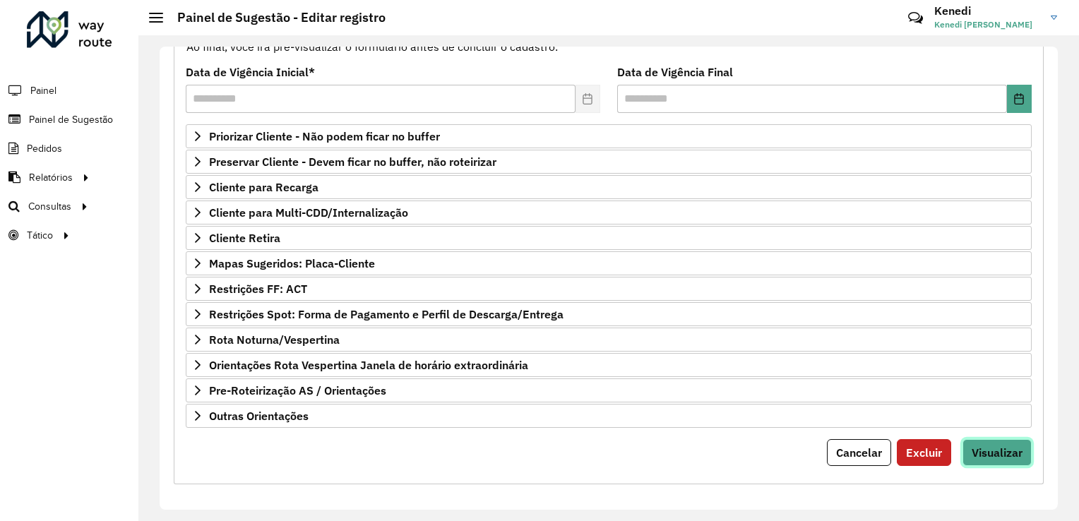
click at [987, 446] on span "Visualizar" at bounding box center [997, 453] width 51 height 14
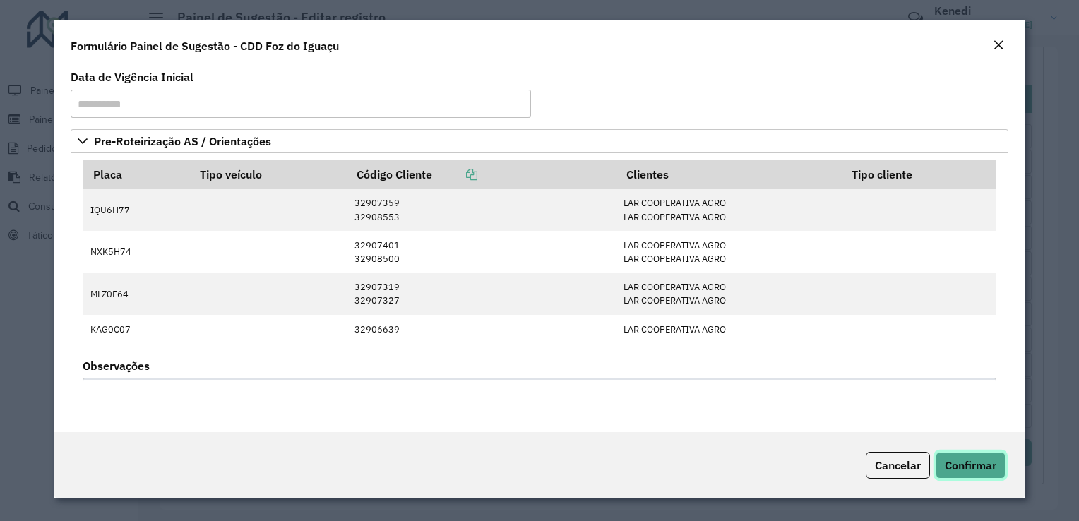
click at [968, 466] on span "Confirmar" at bounding box center [971, 465] width 52 height 14
